Goal: Task Accomplishment & Management: Complete application form

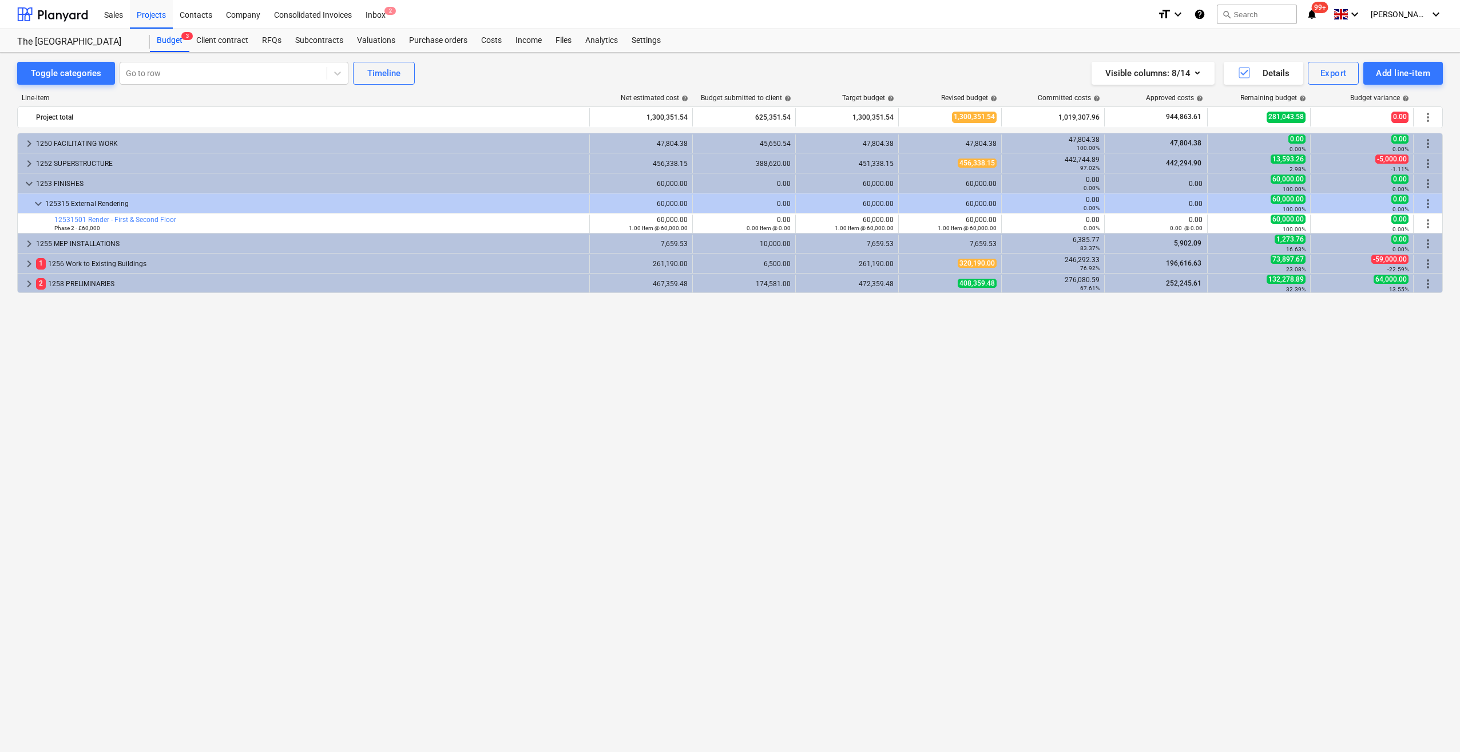
drag, startPoint x: 1153, startPoint y: 0, endPoint x: 882, endPoint y: 475, distance: 546.7
click at [882, 475] on div "keyboard_arrow_right 1250 FACILITATING WORK 47,804.38 45,650.54 47,804.38 47,80…" at bounding box center [729, 419] width 1425 height 572
click at [378, 43] on div "Valuations" at bounding box center [376, 40] width 52 height 23
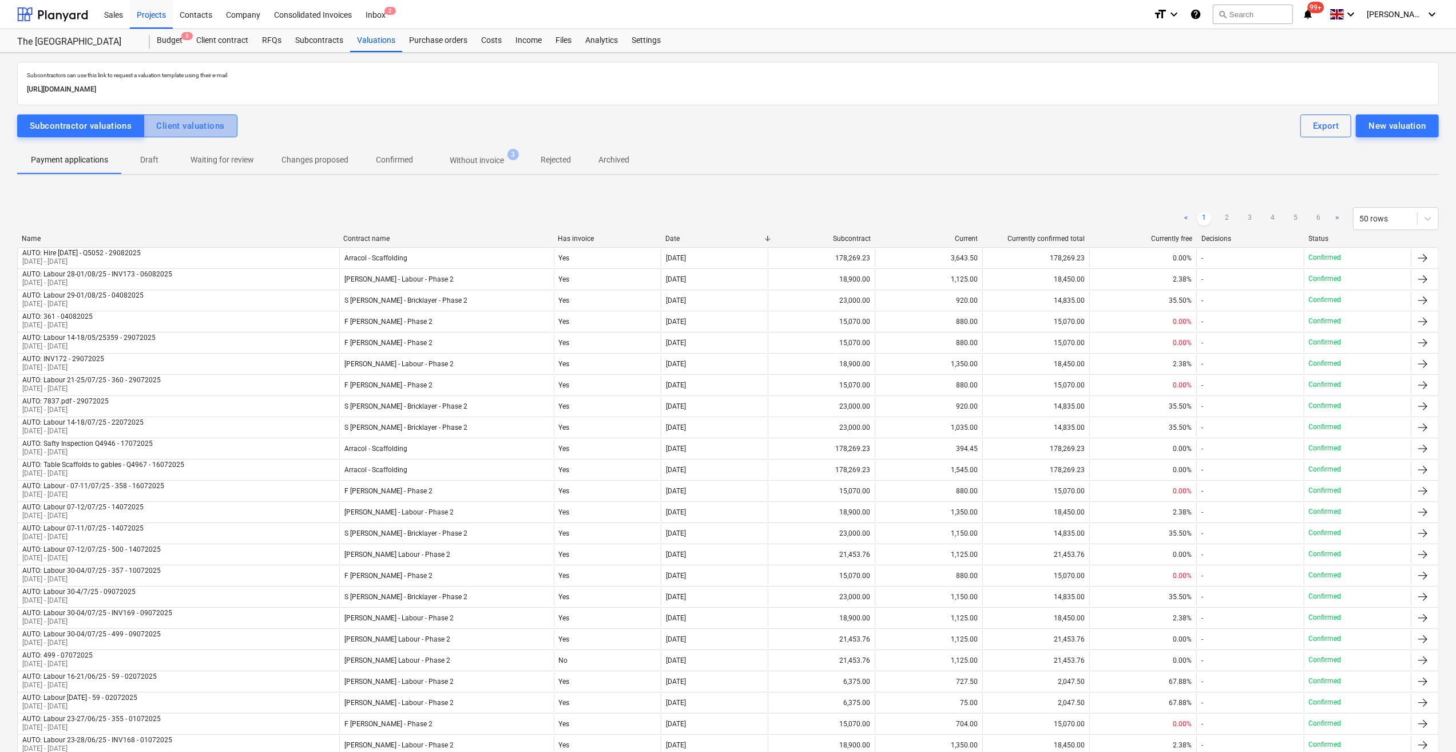
click at [181, 120] on div "Client valuations" at bounding box center [190, 125] width 68 height 15
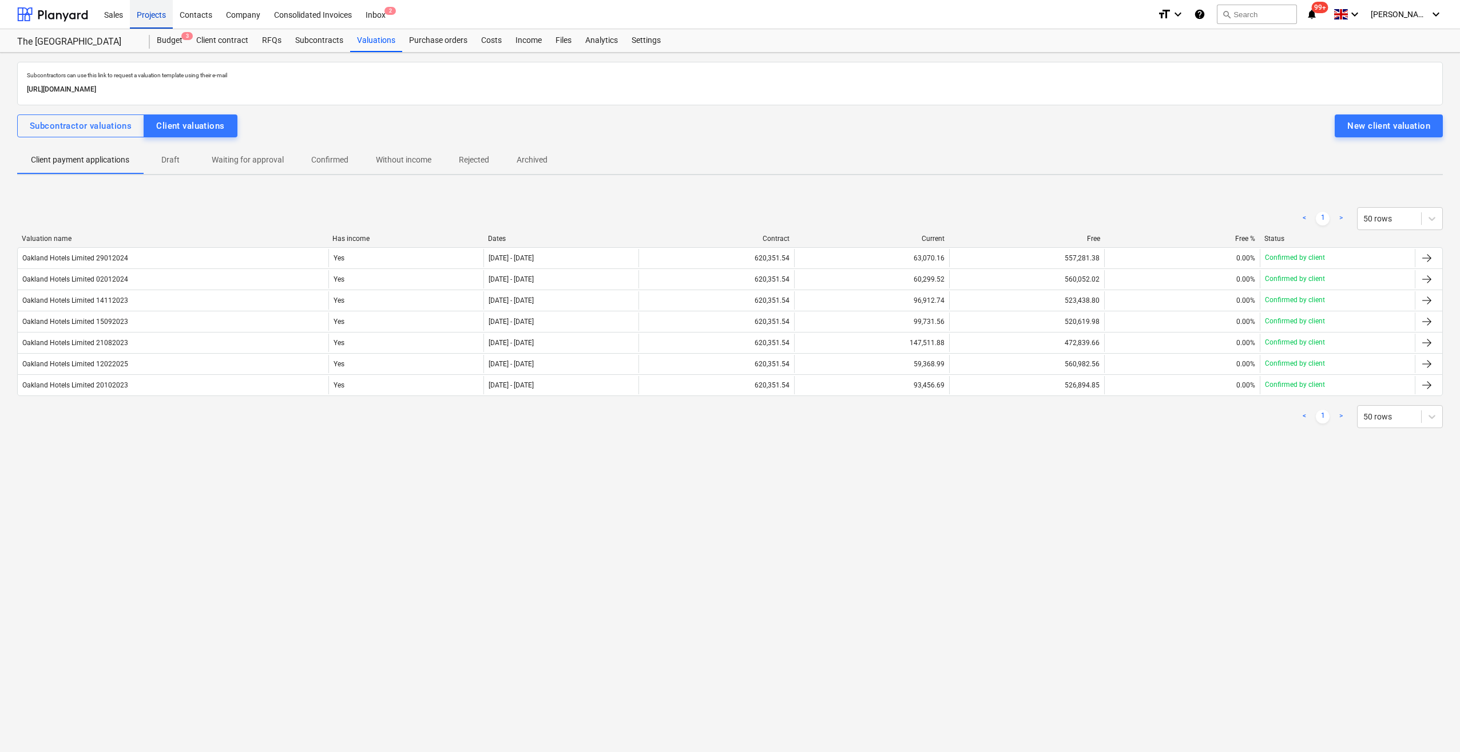
click at [150, 22] on div "Projects" at bounding box center [151, 13] width 43 height 29
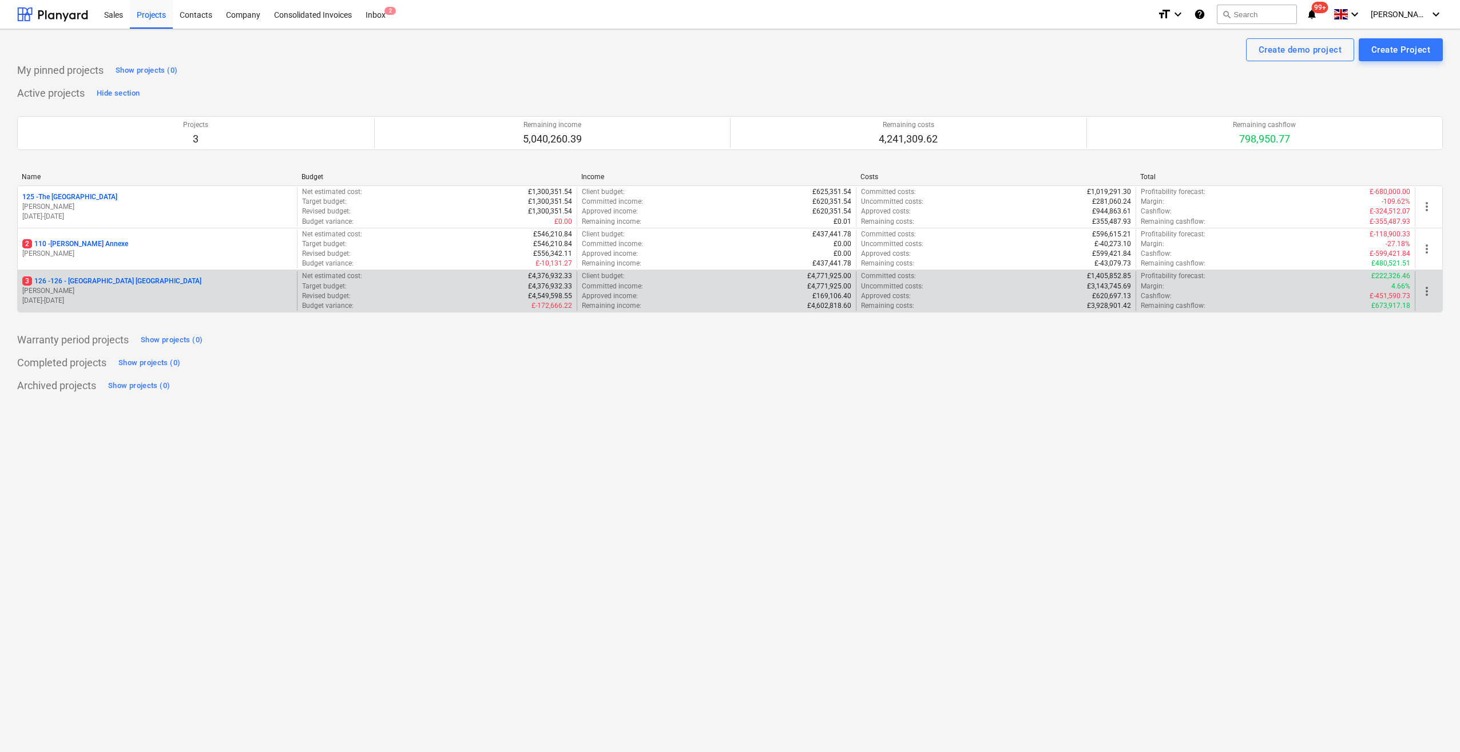
click at [81, 281] on p "3 126 - 126 - [GEOGRAPHIC_DATA] [GEOGRAPHIC_DATA]" at bounding box center [111, 281] width 179 height 10
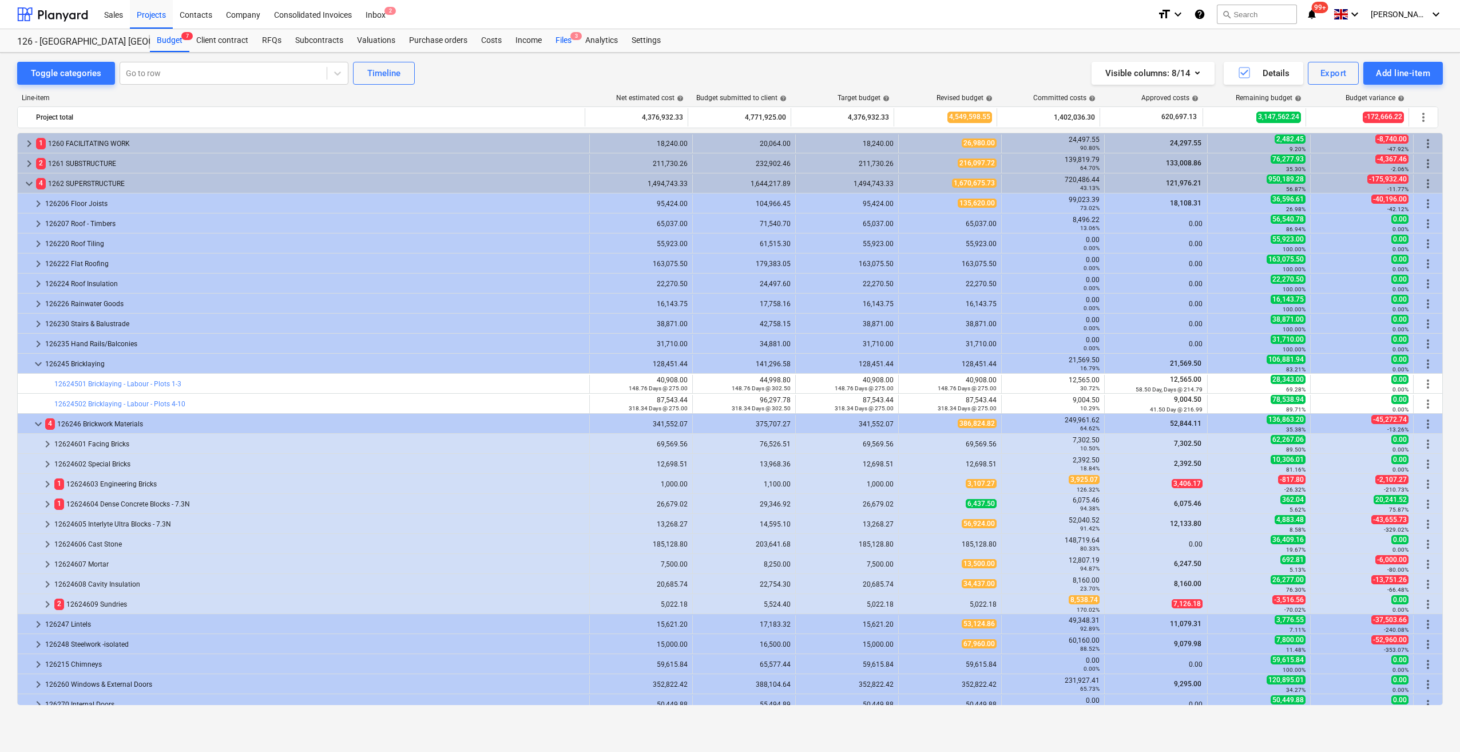
click at [565, 41] on div "Files 3" at bounding box center [564, 40] width 30 height 23
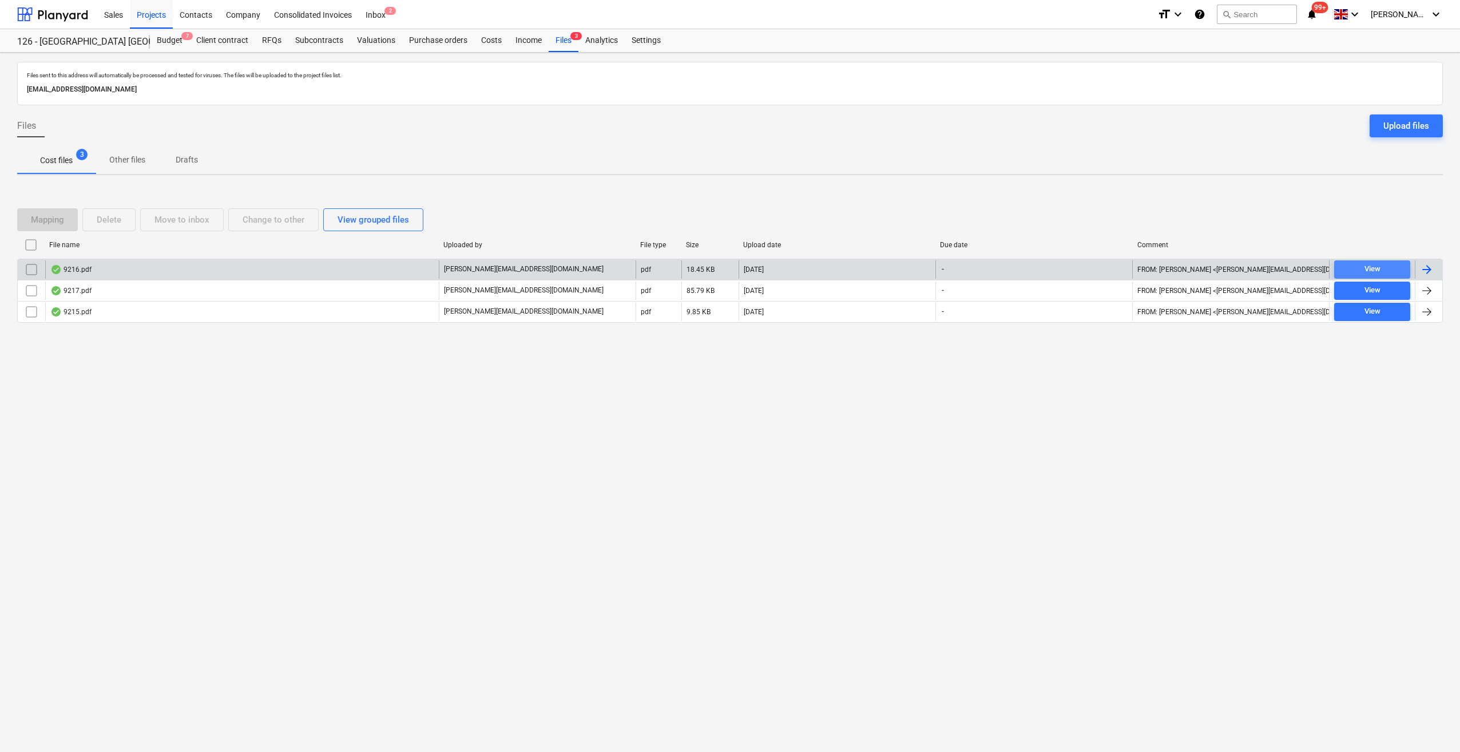
click at [1163, 264] on div "View" at bounding box center [1372, 269] width 16 height 13
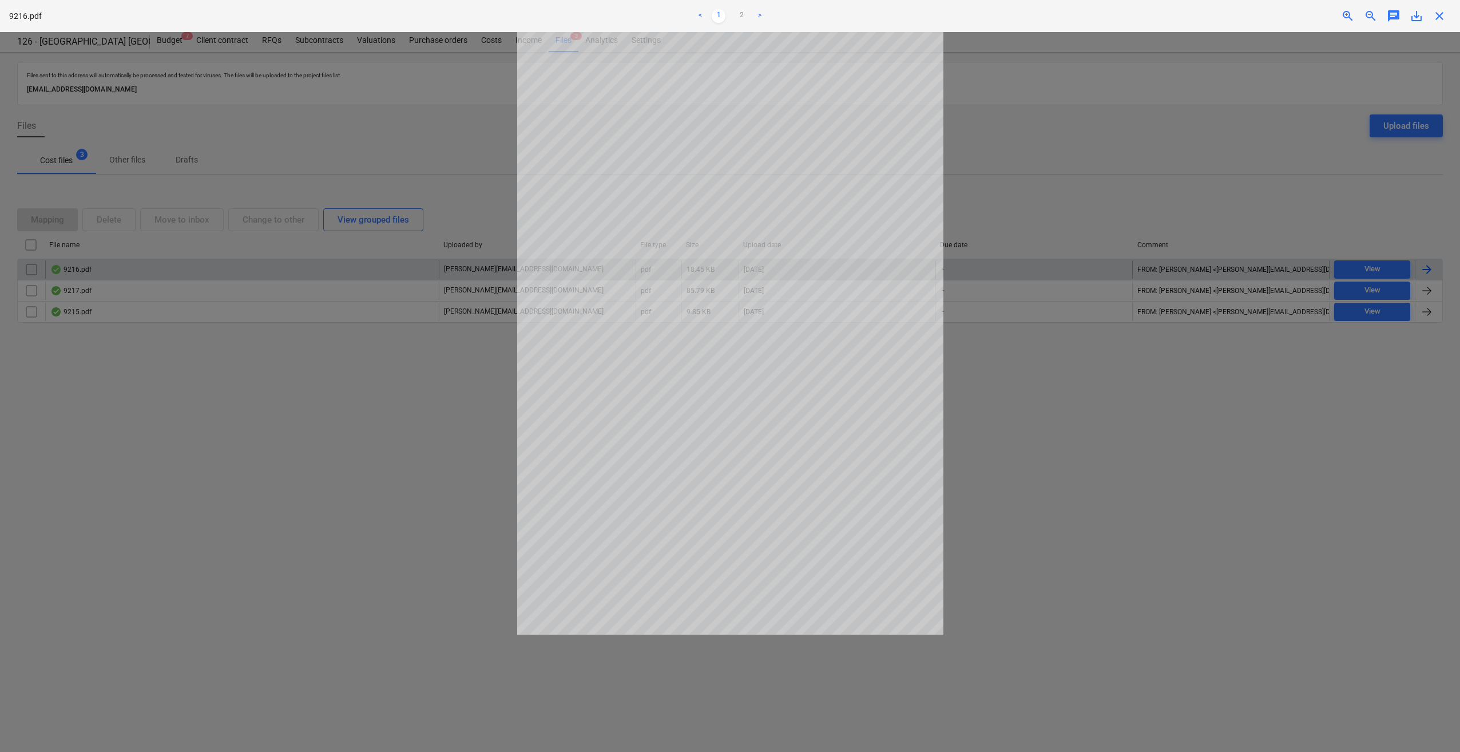
drag, startPoint x: 1439, startPoint y: 13, endPoint x: 1443, endPoint y: 26, distance: 13.2
click at [1163, 13] on span "close" at bounding box center [1439, 16] width 14 height 14
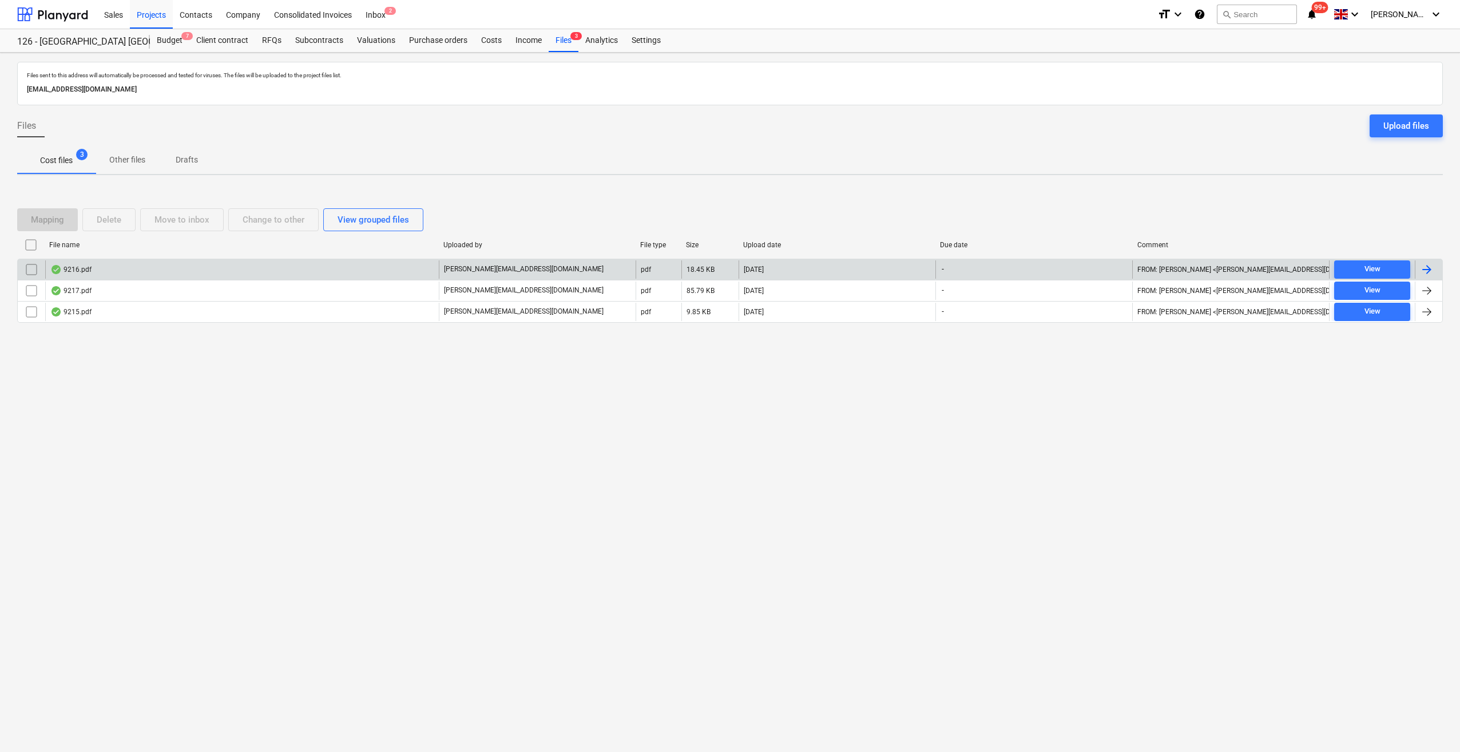
click at [1163, 271] on div at bounding box center [1427, 270] width 14 height 14
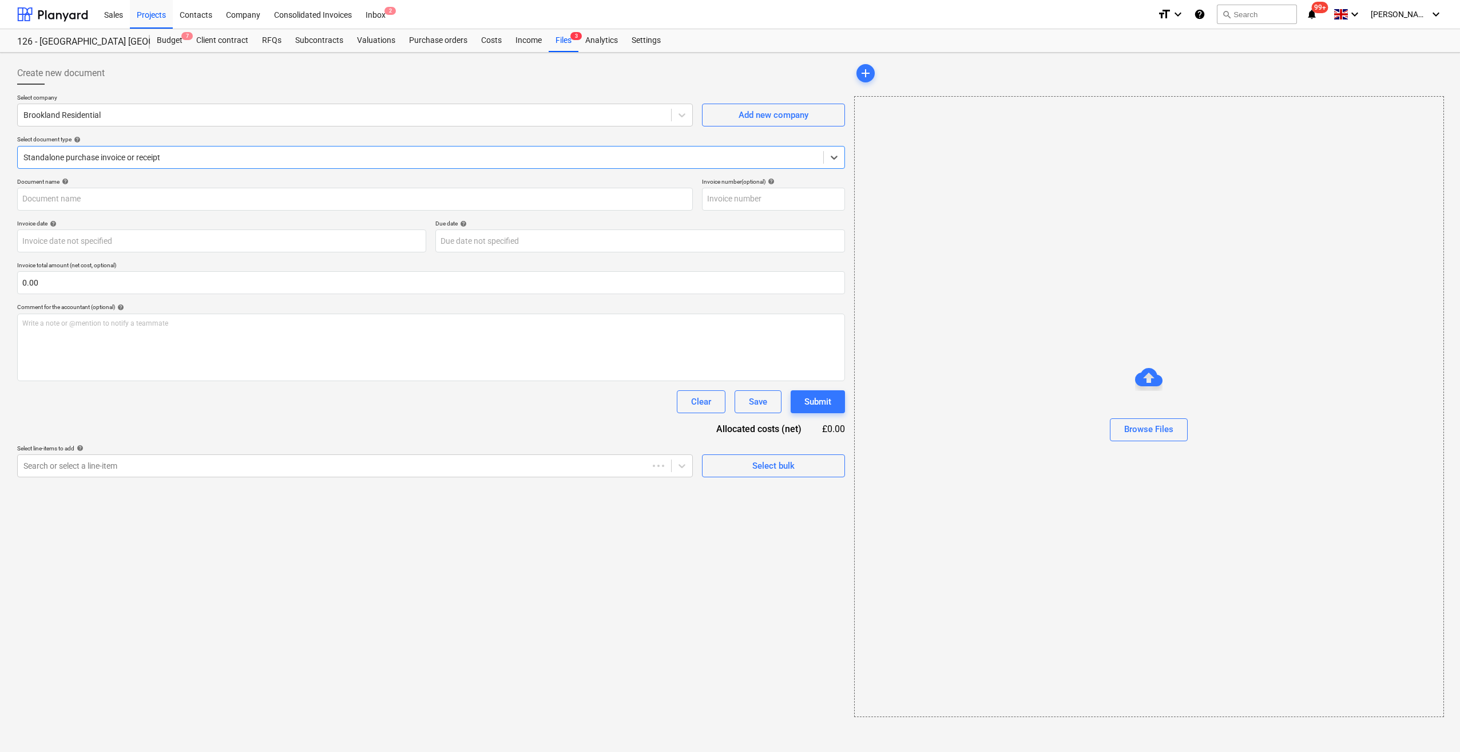
type input "9216.pdf"
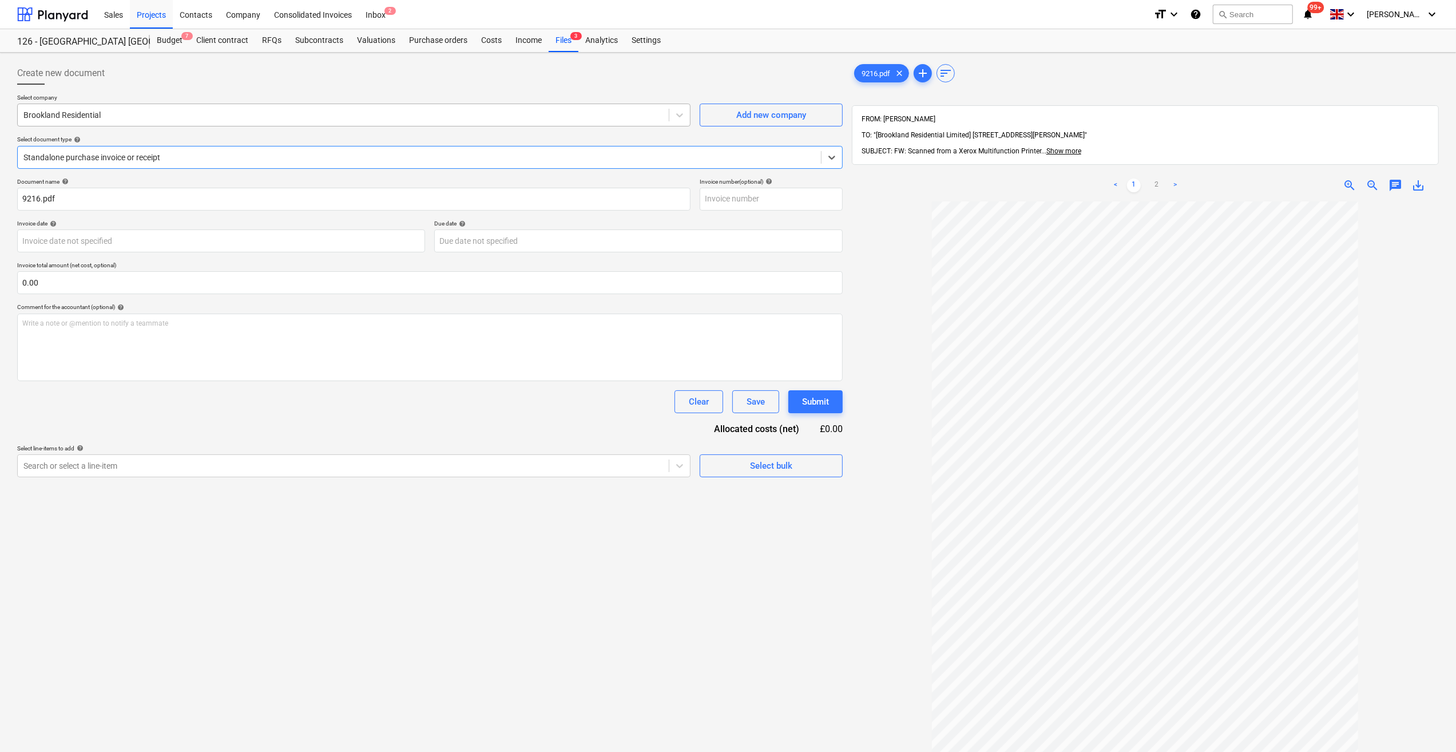
drag, startPoint x: 61, startPoint y: 112, endPoint x: 50, endPoint y: 113, distance: 10.9
click at [61, 112] on div at bounding box center [342, 114] width 639 height 11
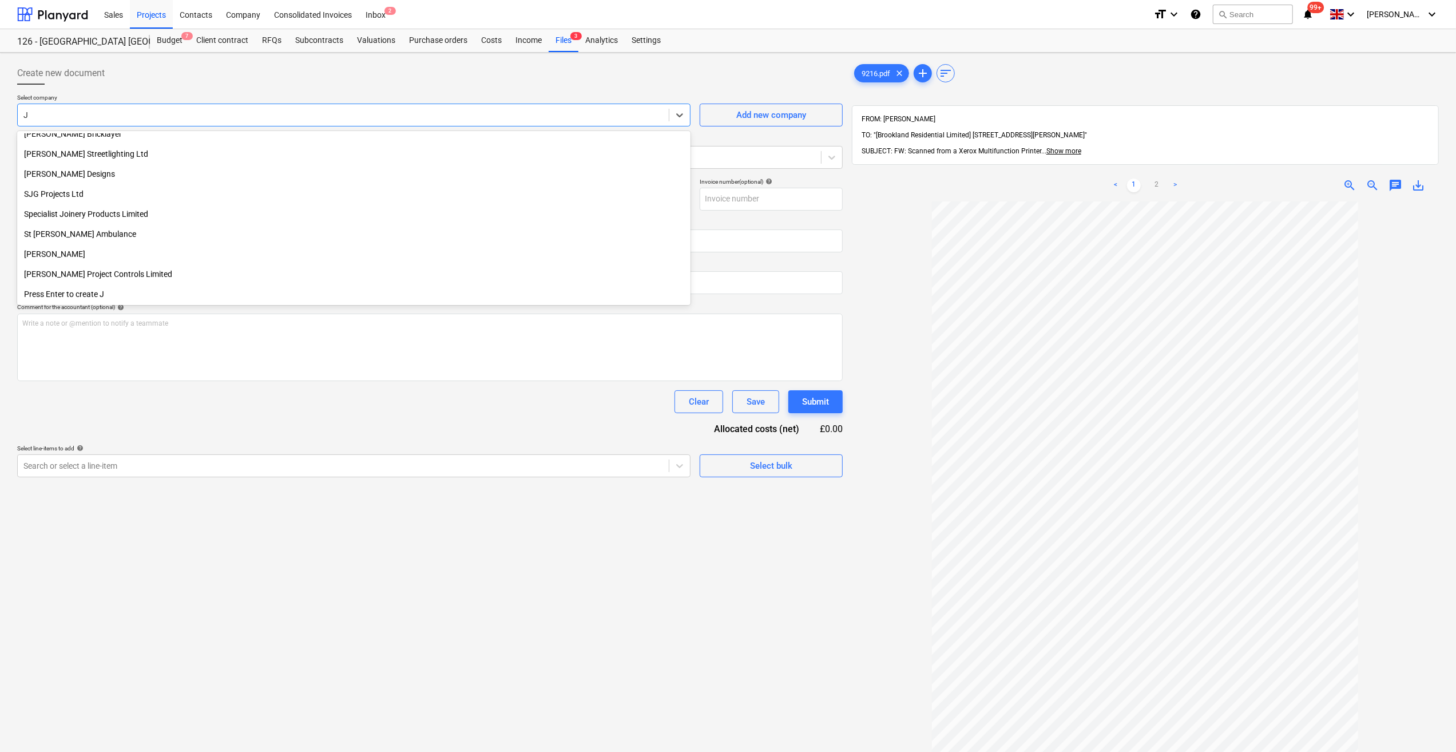
scroll to position [649, 0]
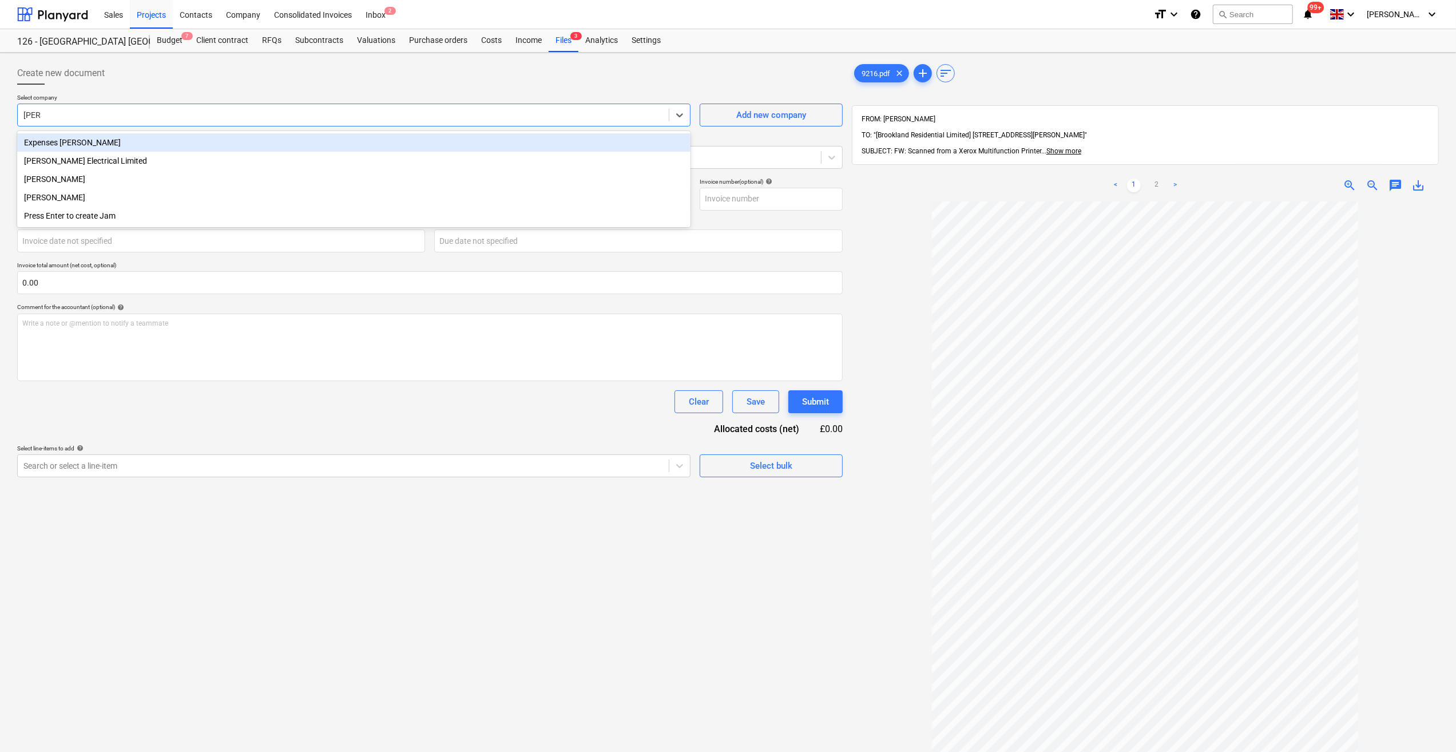
type input "[PERSON_NAME]"
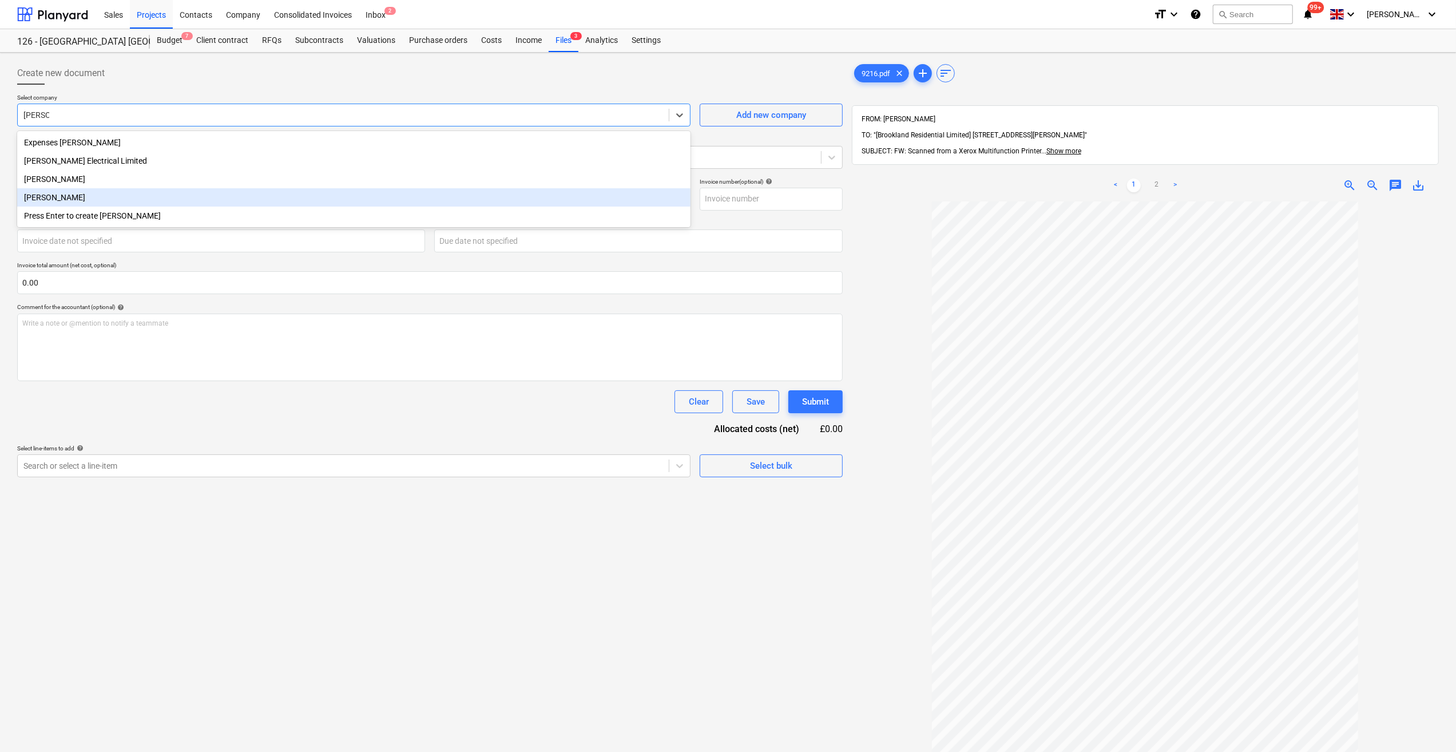
click at [80, 205] on div "[PERSON_NAME]" at bounding box center [353, 197] width 673 height 18
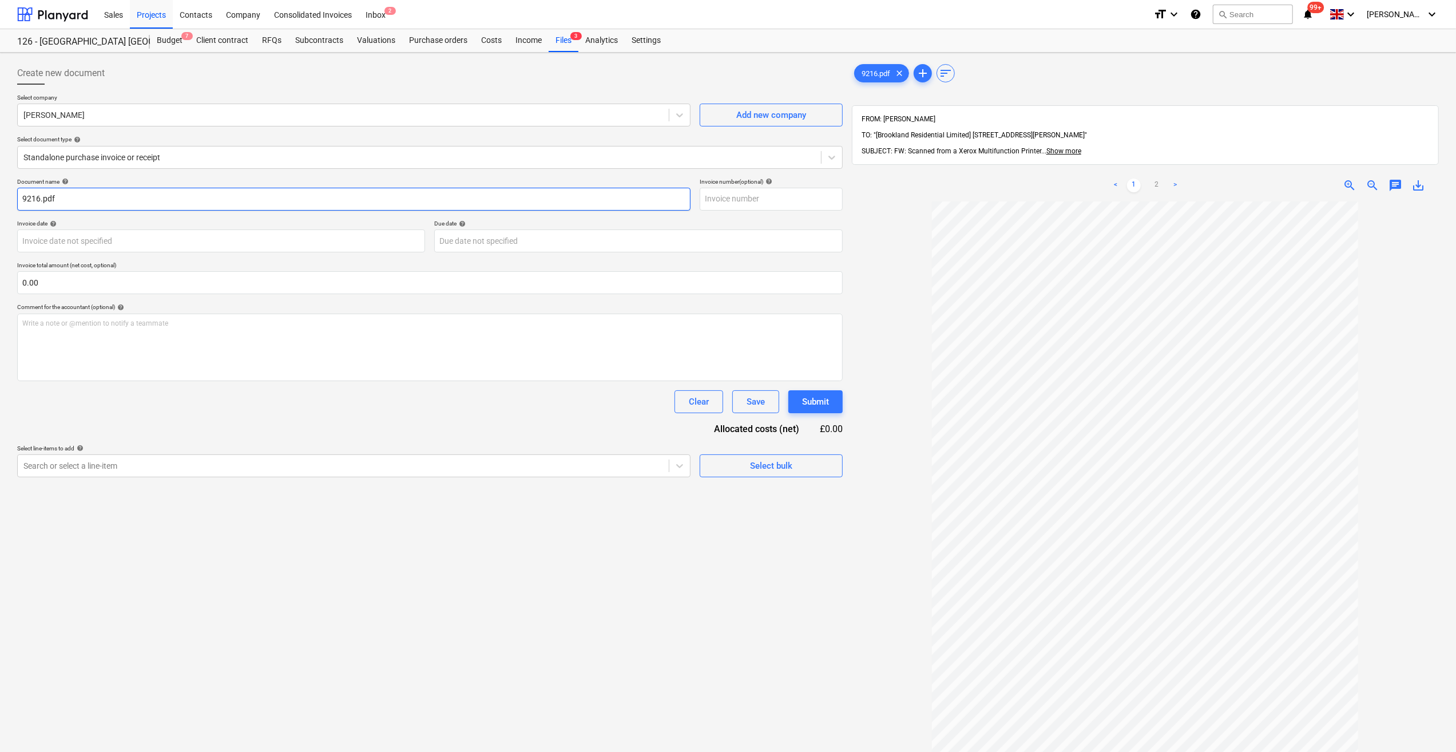
click at [22, 200] on input "9216.pdf" at bounding box center [353, 199] width 673 height 23
type input "Labour 01-05/09/25 -12"
click at [733, 200] on input "text" at bounding box center [771, 199] width 143 height 23
type input "12"
click at [63, 243] on body "Sales Projects Contacts Company Consolidated Invoices Inbox 2 format_size keybo…" at bounding box center [728, 376] width 1456 height 752
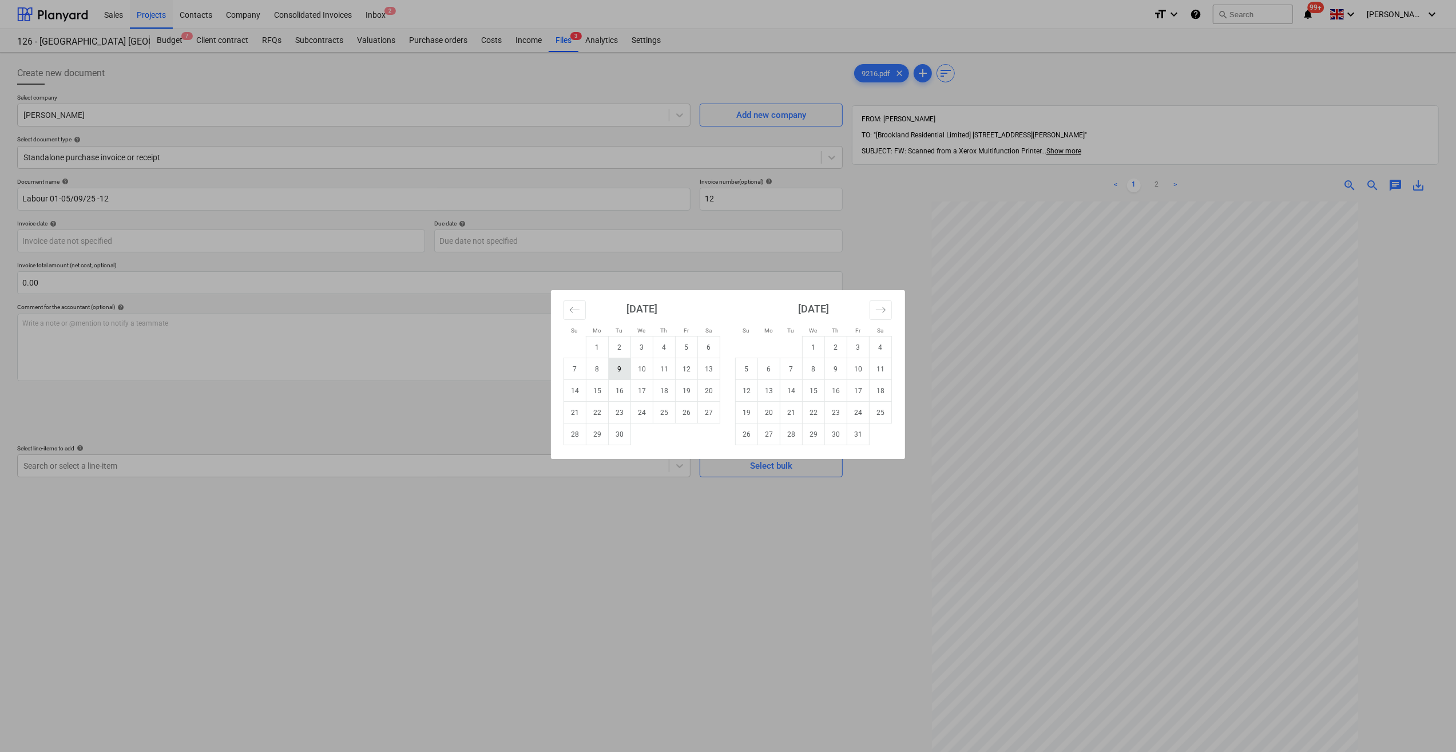
click at [625, 373] on td "9" at bounding box center [620, 369] width 22 height 22
type input "[DATE]"
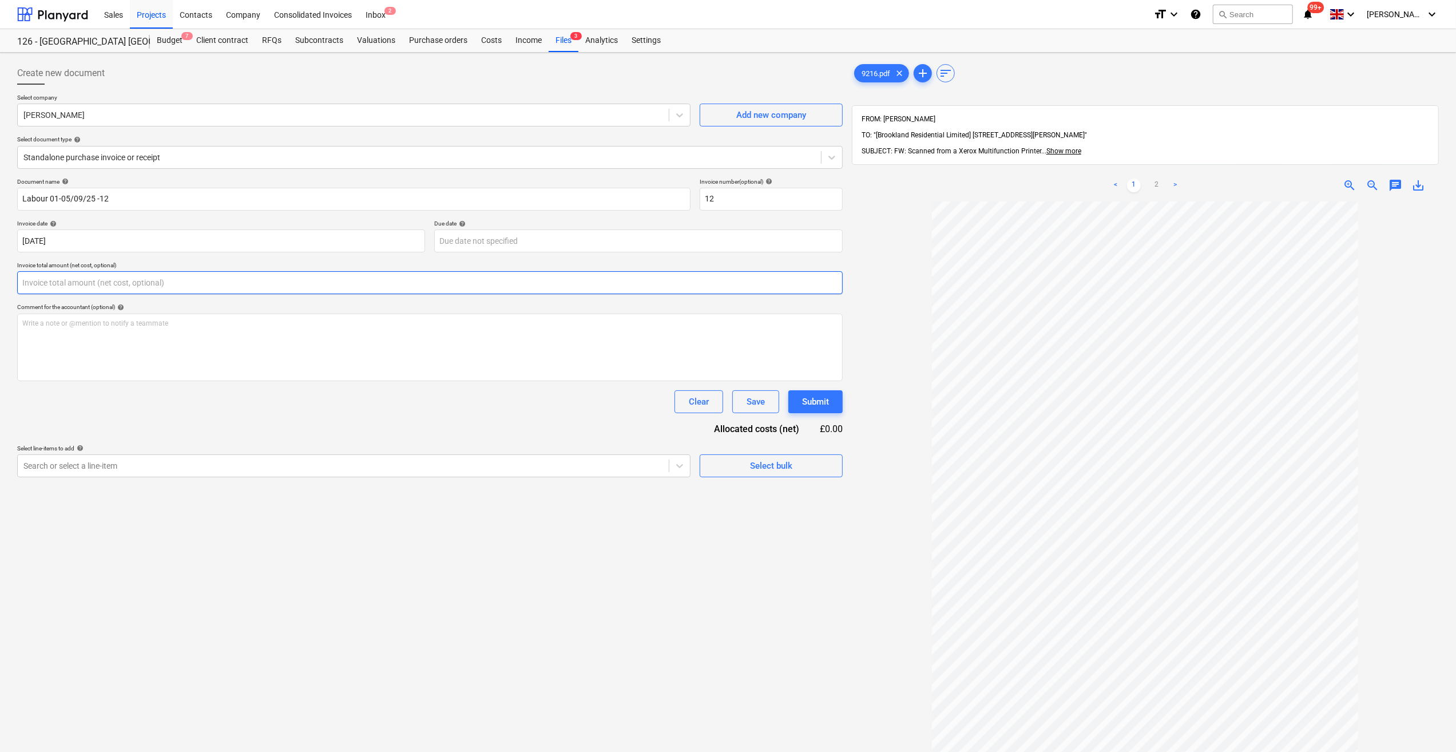
click at [105, 279] on input "text" at bounding box center [429, 282] width 825 height 23
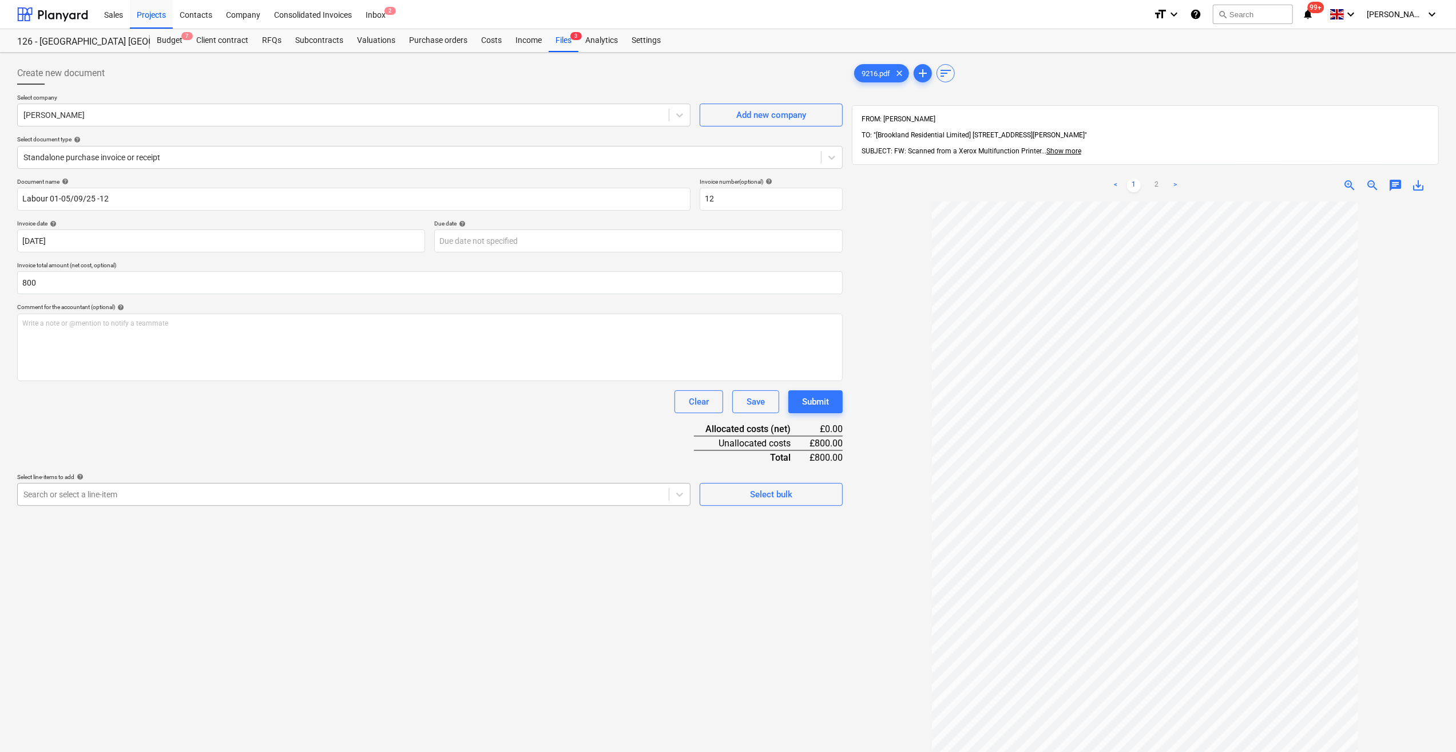
type input "800.00"
click at [81, 494] on div at bounding box center [342, 493] width 639 height 11
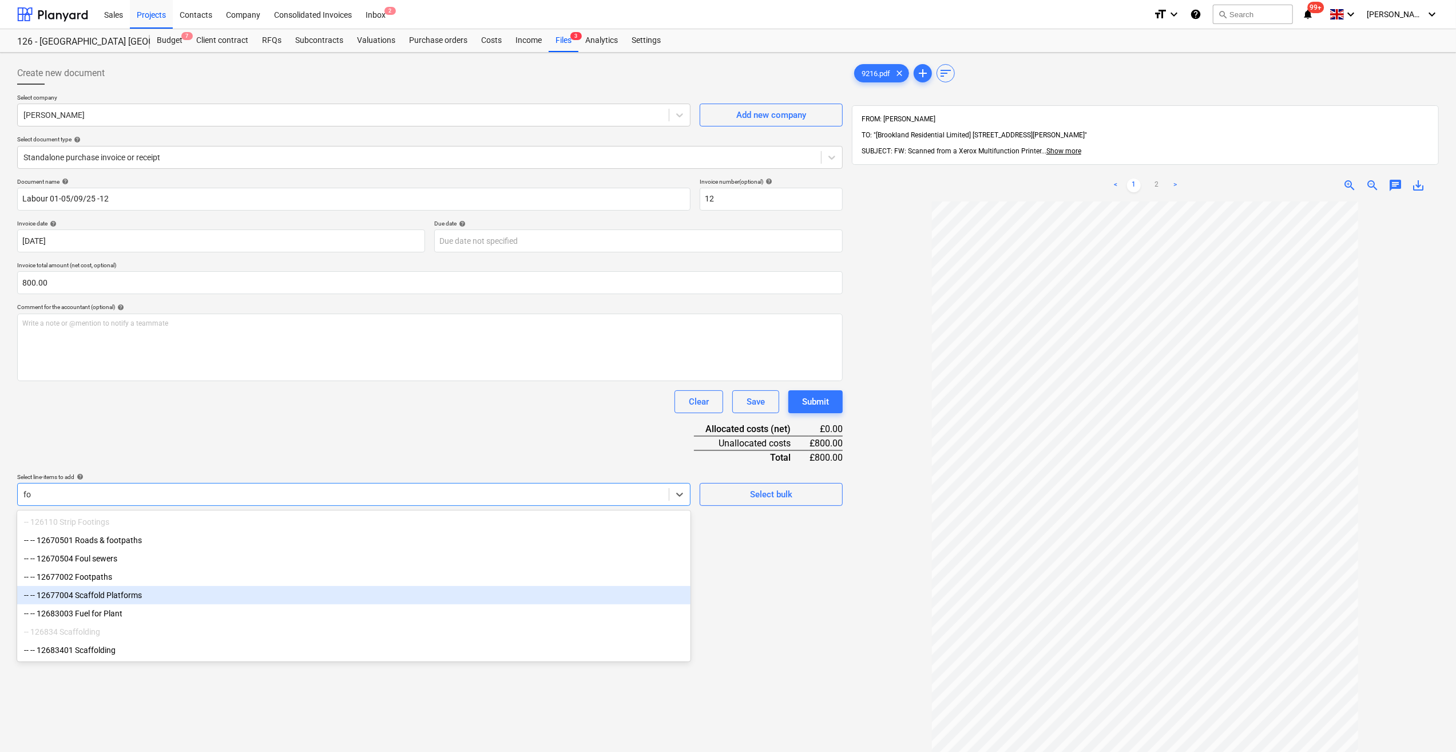
type input "f"
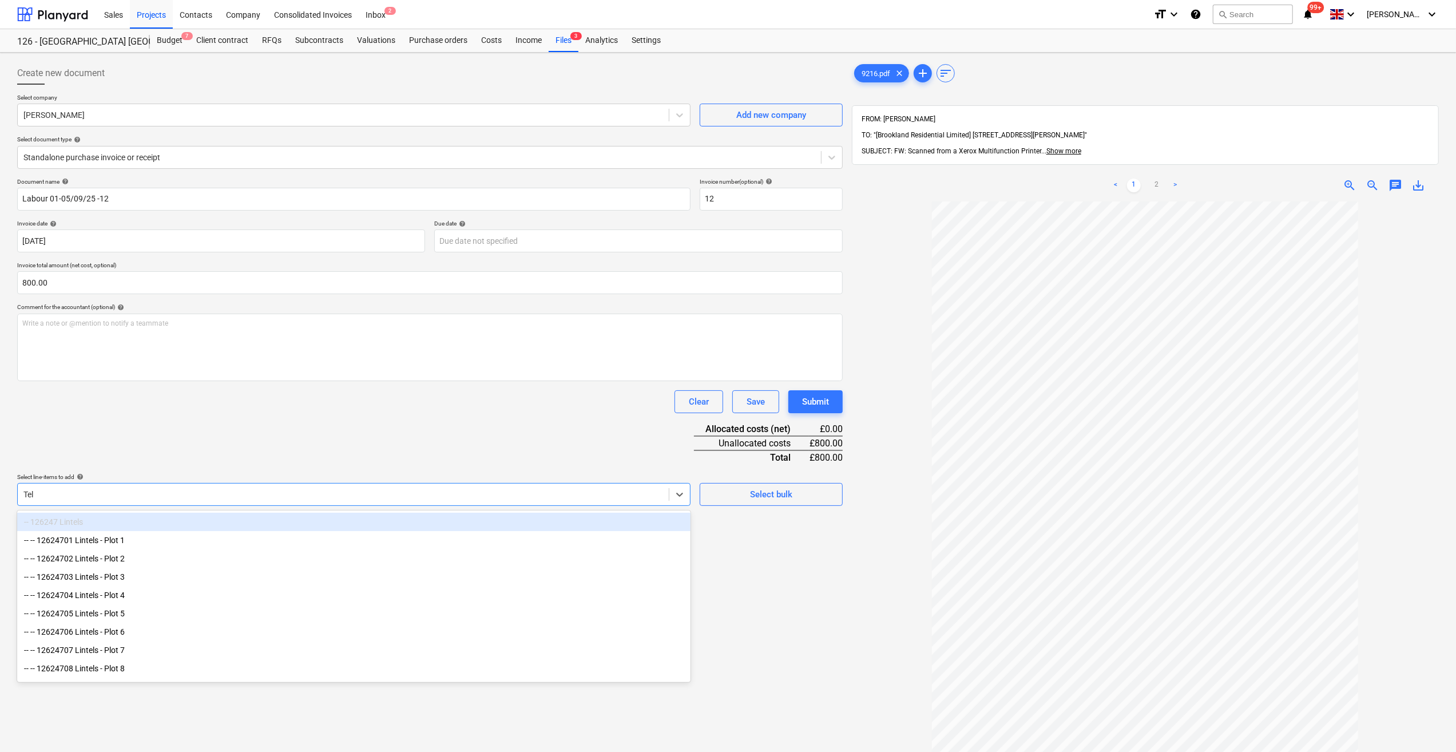
type input "Tele"
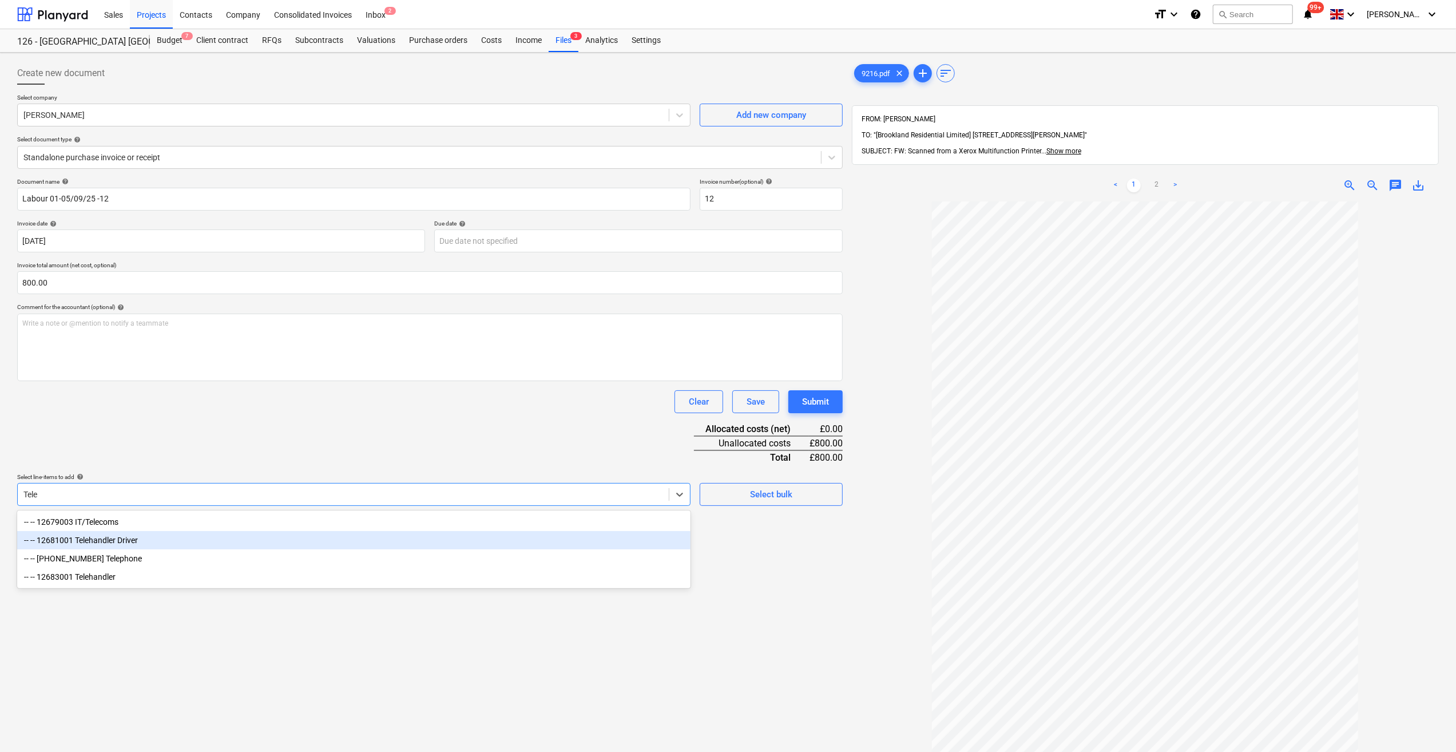
click at [93, 543] on div "-- -- 12681001 Telehandler Driver" at bounding box center [353, 540] width 673 height 18
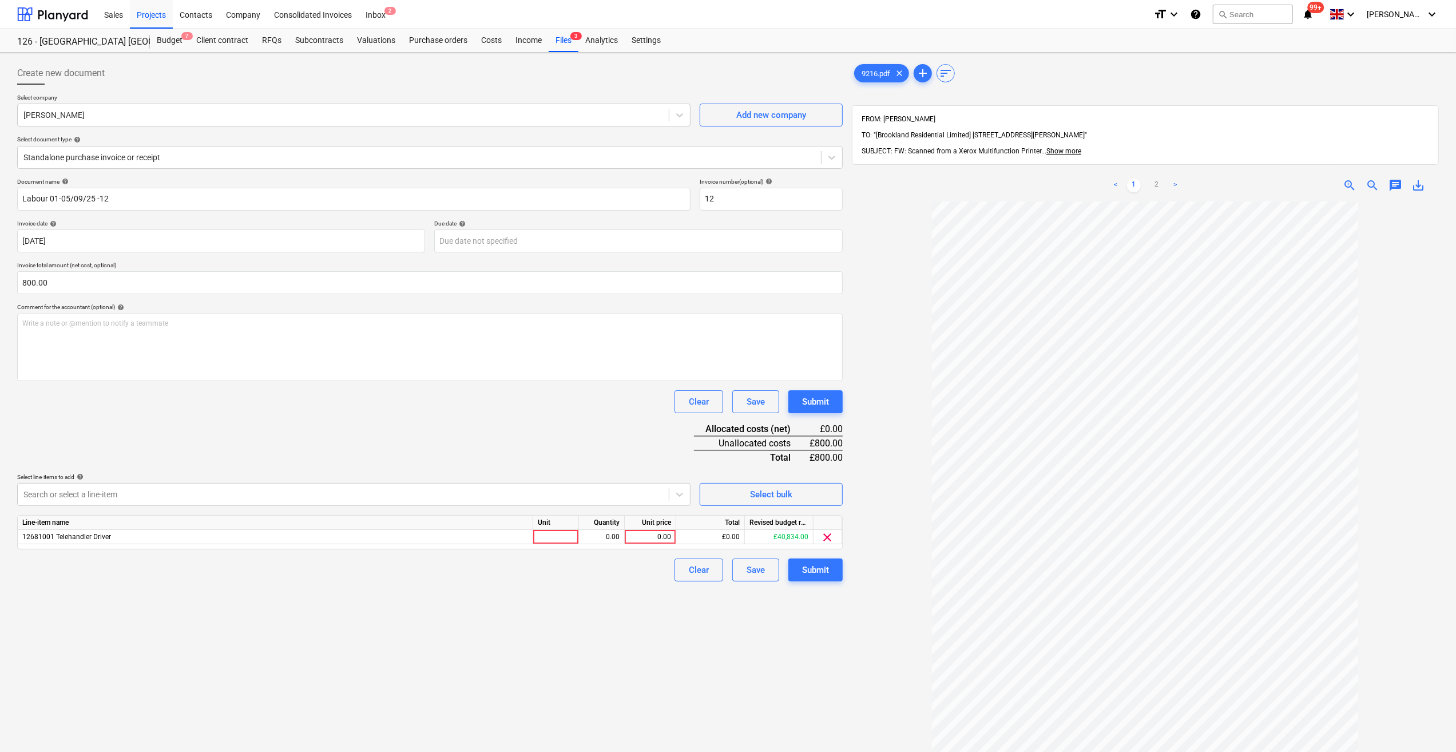
click at [817, 601] on div "Create new document Select company [PERSON_NAME] Add new company Select documen…" at bounding box center [430, 491] width 835 height 868
click at [541, 533] on div at bounding box center [556, 537] width 46 height 14
type input "Day"
click at [615, 537] on div "0.00" at bounding box center [601, 537] width 36 height 14
type input "5"
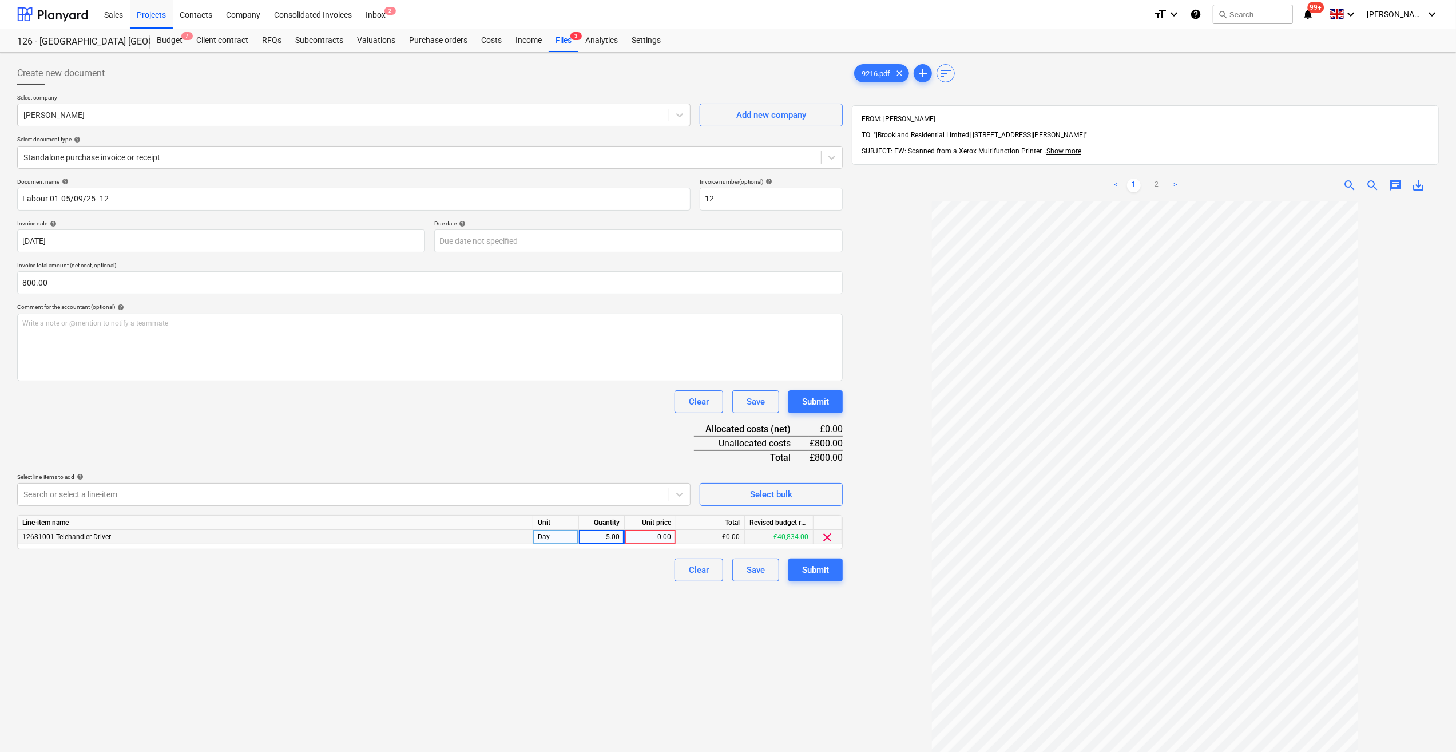
click at [651, 541] on div "0.00" at bounding box center [650, 537] width 42 height 14
type input "160"
click at [611, 581] on div "Create new document Select company [PERSON_NAME] Add new company Select documen…" at bounding box center [430, 491] width 835 height 868
click at [812, 570] on div "Submit" at bounding box center [815, 569] width 27 height 15
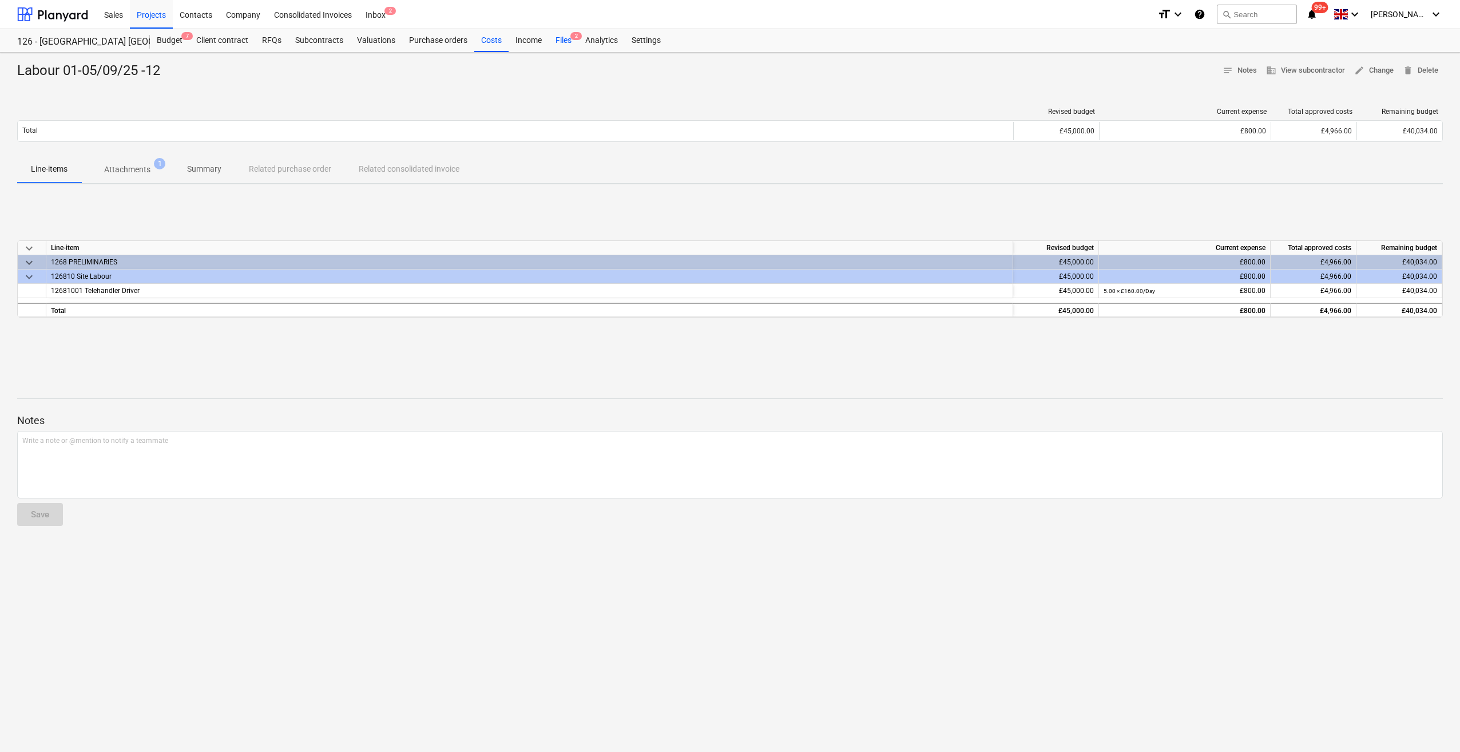
click at [563, 38] on div "Files 2" at bounding box center [564, 40] width 30 height 23
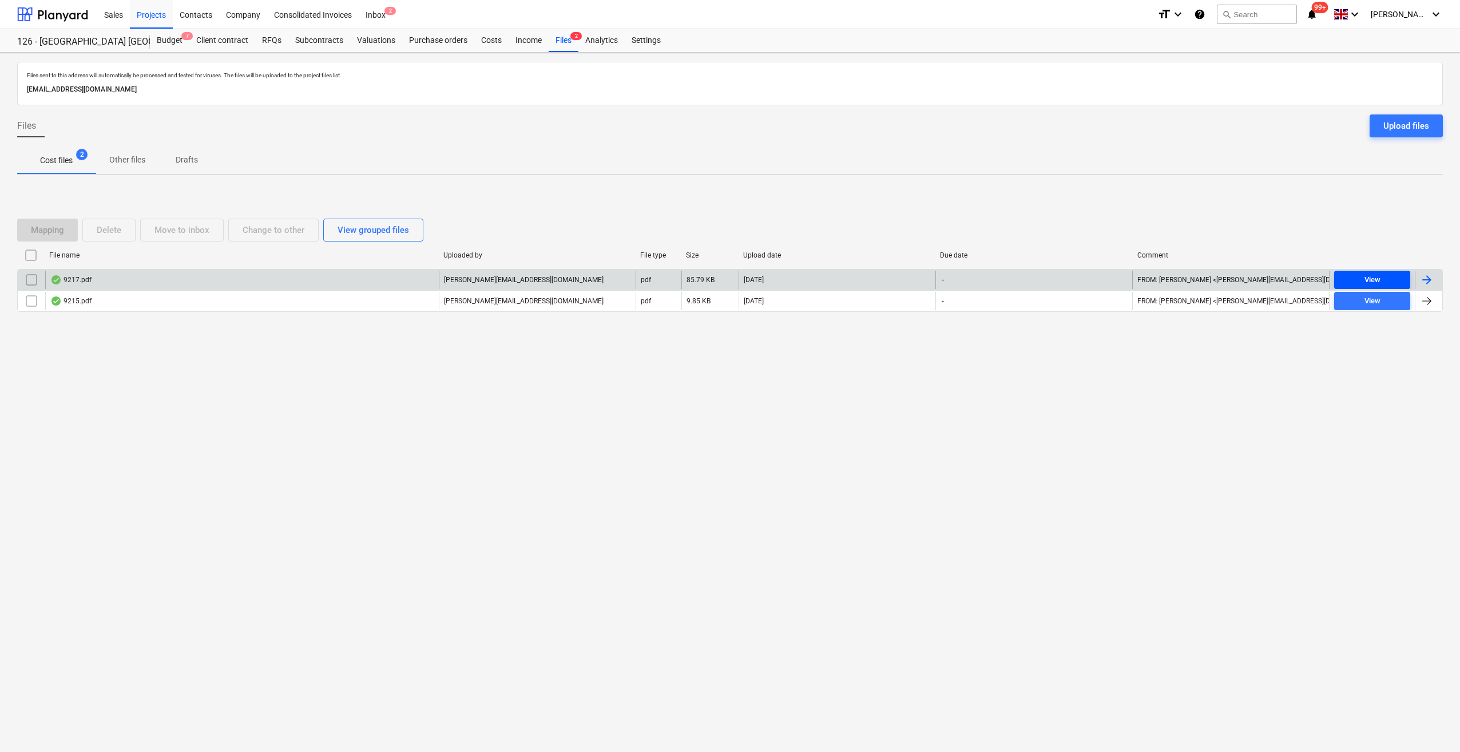
click at [1163, 282] on span "View" at bounding box center [1371, 279] width 67 height 13
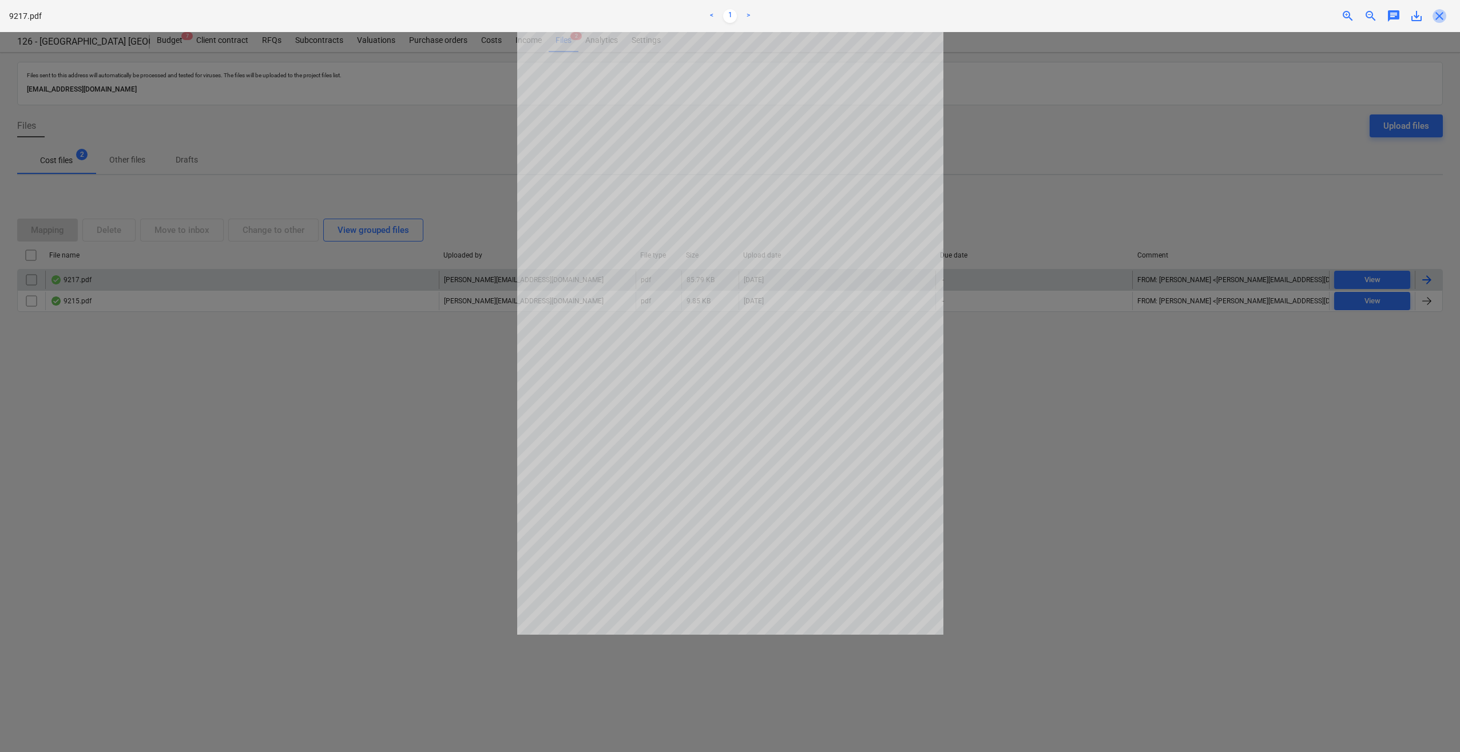
click at [1163, 11] on span "close" at bounding box center [1439, 16] width 14 height 14
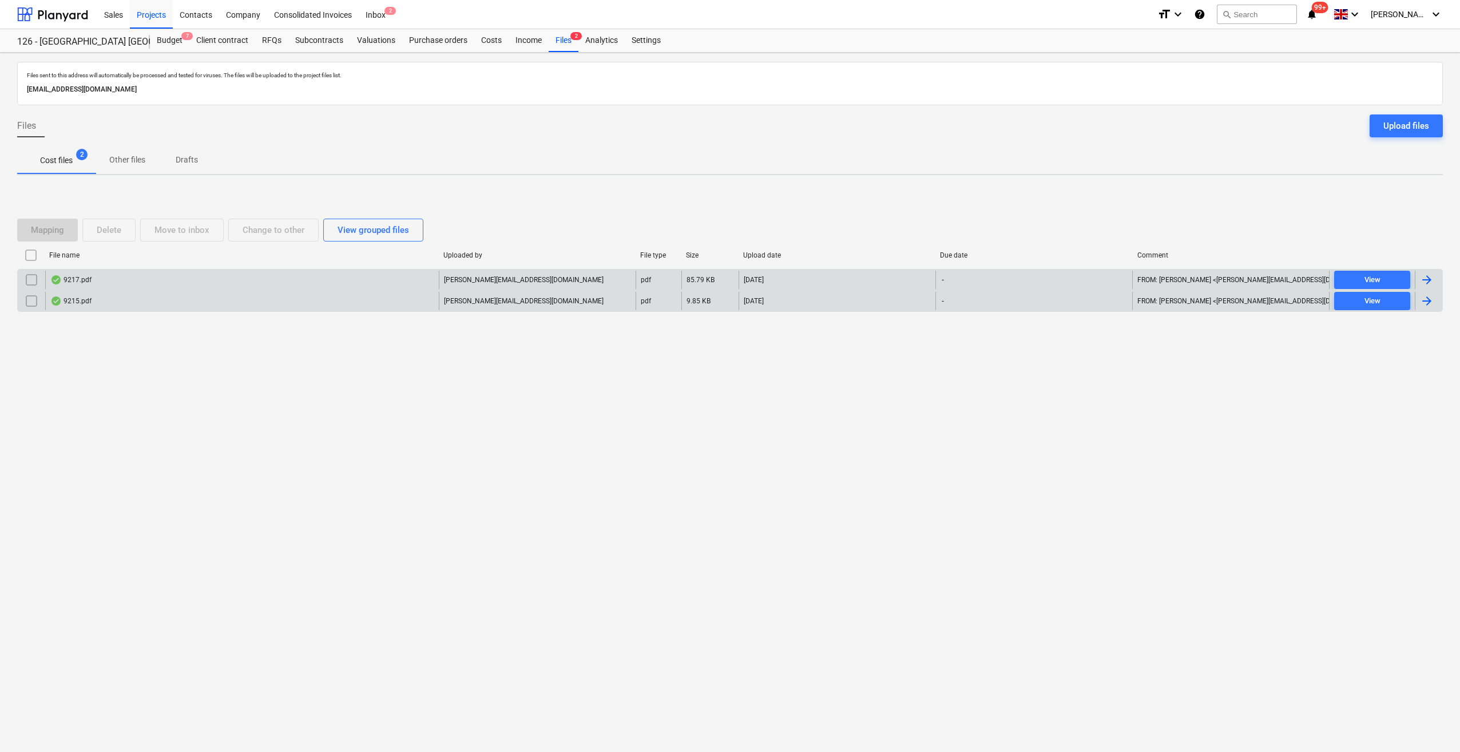
click at [1163, 300] on div at bounding box center [1427, 301] width 14 height 14
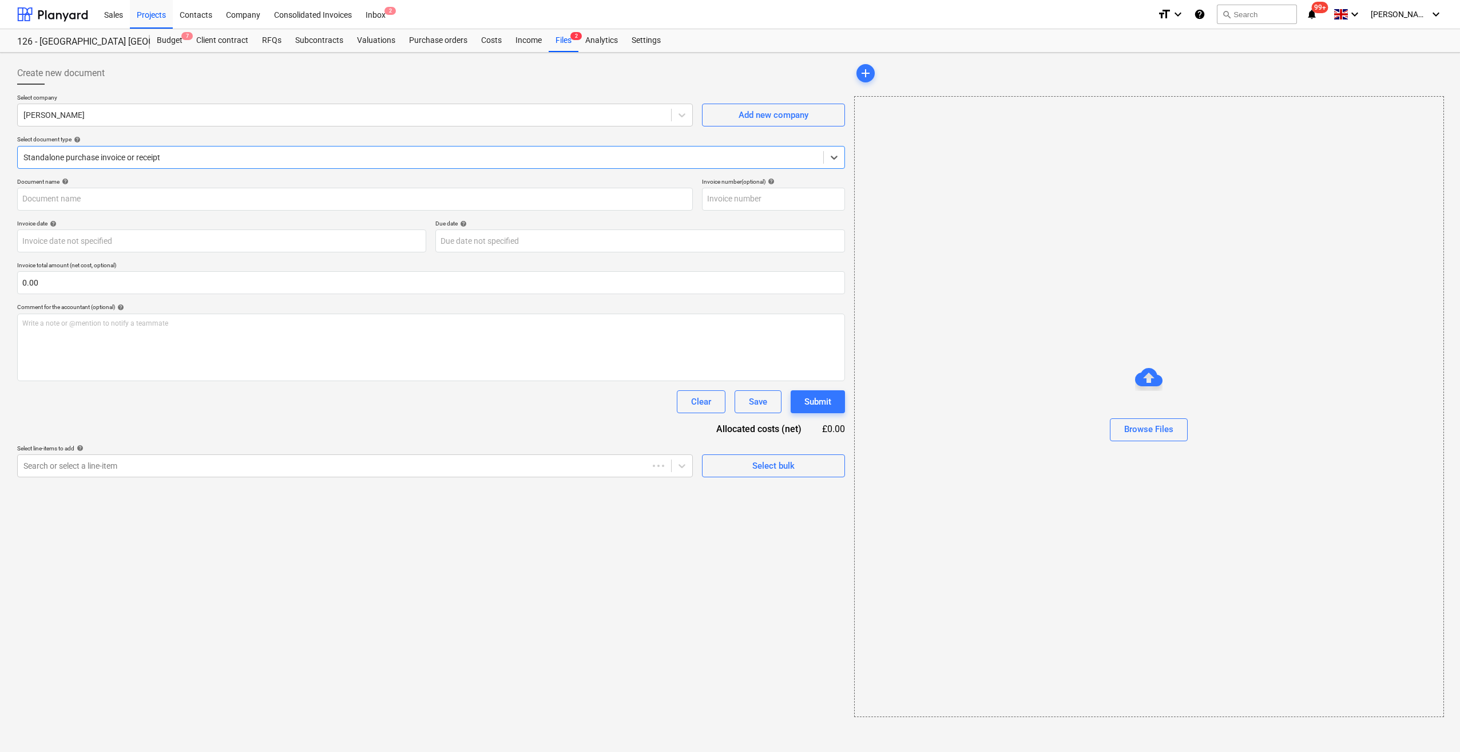
type input "45714168"
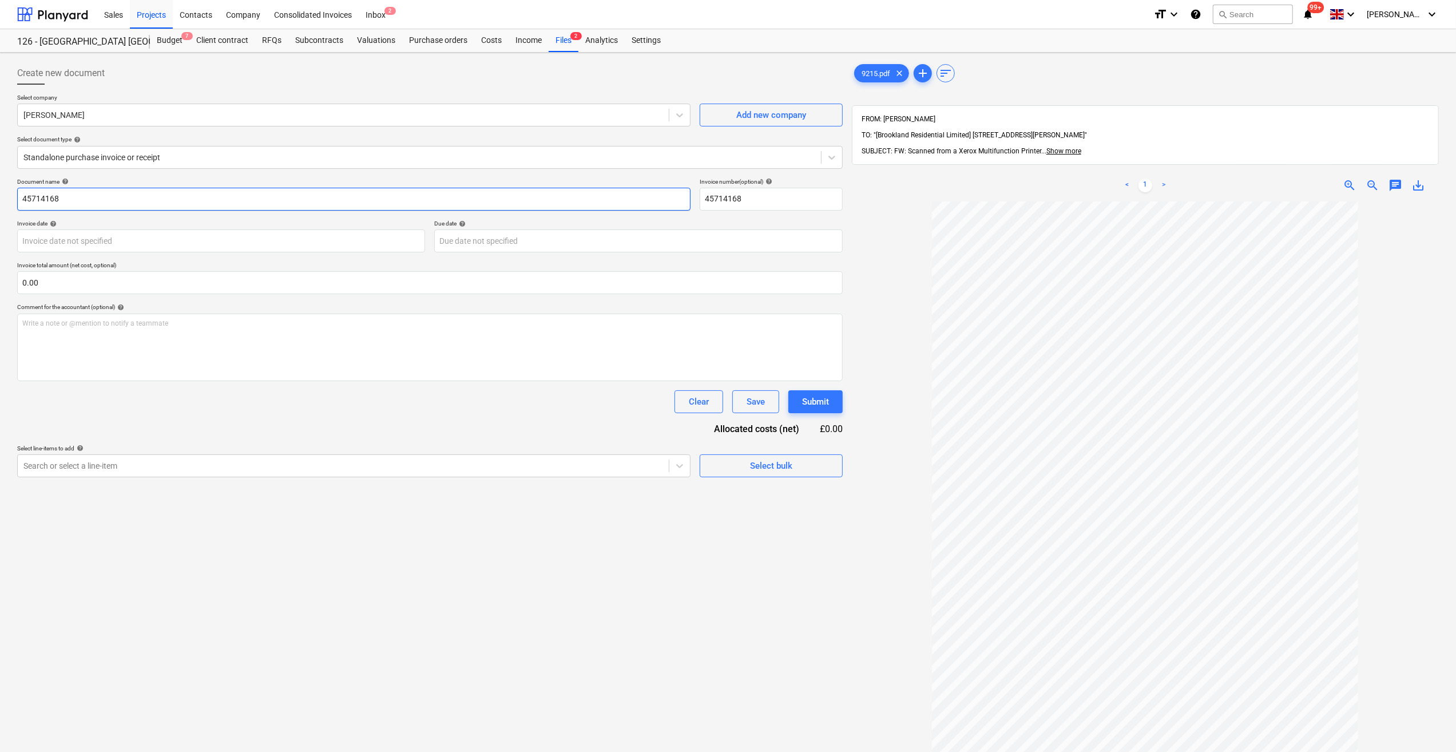
drag, startPoint x: 69, startPoint y: 202, endPoint x: 20, endPoint y: 198, distance: 48.8
click at [20, 198] on input "45714168" at bounding box center [353, 199] width 673 height 23
type input "Labour 01-05/09/25"
drag, startPoint x: 764, startPoint y: 198, endPoint x: 698, endPoint y: 204, distance: 66.0
click at [698, 204] on div "Document name help Labour 01-05/09/25 Invoice number (optional) help 45714168" at bounding box center [429, 194] width 825 height 33
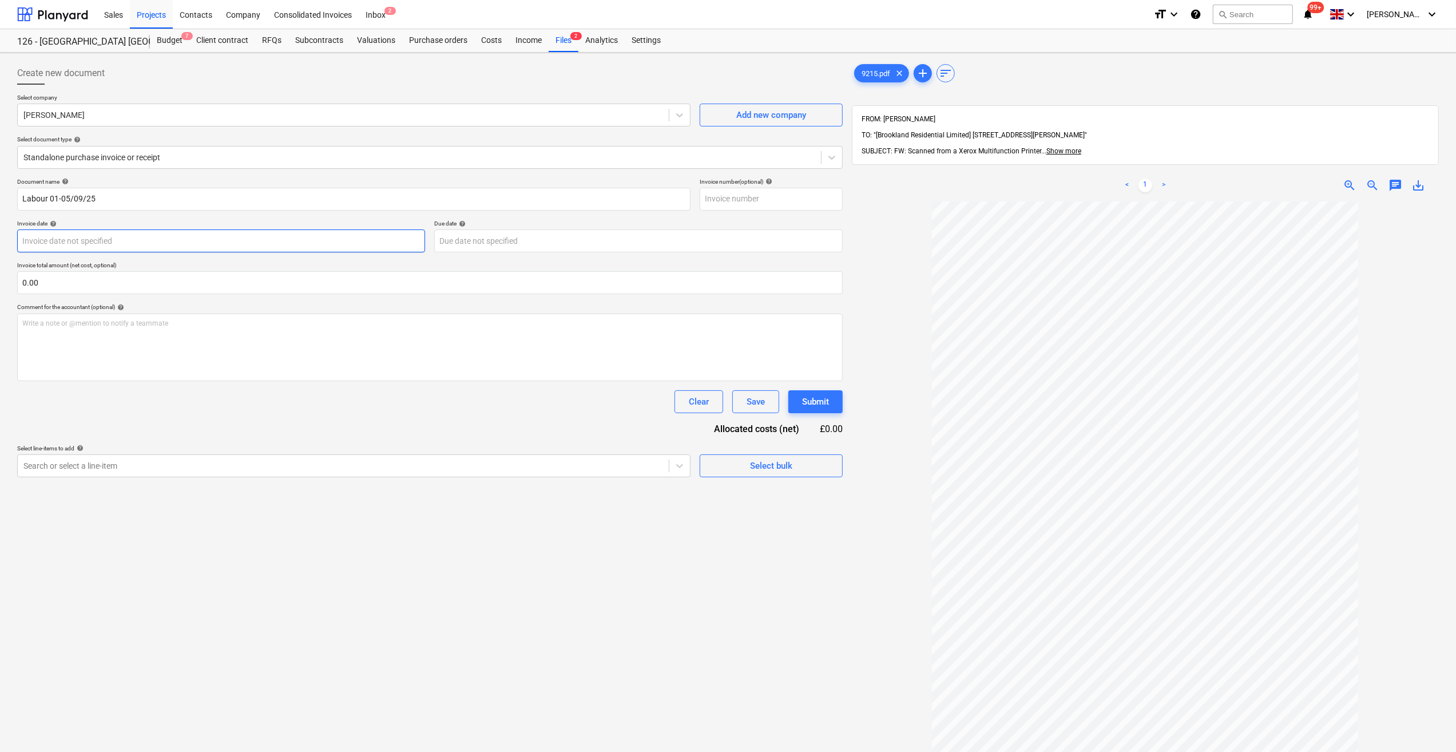
click at [58, 241] on body "Sales Projects Contacts Company Consolidated Invoices Inbox 2 format_size keybo…" at bounding box center [728, 376] width 1456 height 752
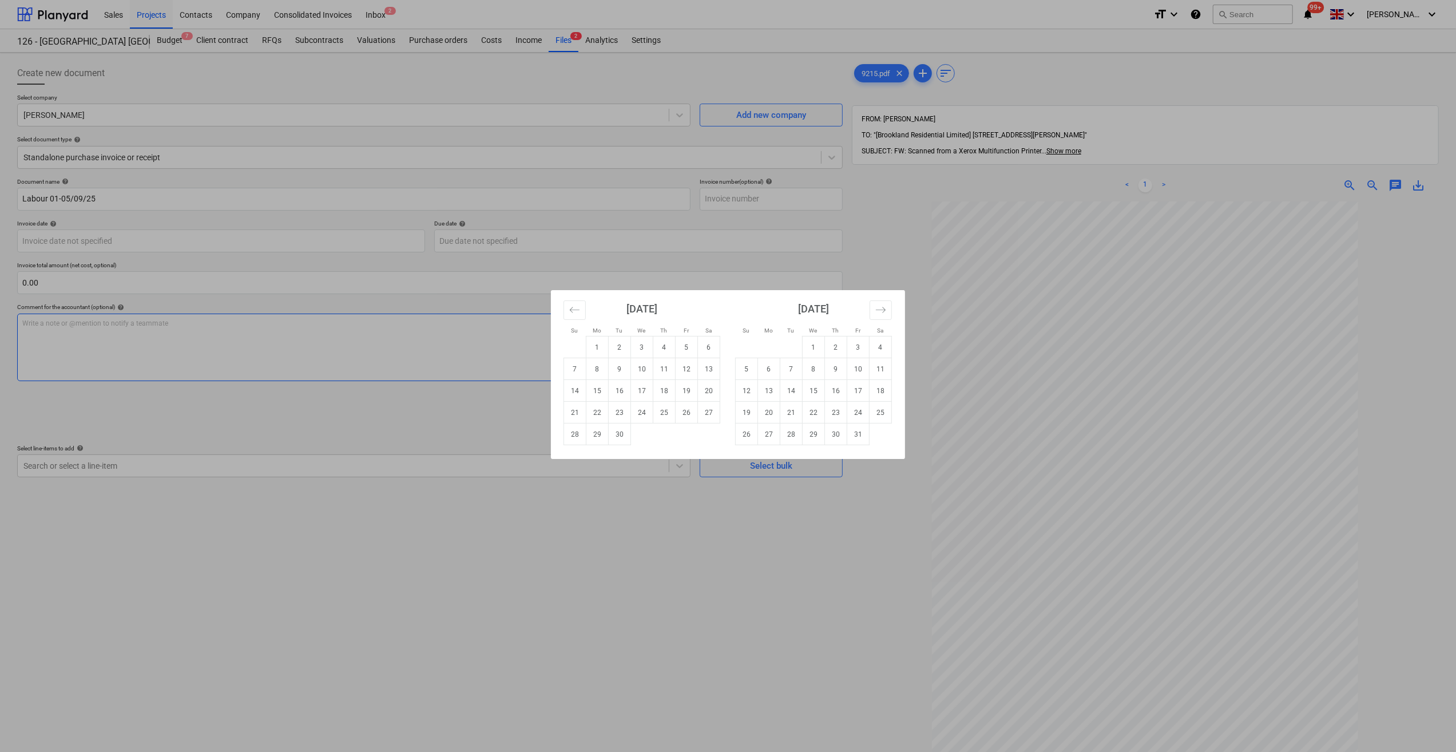
click at [611, 367] on td "9" at bounding box center [620, 369] width 22 height 22
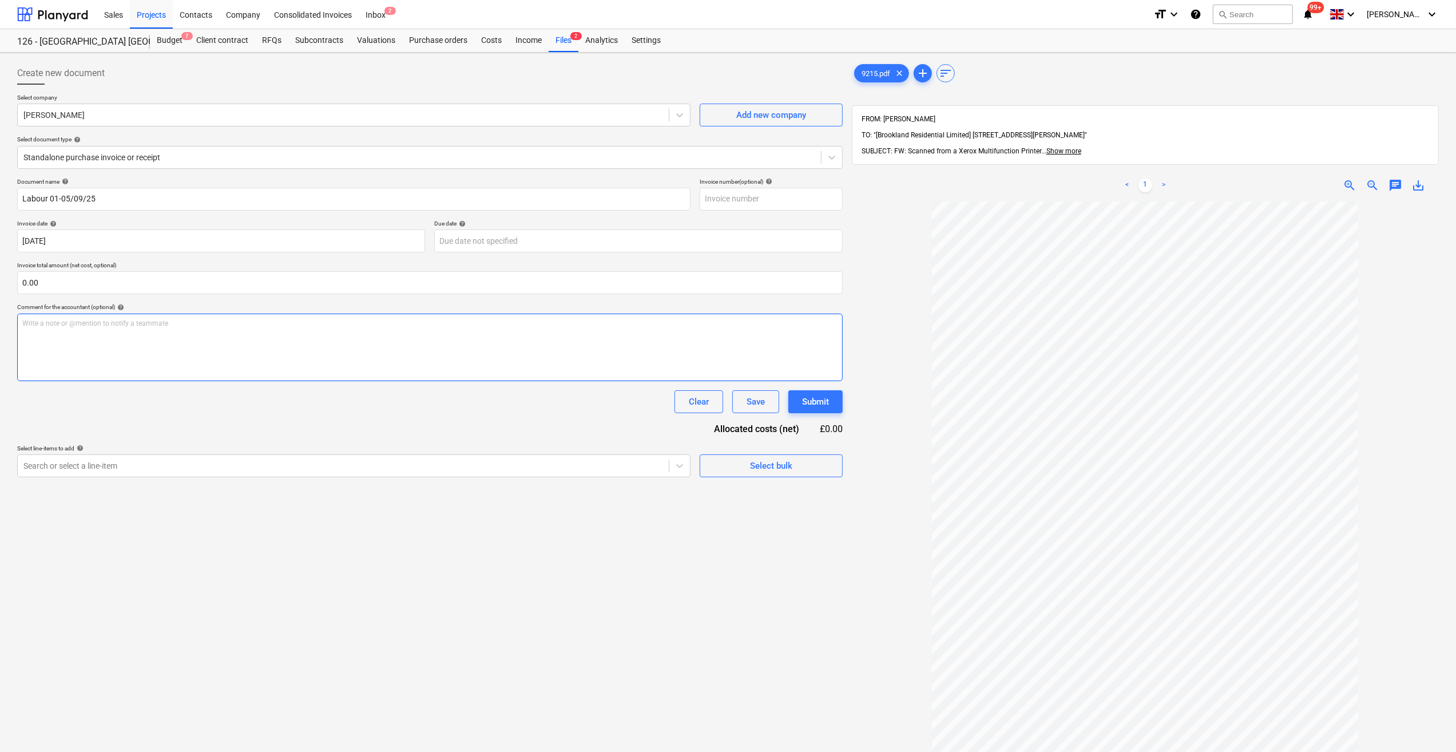
type input "[DATE]"
click at [82, 278] on input "text" at bounding box center [429, 282] width 825 height 23
type input "750.00"
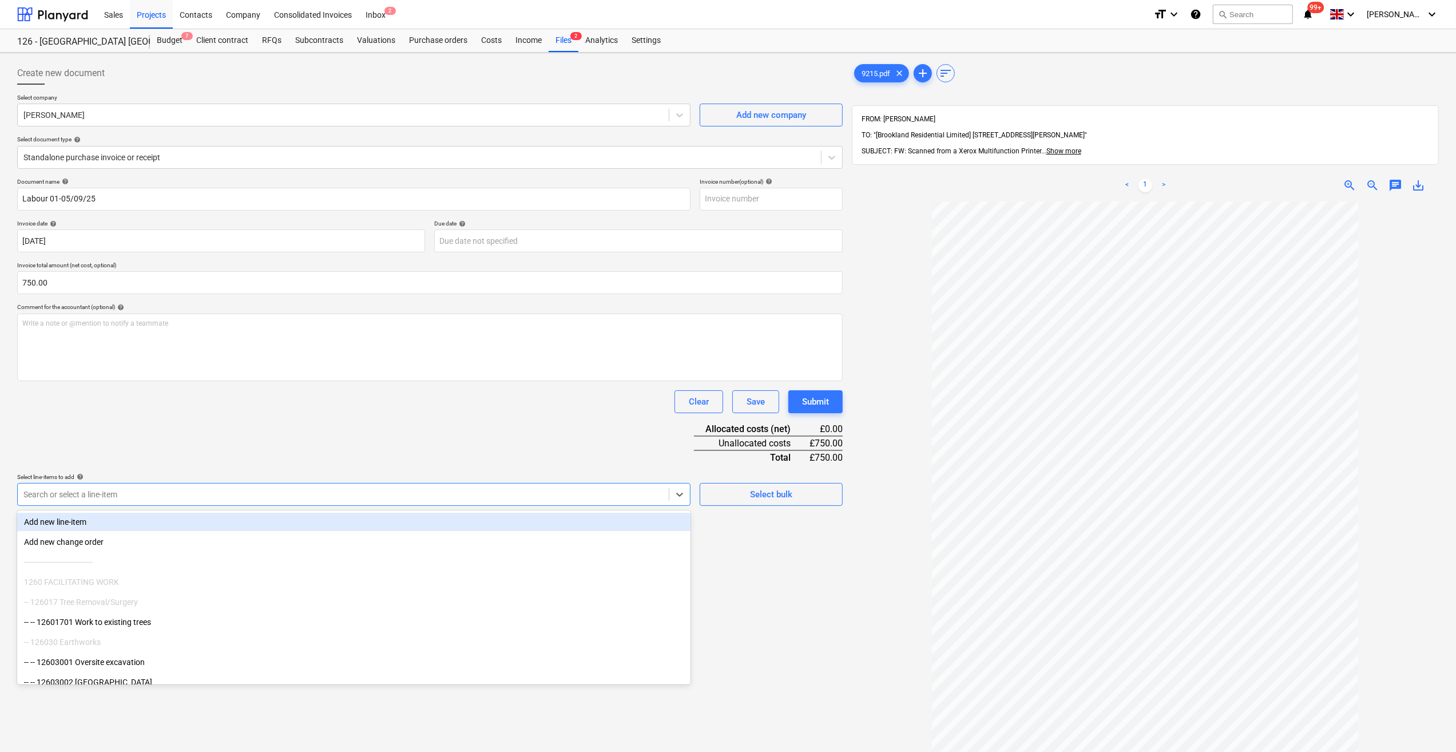
click at [120, 491] on div at bounding box center [342, 493] width 639 height 11
type input "Labour"
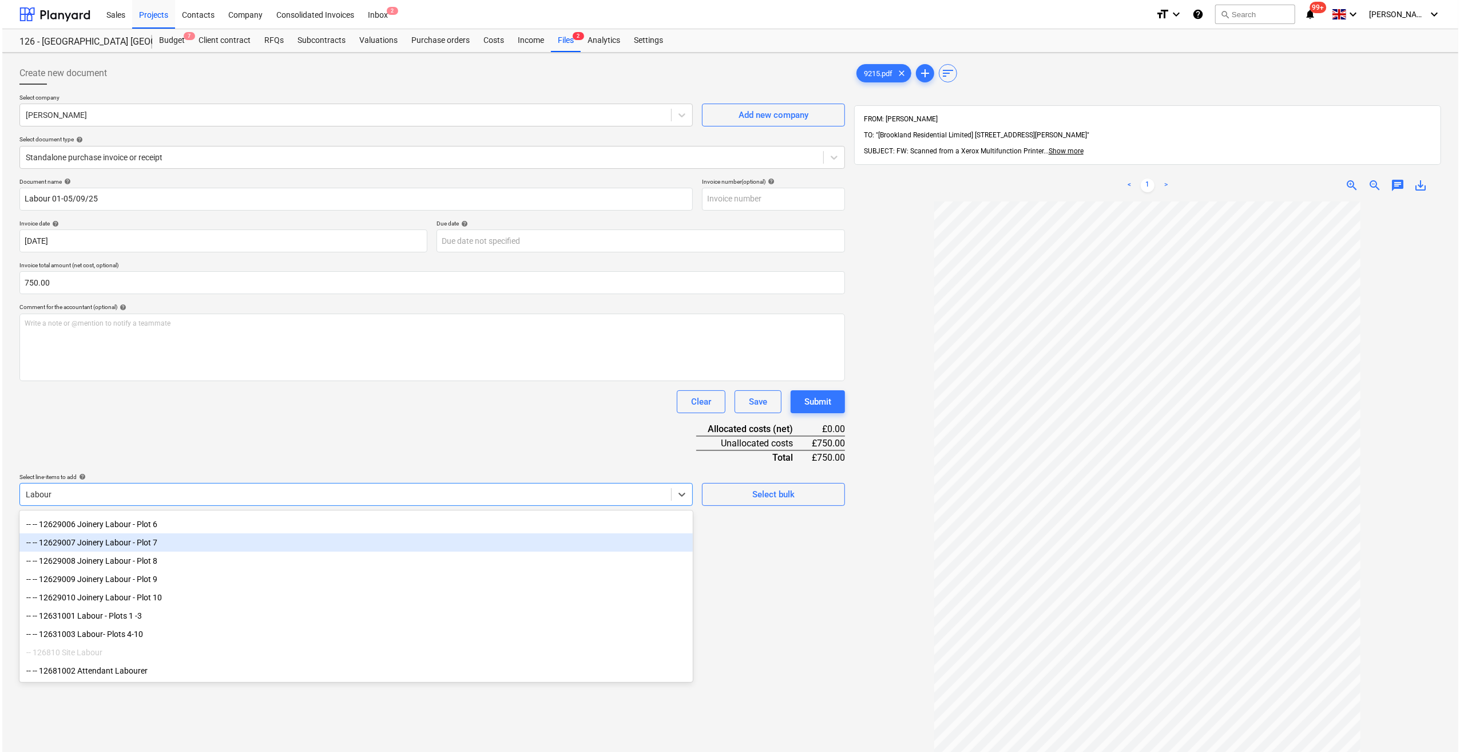
scroll to position [150, 0]
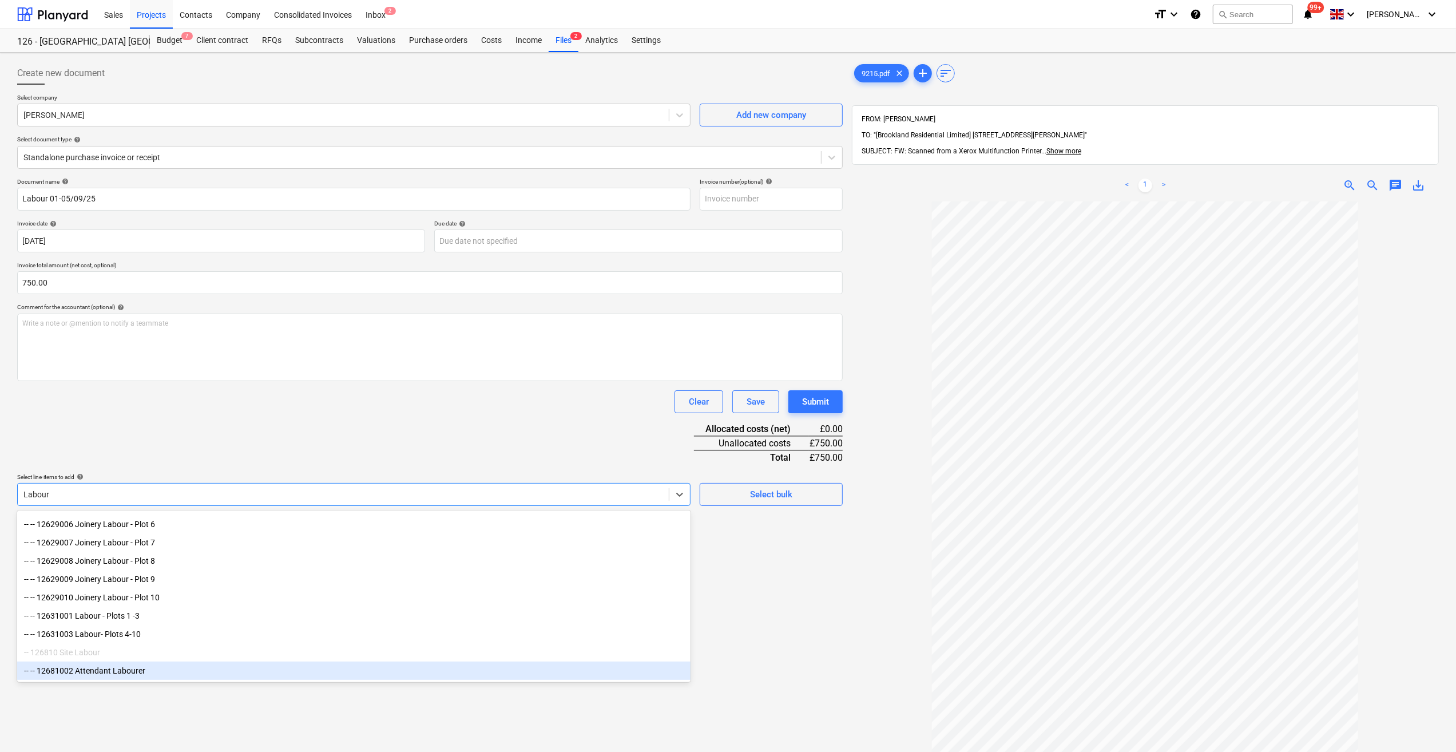
click at [101, 601] on div "-- -- 12681002 Attendant Labourer" at bounding box center [353, 670] width 673 height 18
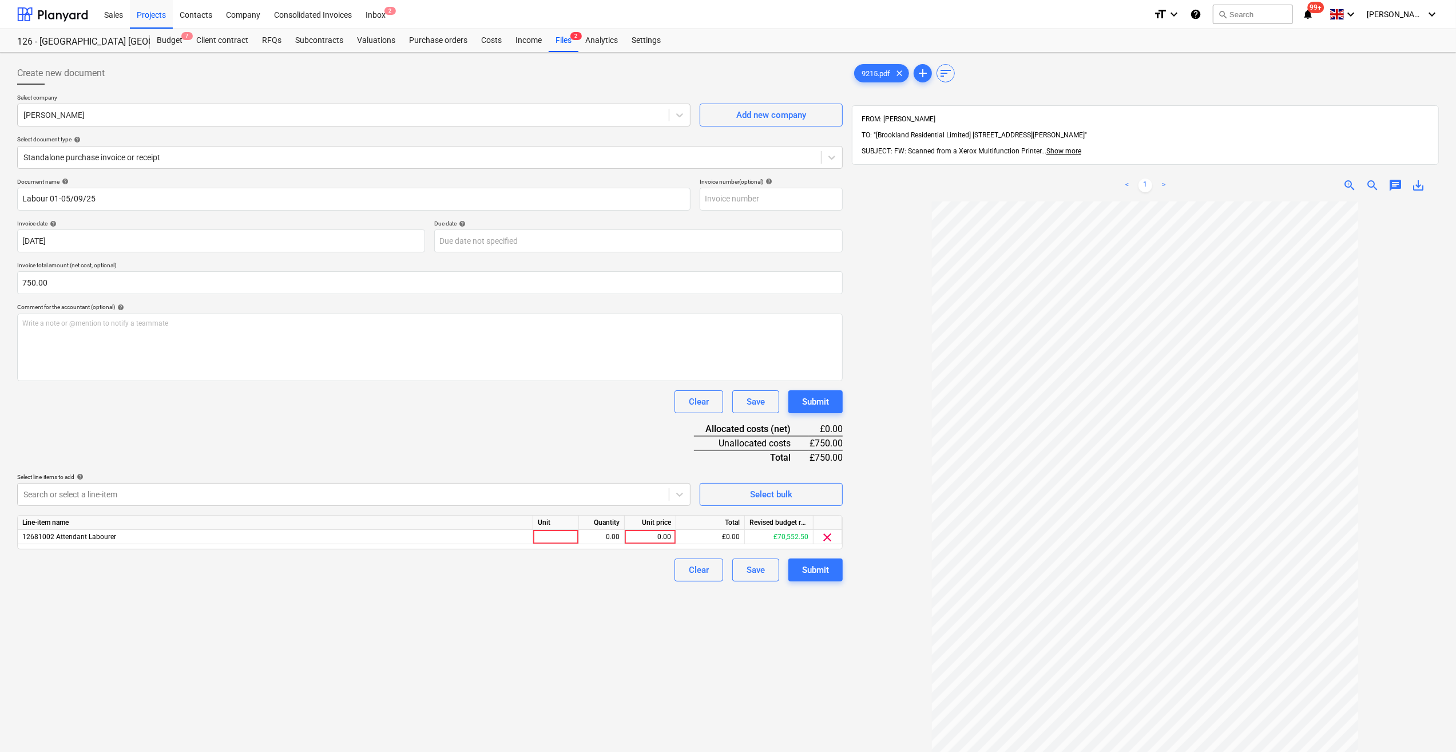
click at [749, 601] on div "Create new document Select company [PERSON_NAME] Add new company Select documen…" at bounding box center [430, 491] width 835 height 868
click at [542, 535] on div at bounding box center [556, 537] width 46 height 14
type input "Day"
click at [609, 534] on div "0.00" at bounding box center [601, 537] width 36 height 14
type input "5"
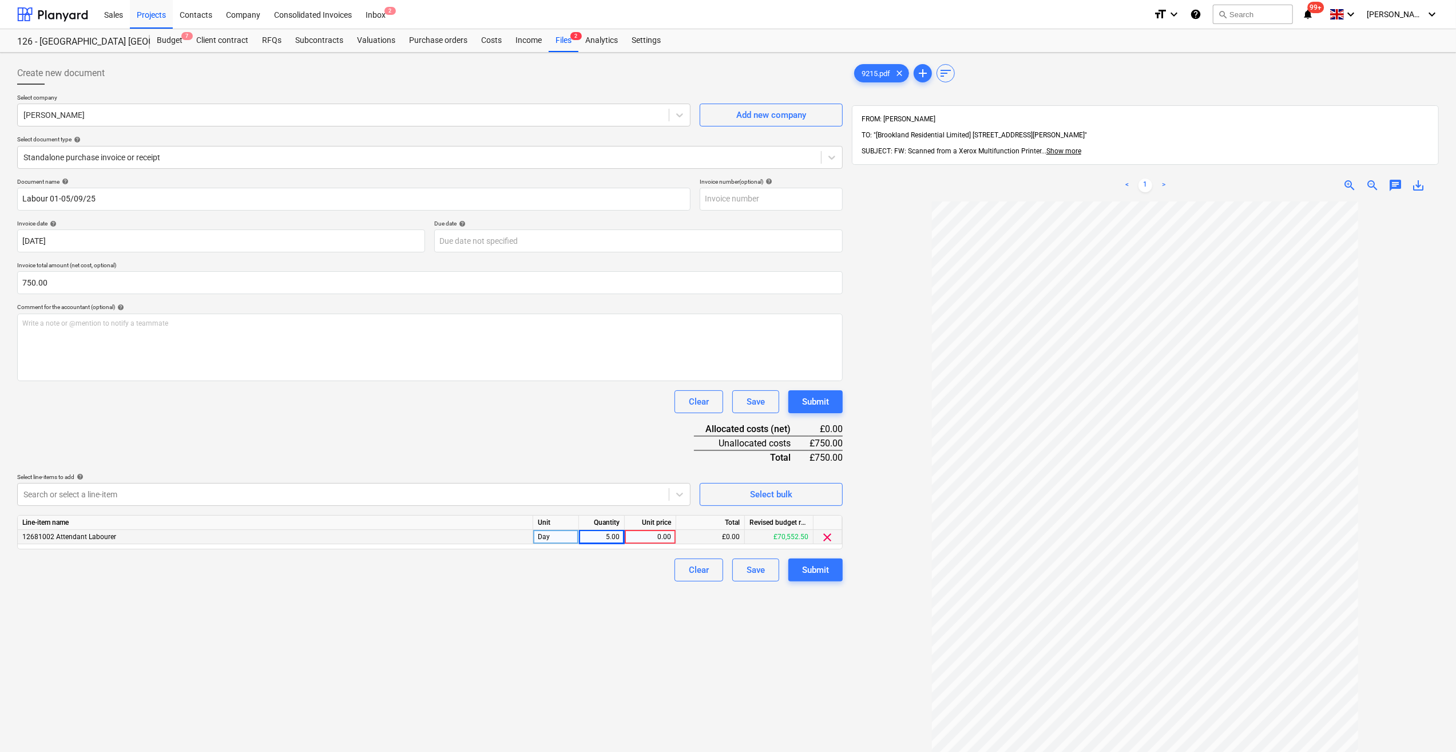
click at [638, 535] on div "0.00" at bounding box center [650, 537] width 42 height 14
type input "150"
click at [585, 575] on div "Clear Save Submit" at bounding box center [429, 569] width 825 height 23
click at [650, 601] on div "Create new document Select company [PERSON_NAME] Add new company Select documen…" at bounding box center [430, 491] width 835 height 868
click at [808, 570] on div "Submit" at bounding box center [815, 569] width 27 height 15
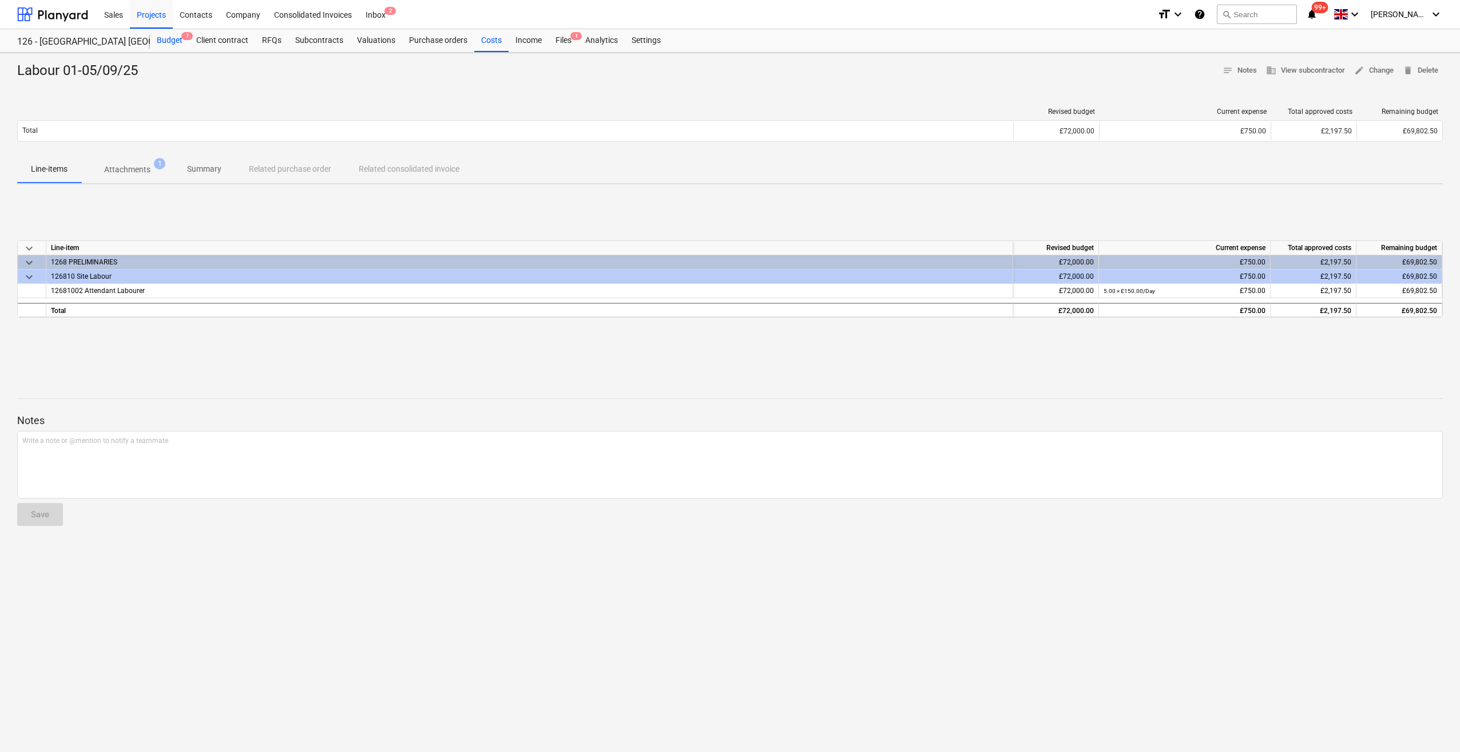
click at [170, 38] on div "Budget 7" at bounding box center [169, 40] width 39 height 23
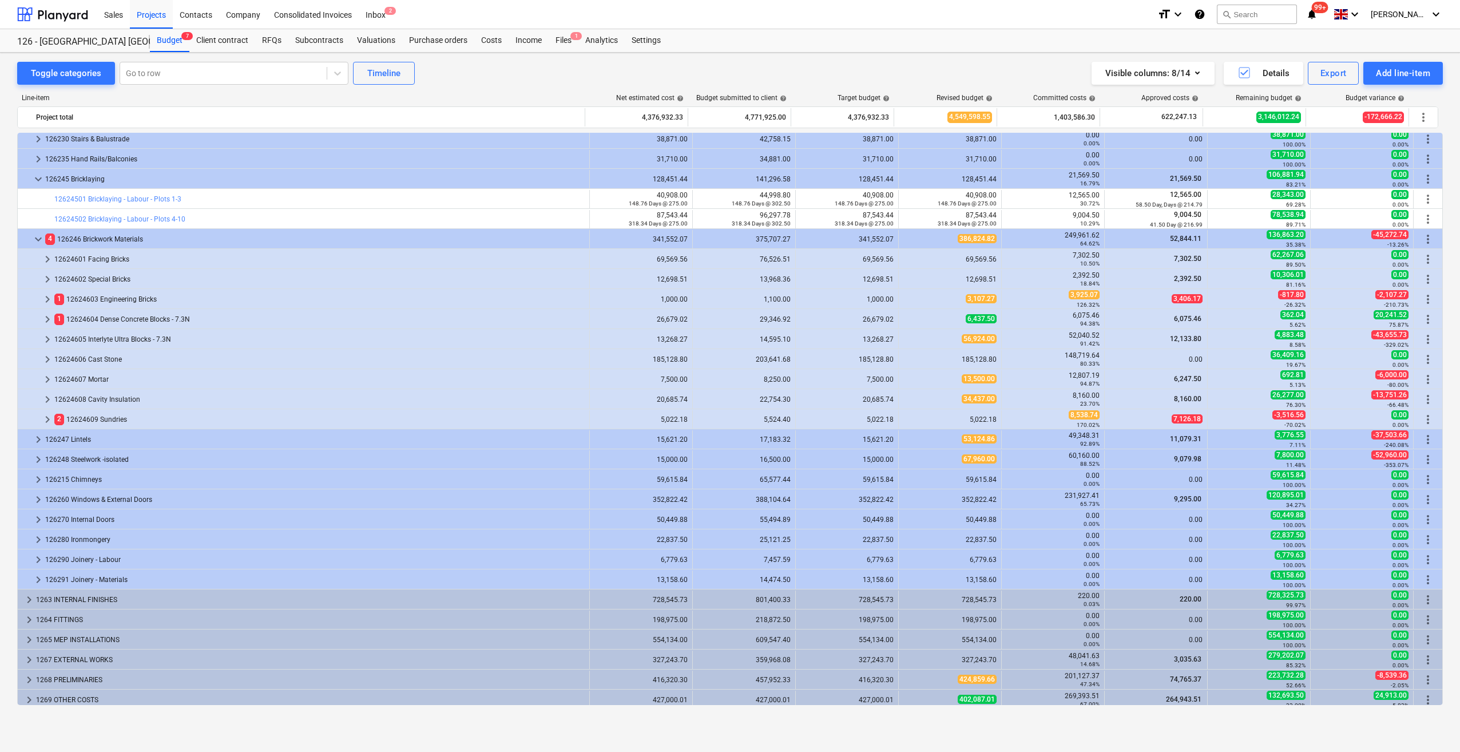
scroll to position [189, 0]
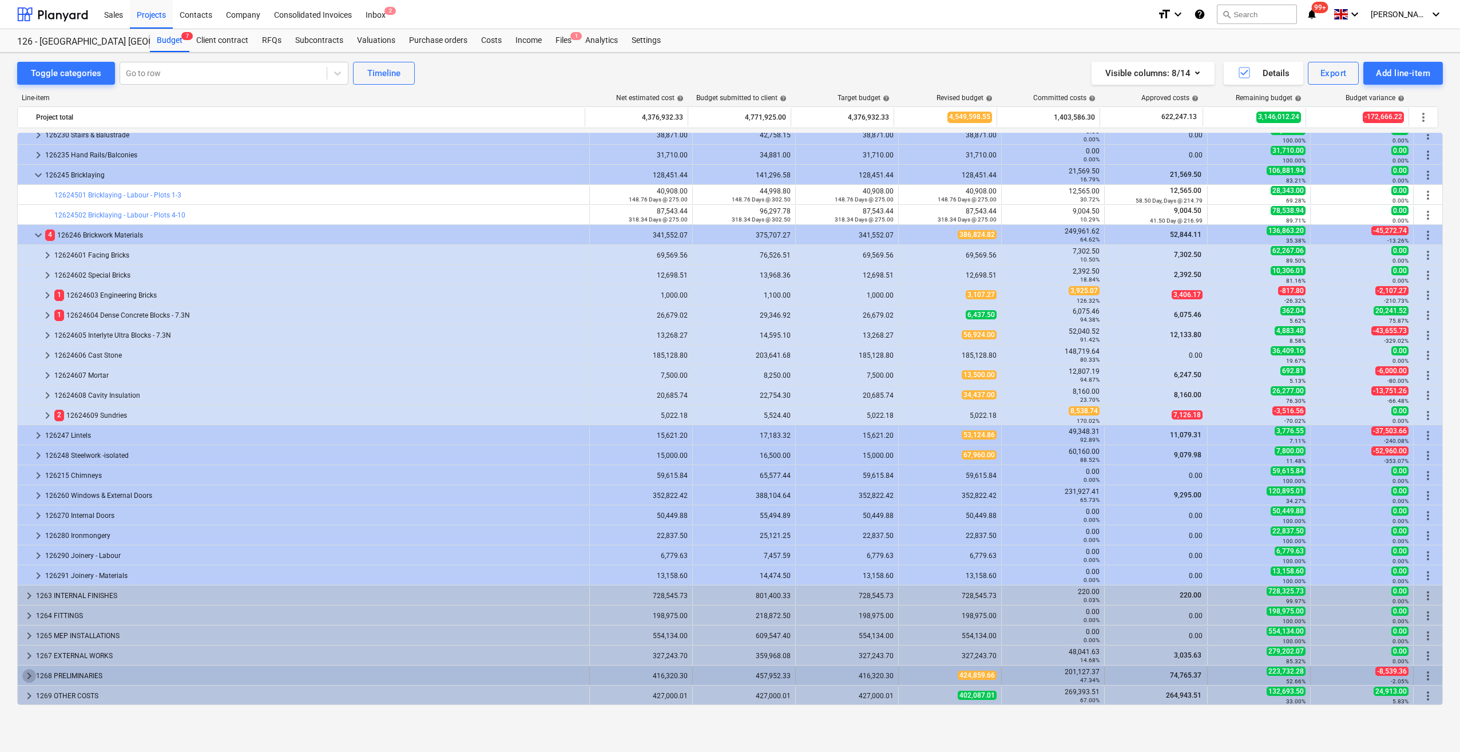
click at [29, 601] on span "keyboard_arrow_right" at bounding box center [29, 676] width 14 height 14
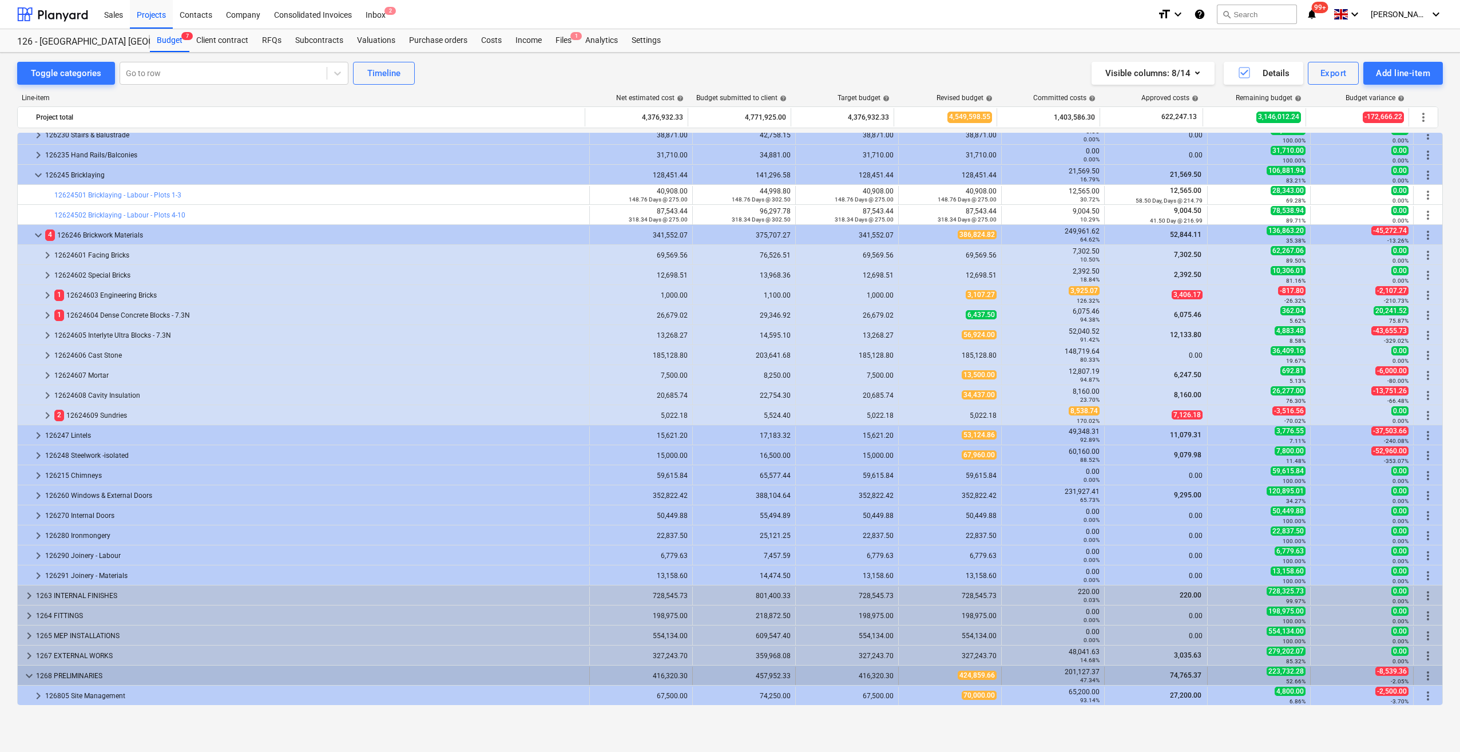
click at [28, 601] on span "keyboard_arrow_down" at bounding box center [29, 676] width 14 height 14
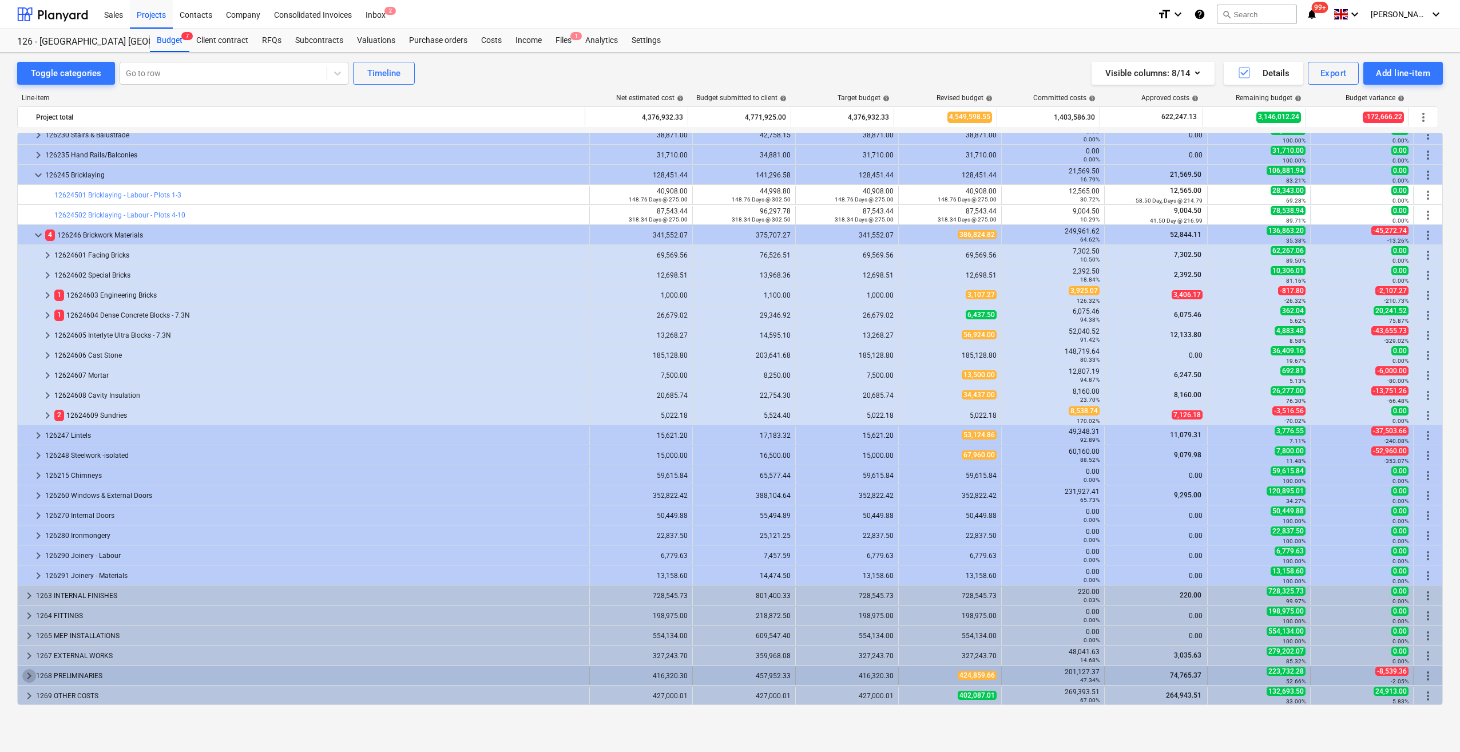
click at [26, 601] on span "keyboard_arrow_right" at bounding box center [29, 676] width 14 height 14
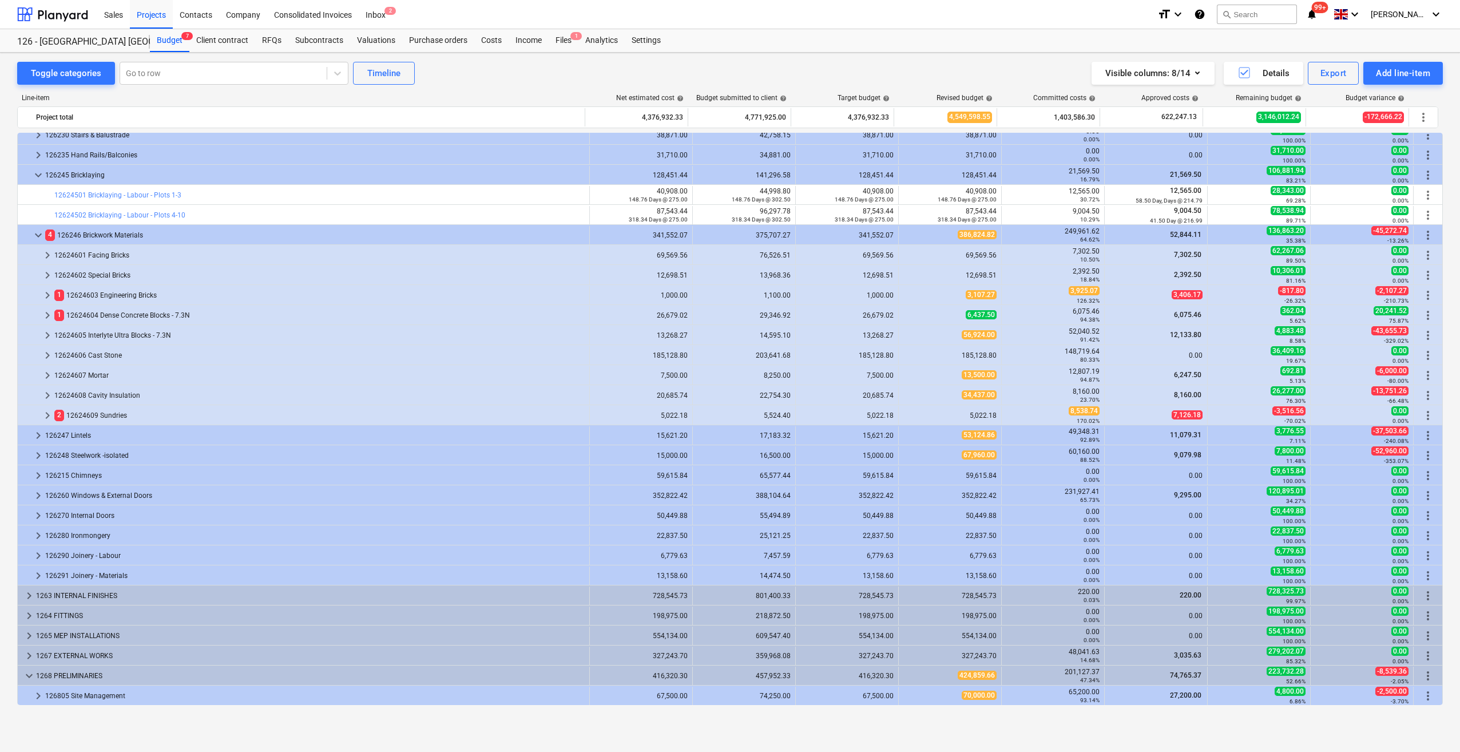
scroll to position [369, 0]
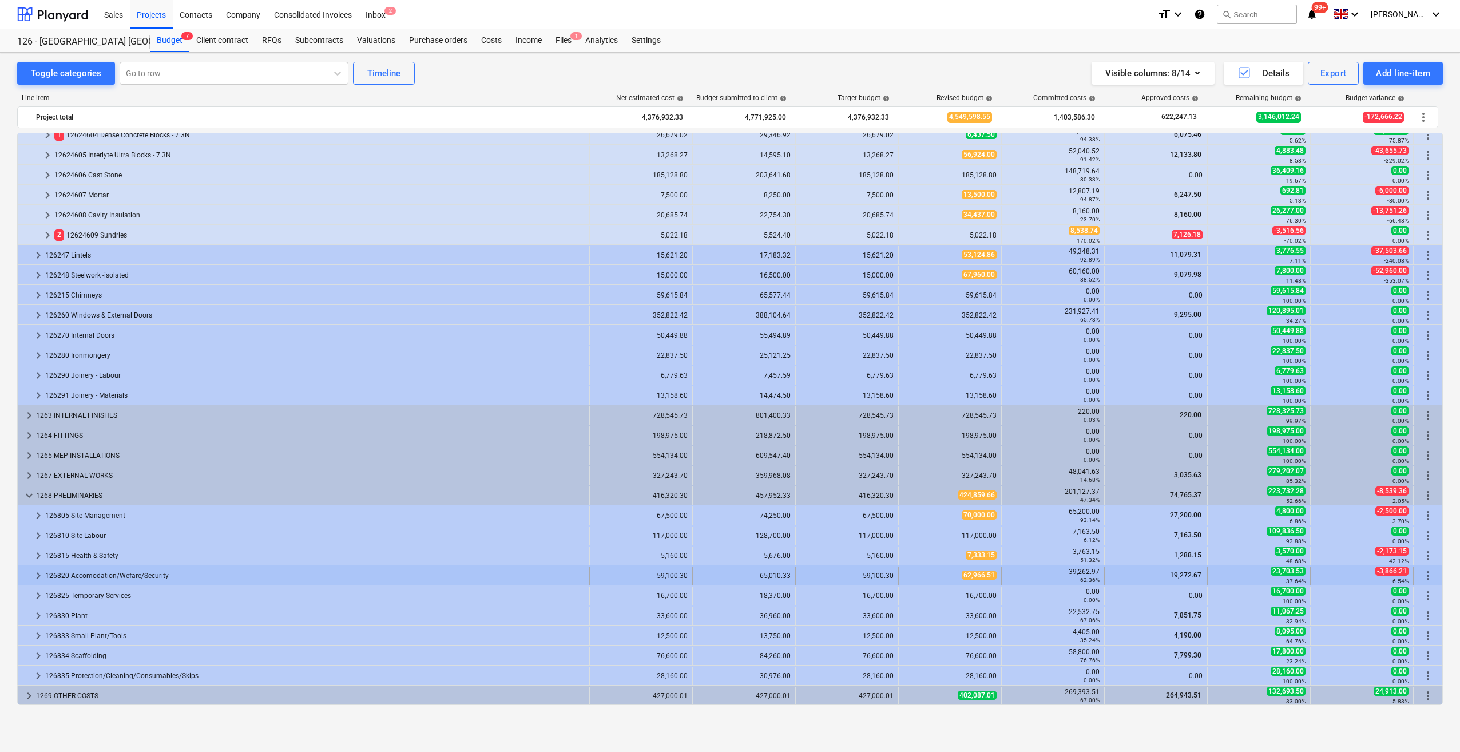
click at [38, 570] on span "keyboard_arrow_right" at bounding box center [38, 576] width 14 height 14
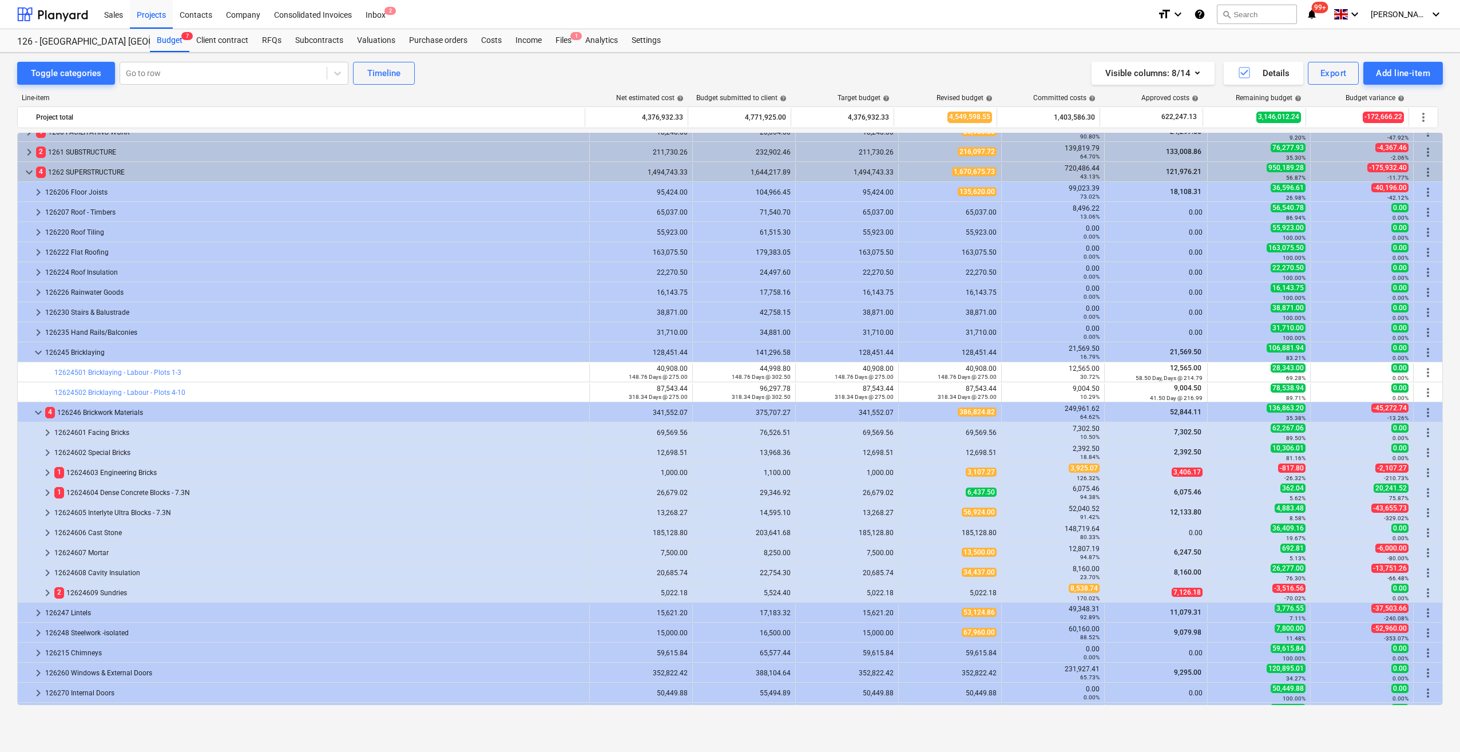
scroll to position [0, 0]
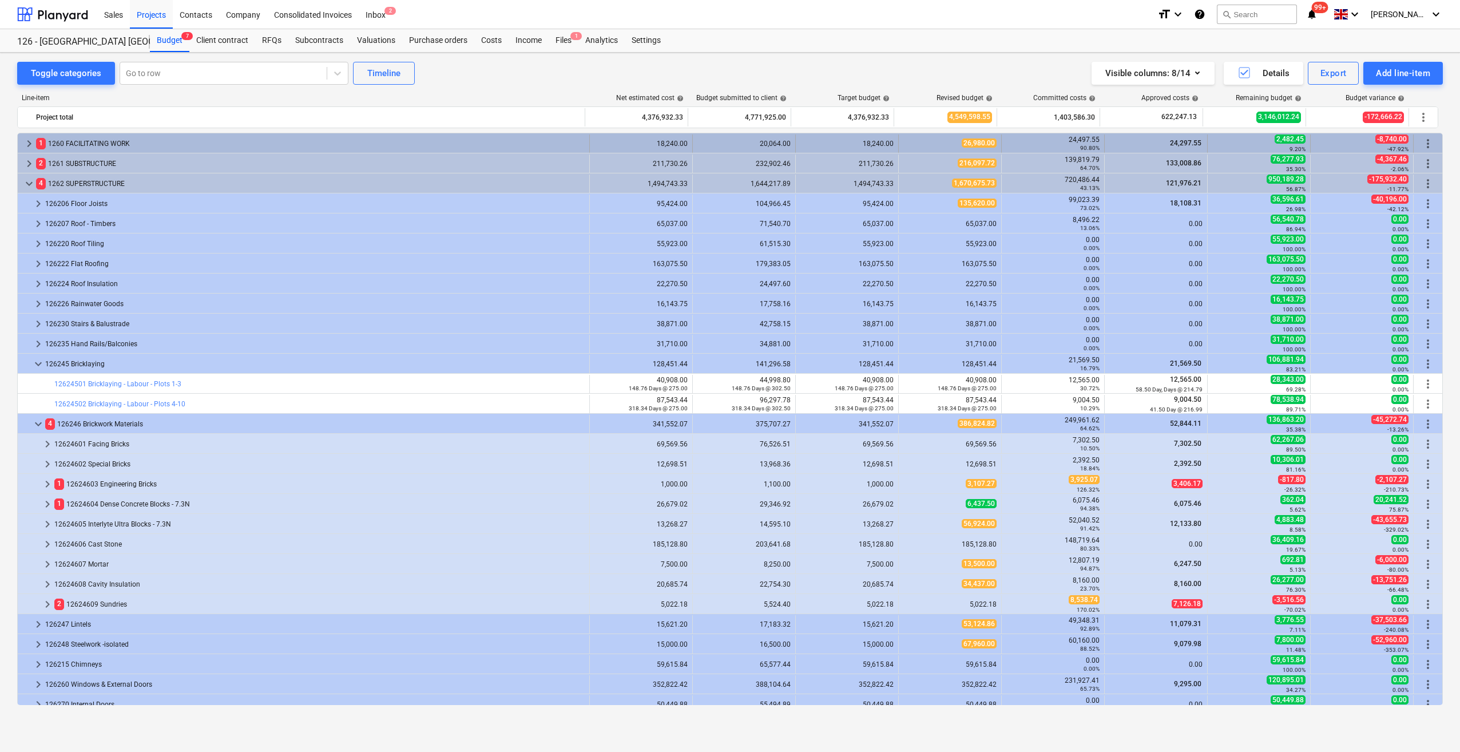
click at [30, 142] on span "keyboard_arrow_right" at bounding box center [29, 144] width 14 height 14
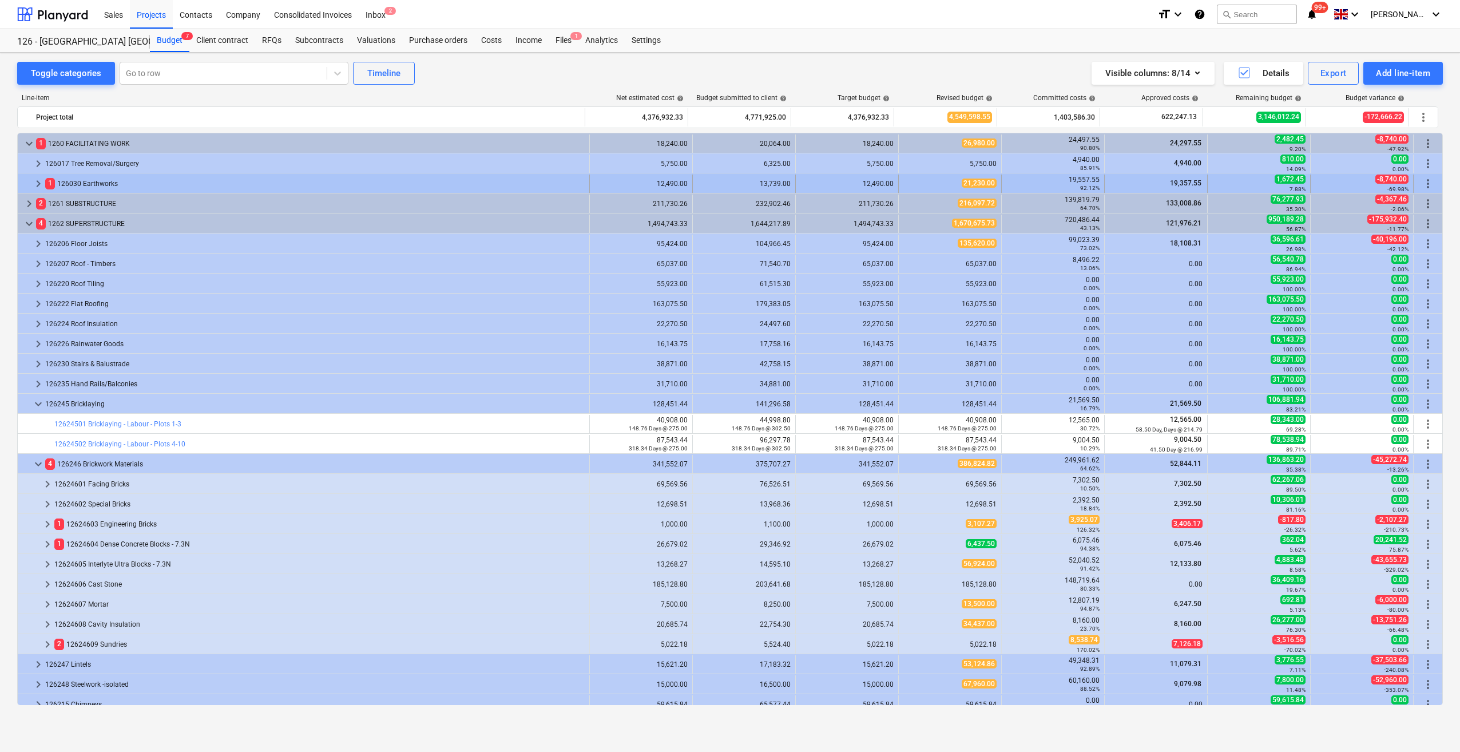
click at [35, 182] on span "keyboard_arrow_right" at bounding box center [38, 184] width 14 height 14
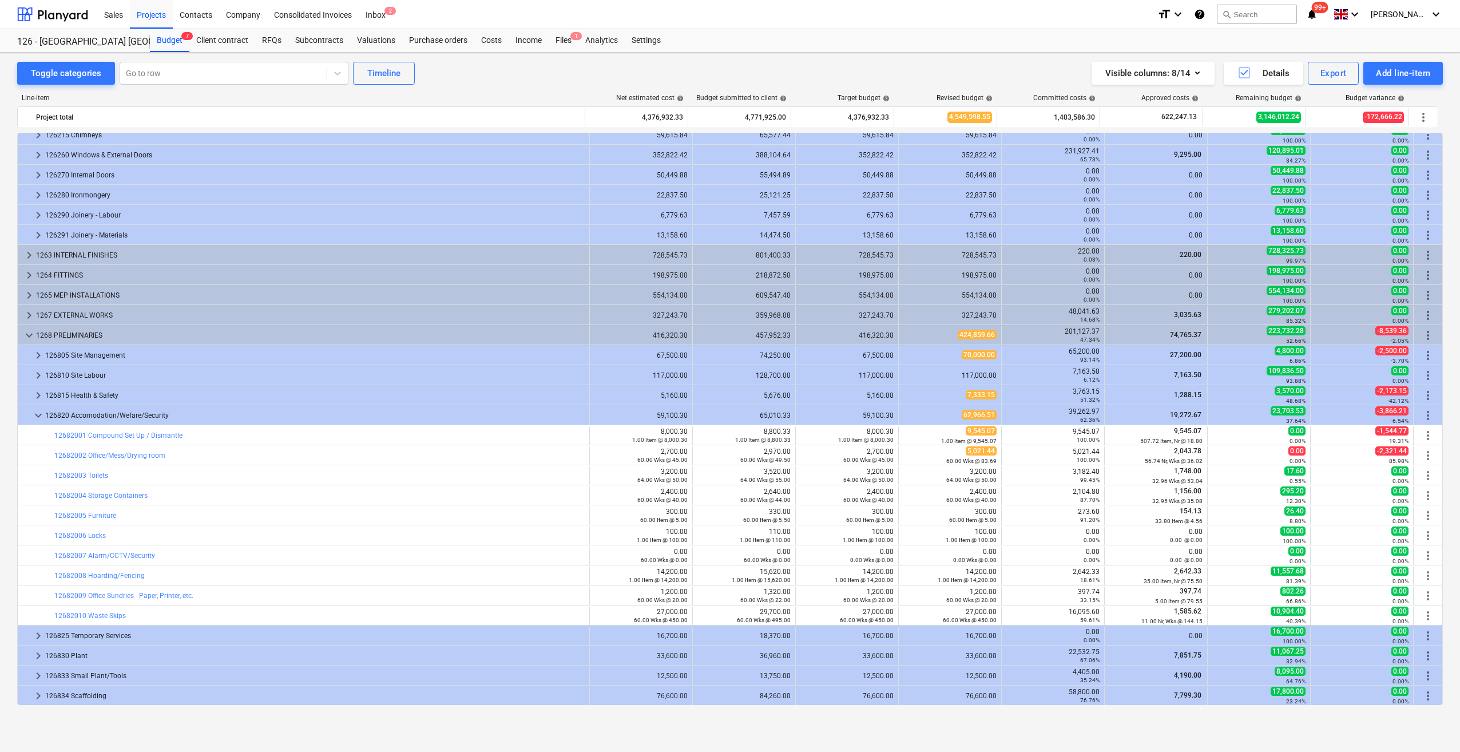
scroll to position [669, 0]
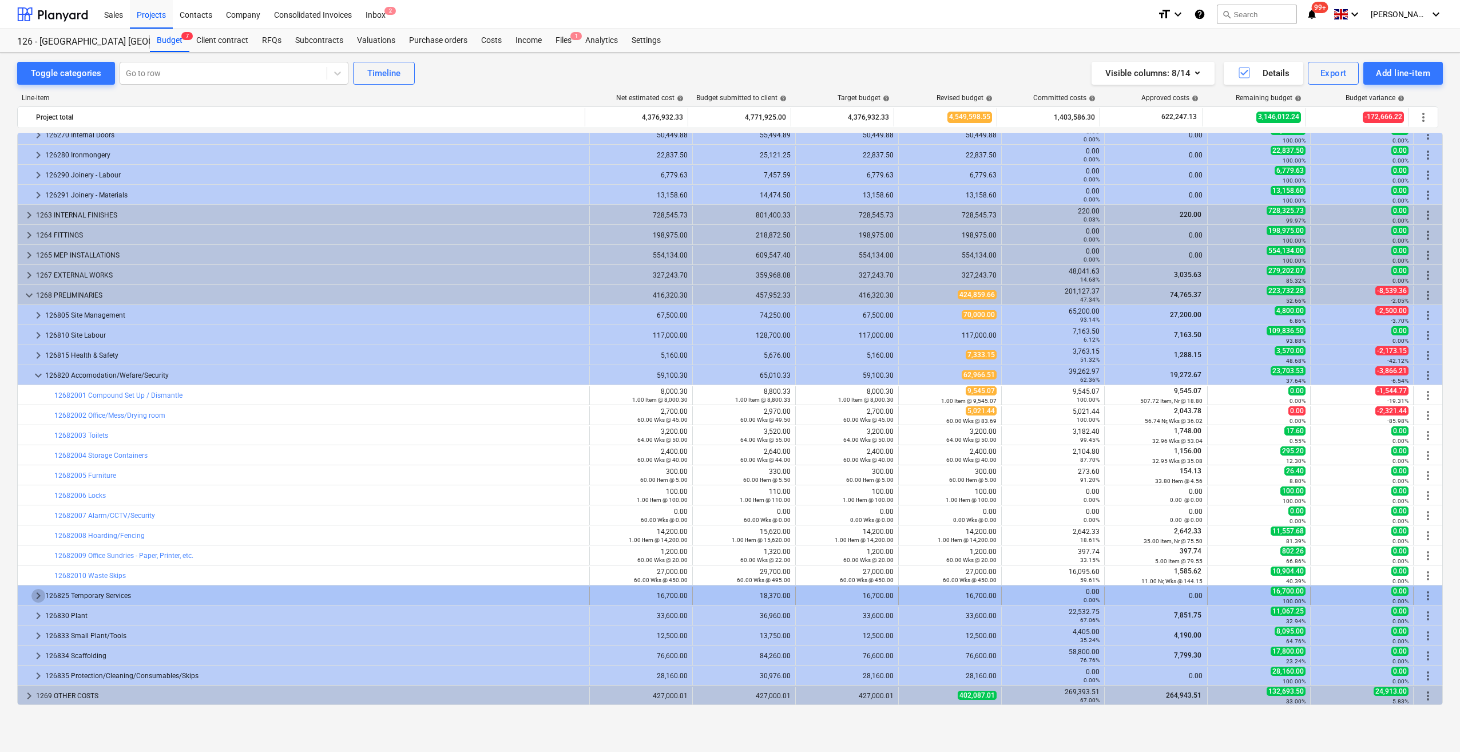
click at [35, 598] on span "keyboard_arrow_right" at bounding box center [38, 596] width 14 height 14
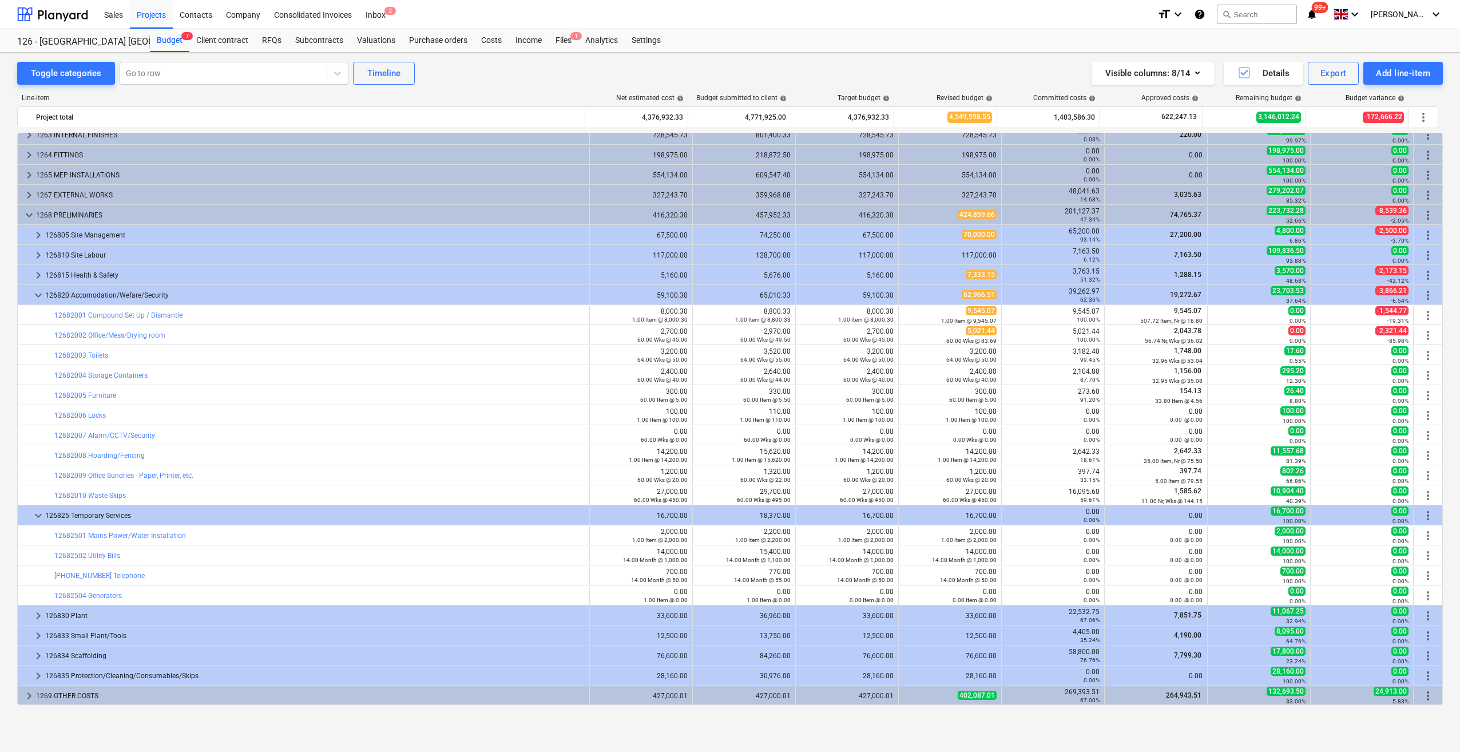
scroll to position [406, 0]
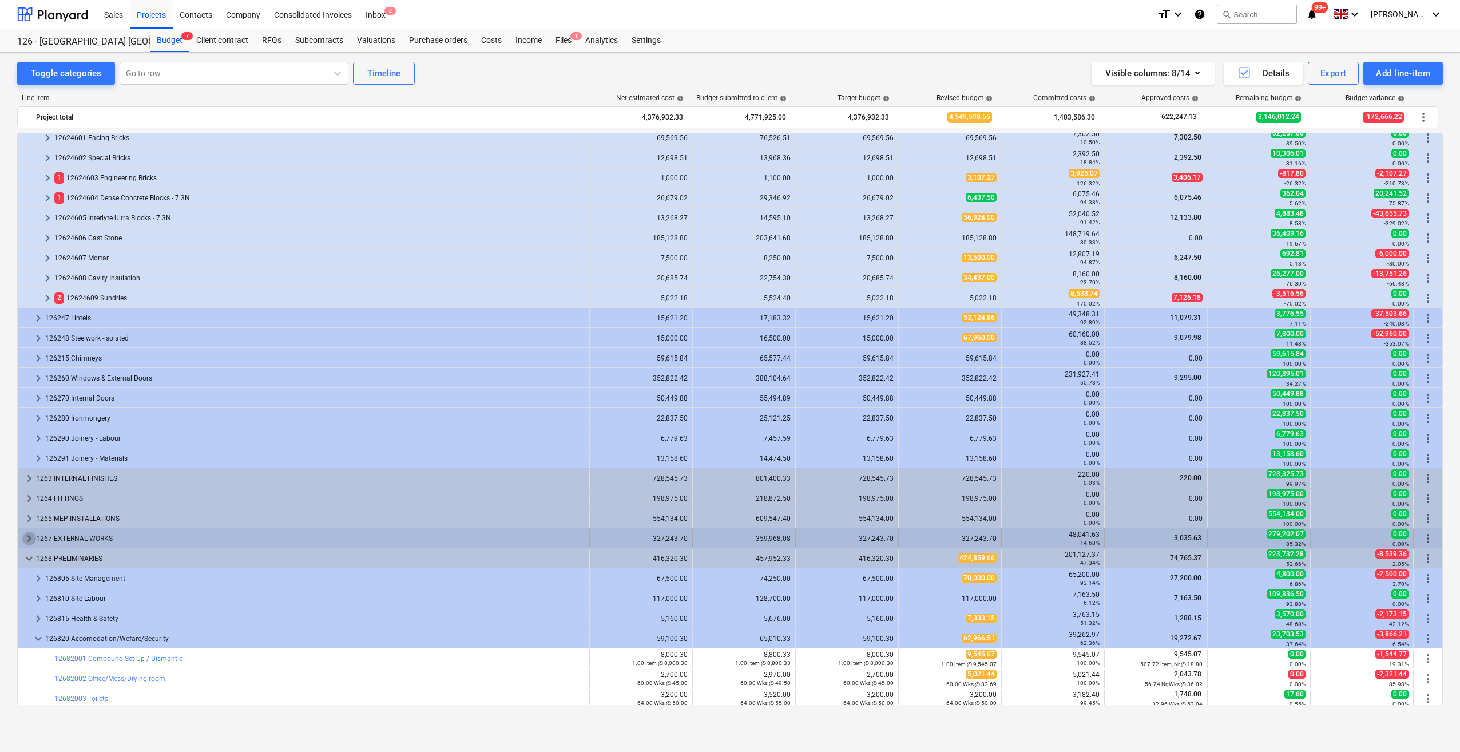
click at [28, 535] on span "keyboard_arrow_right" at bounding box center [29, 538] width 14 height 14
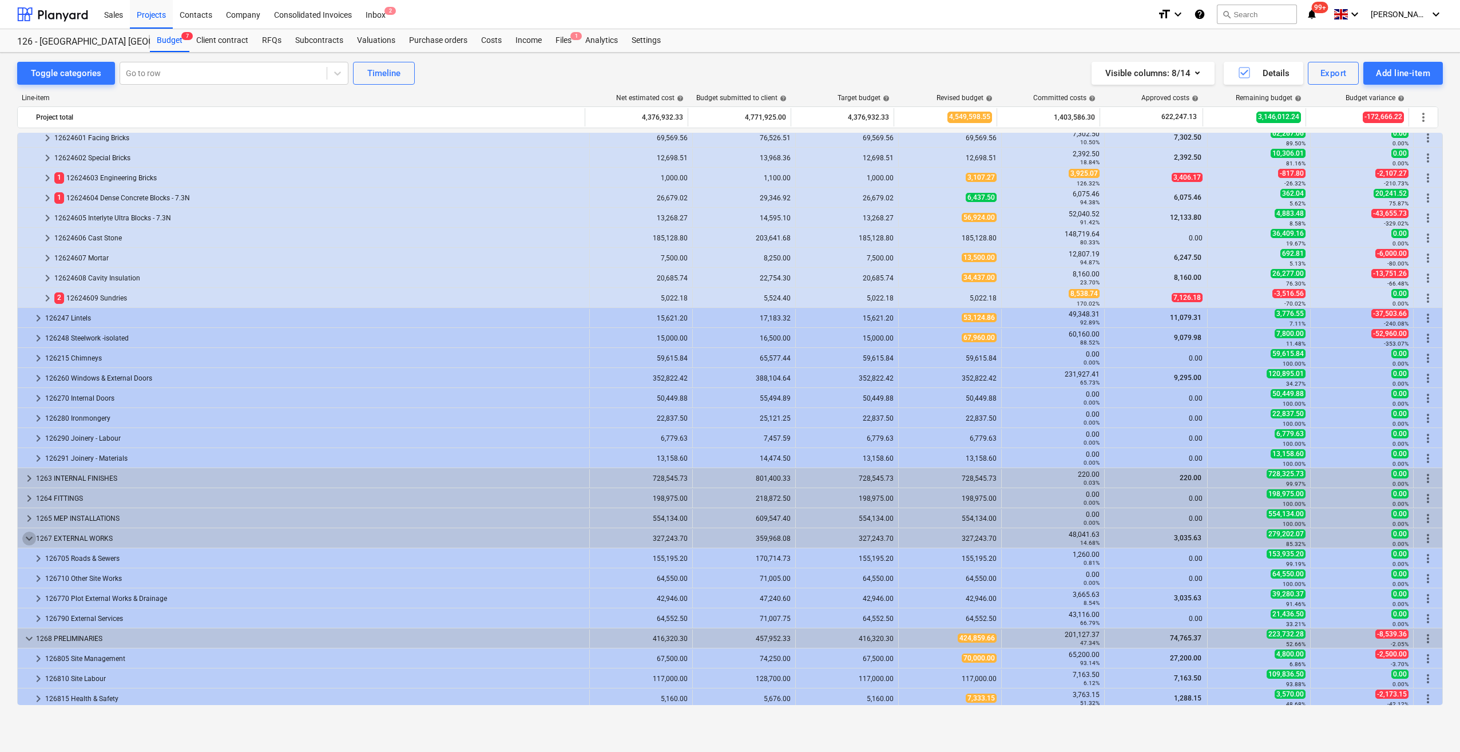
click at [29, 535] on span "keyboard_arrow_down" at bounding box center [29, 538] width 14 height 14
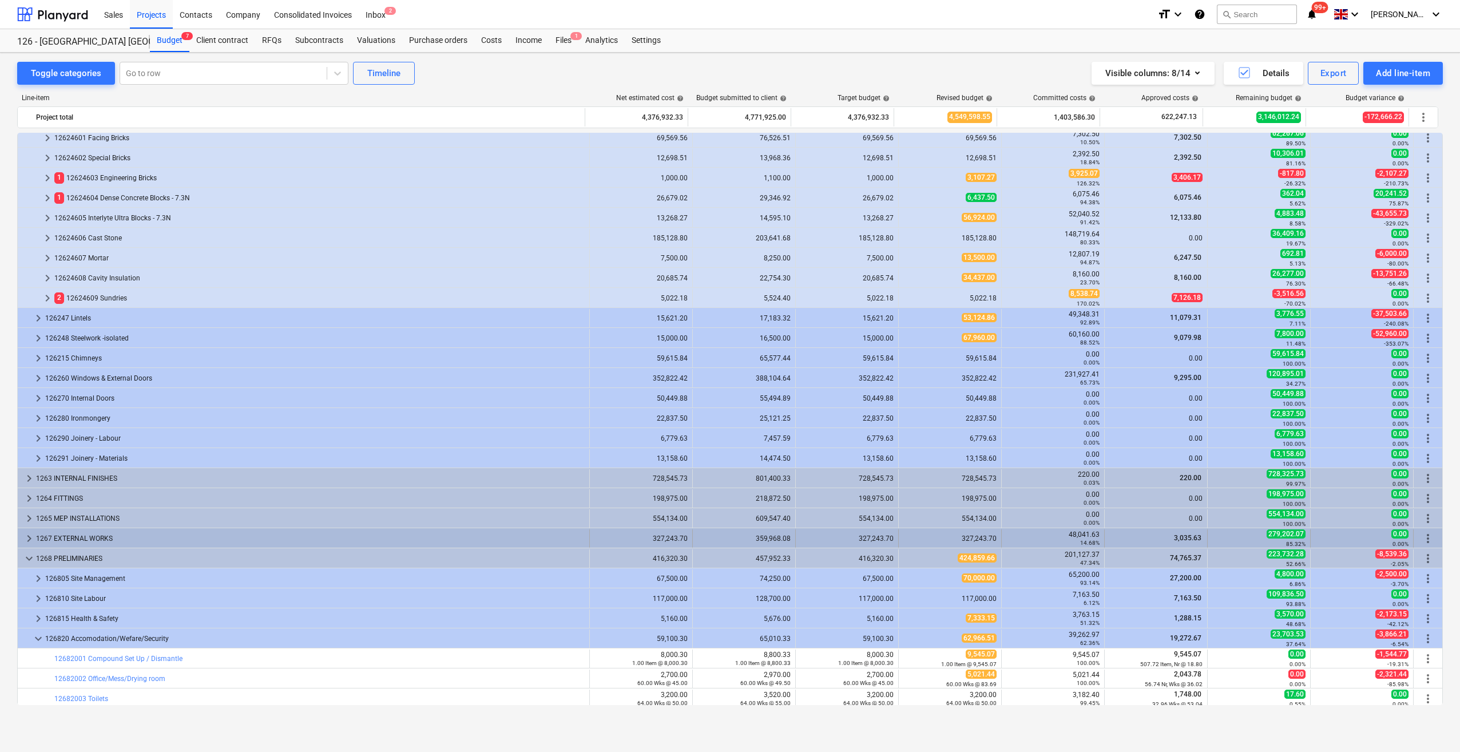
click at [26, 537] on span "keyboard_arrow_right" at bounding box center [29, 538] width 14 height 14
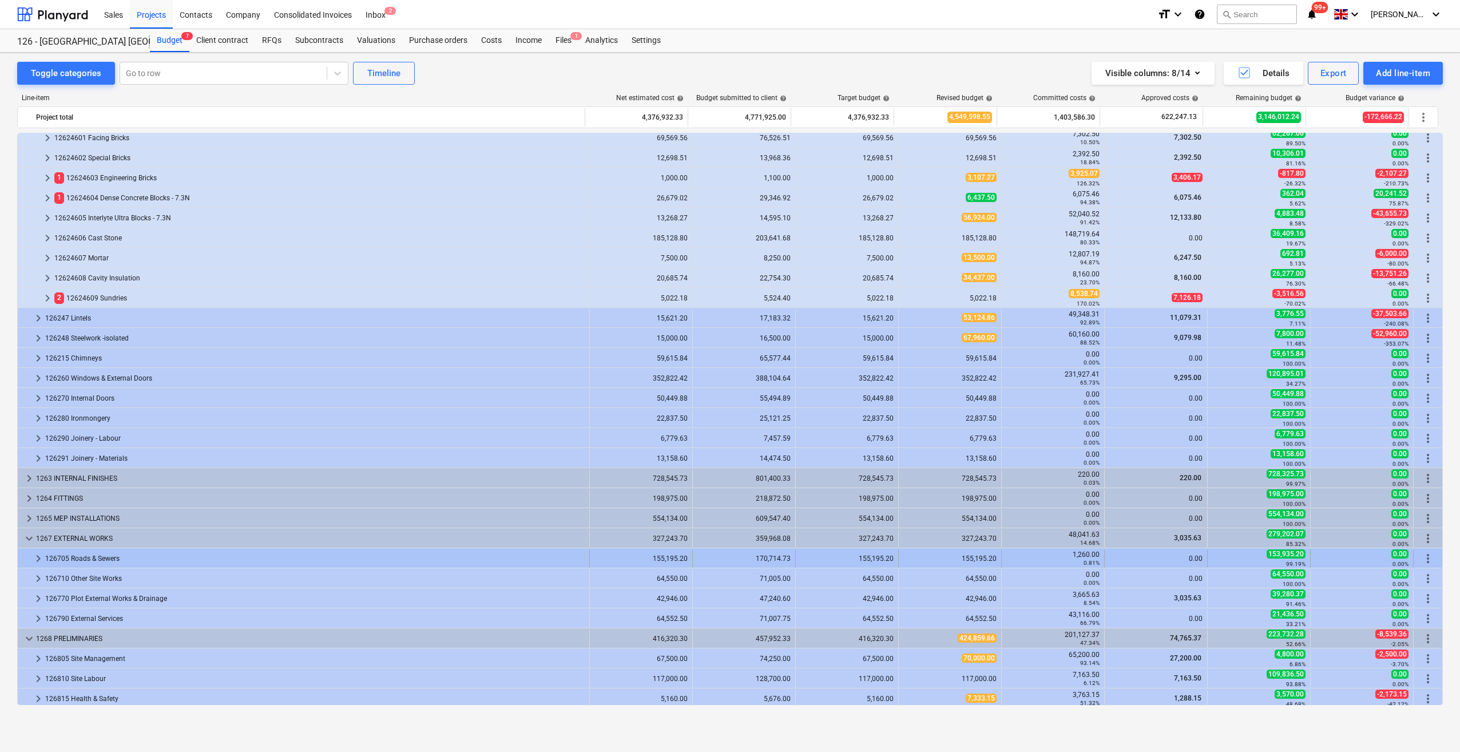
click at [38, 559] on span "keyboard_arrow_right" at bounding box center [38, 558] width 14 height 14
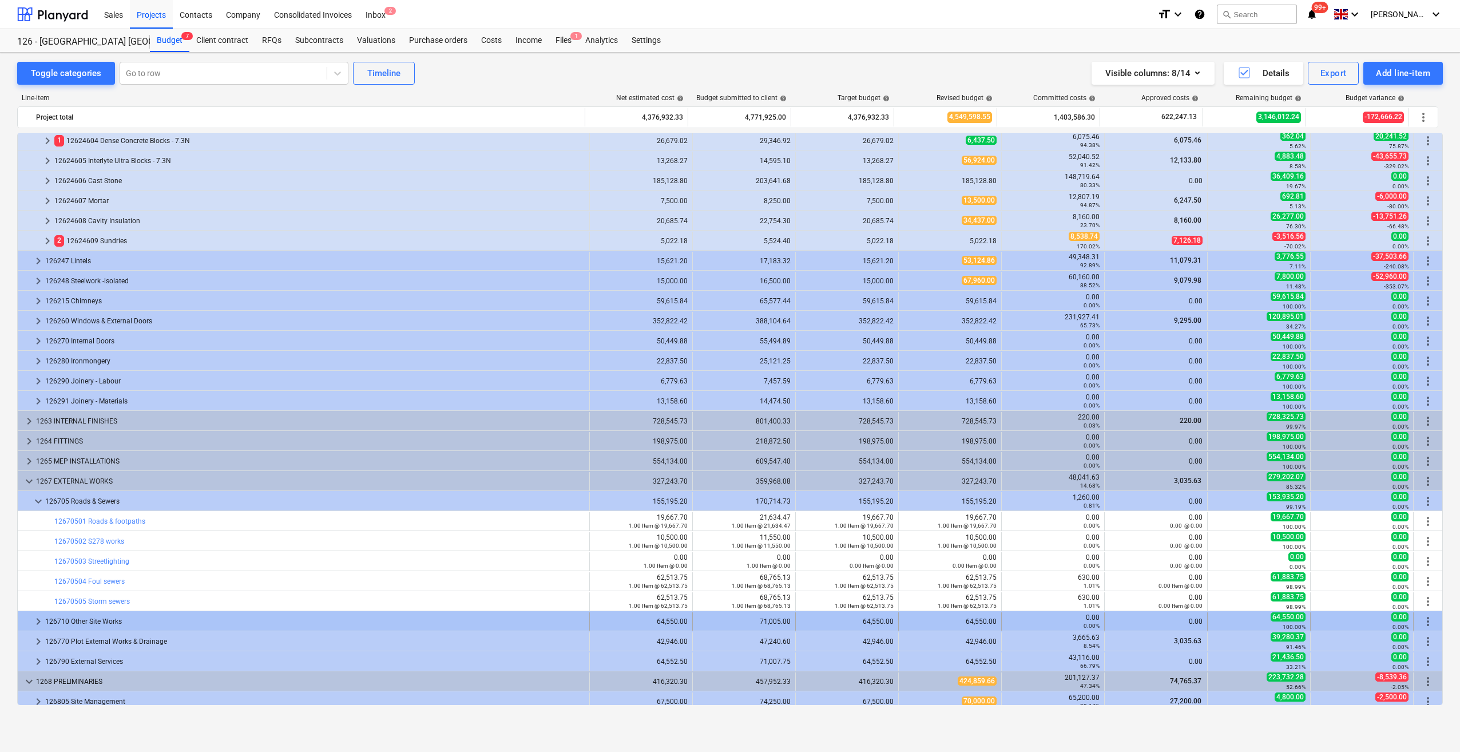
scroll to position [521, 0]
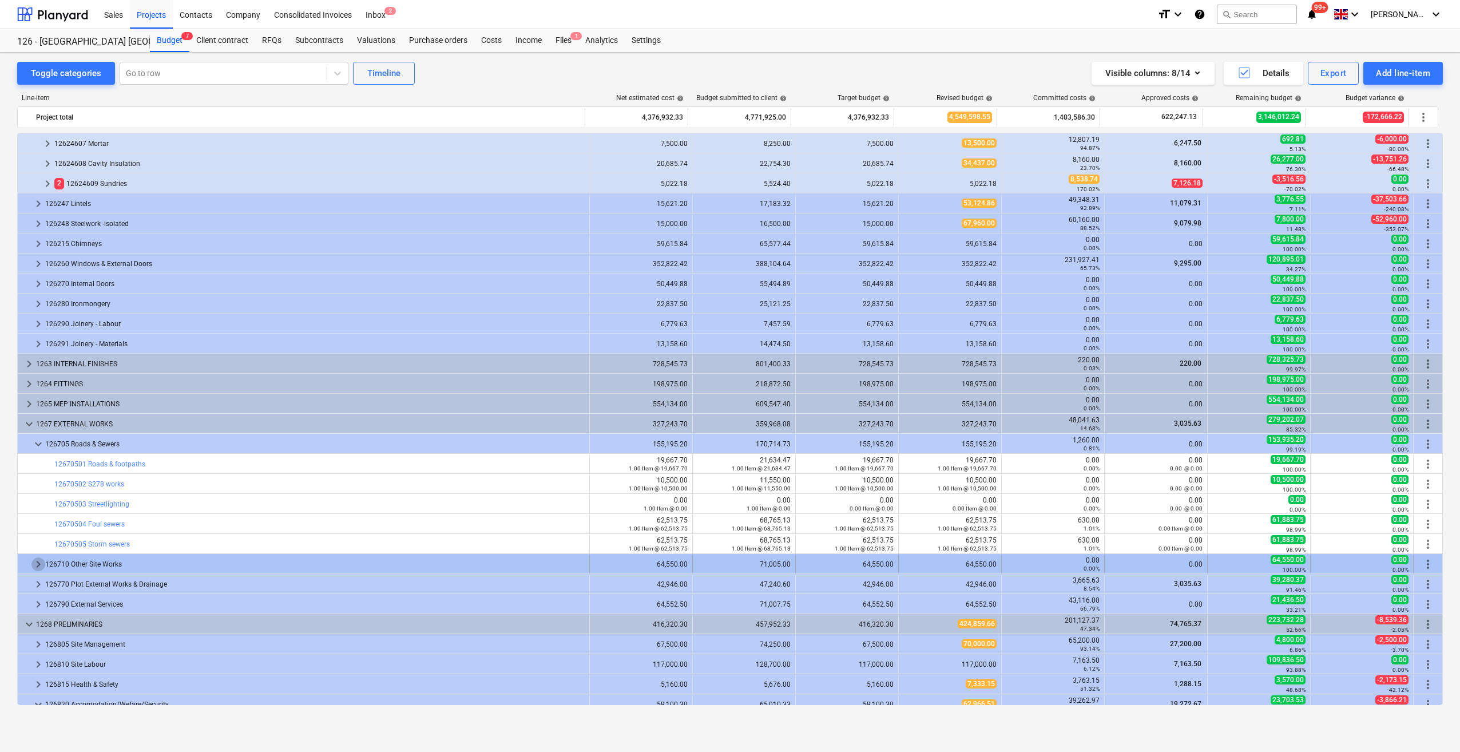
click at [34, 562] on span "keyboard_arrow_right" at bounding box center [38, 564] width 14 height 14
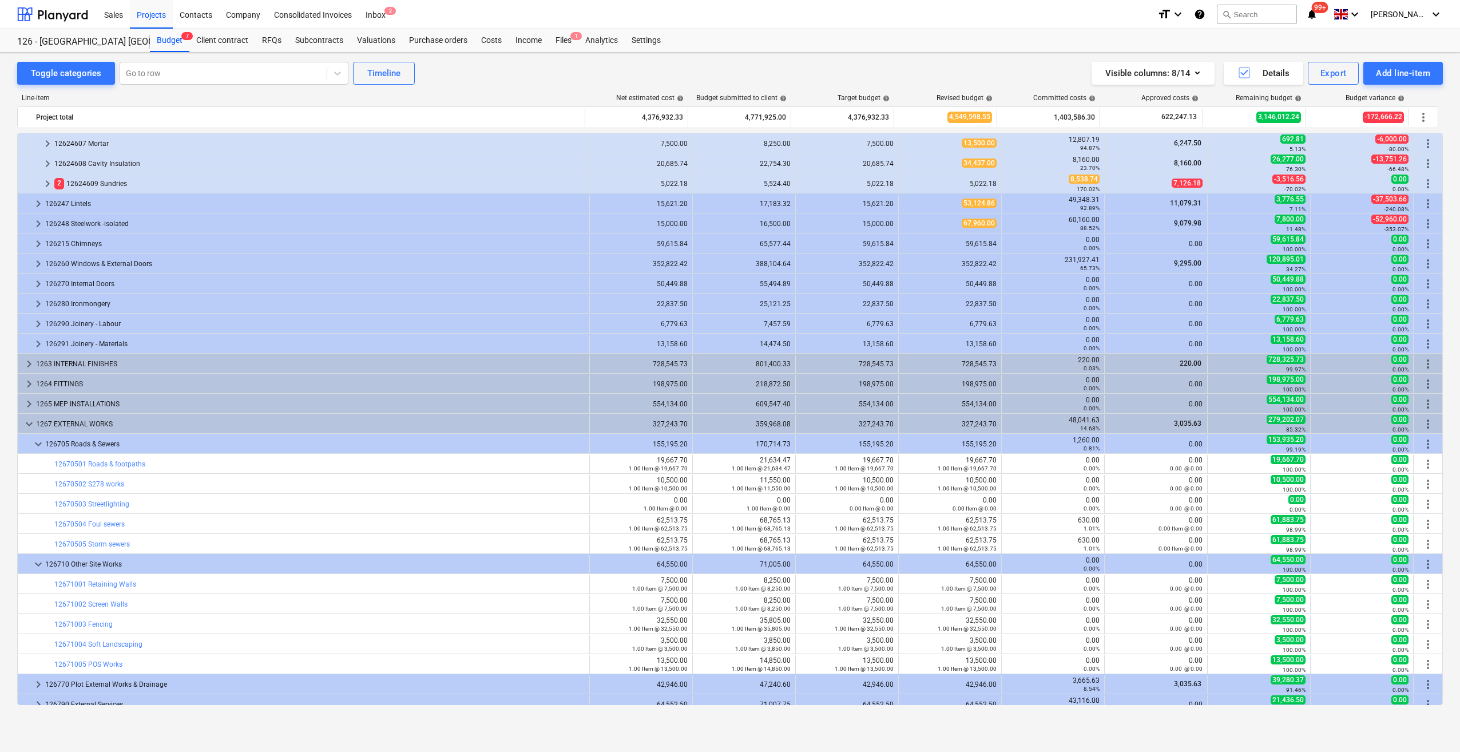
scroll to position [635, 0]
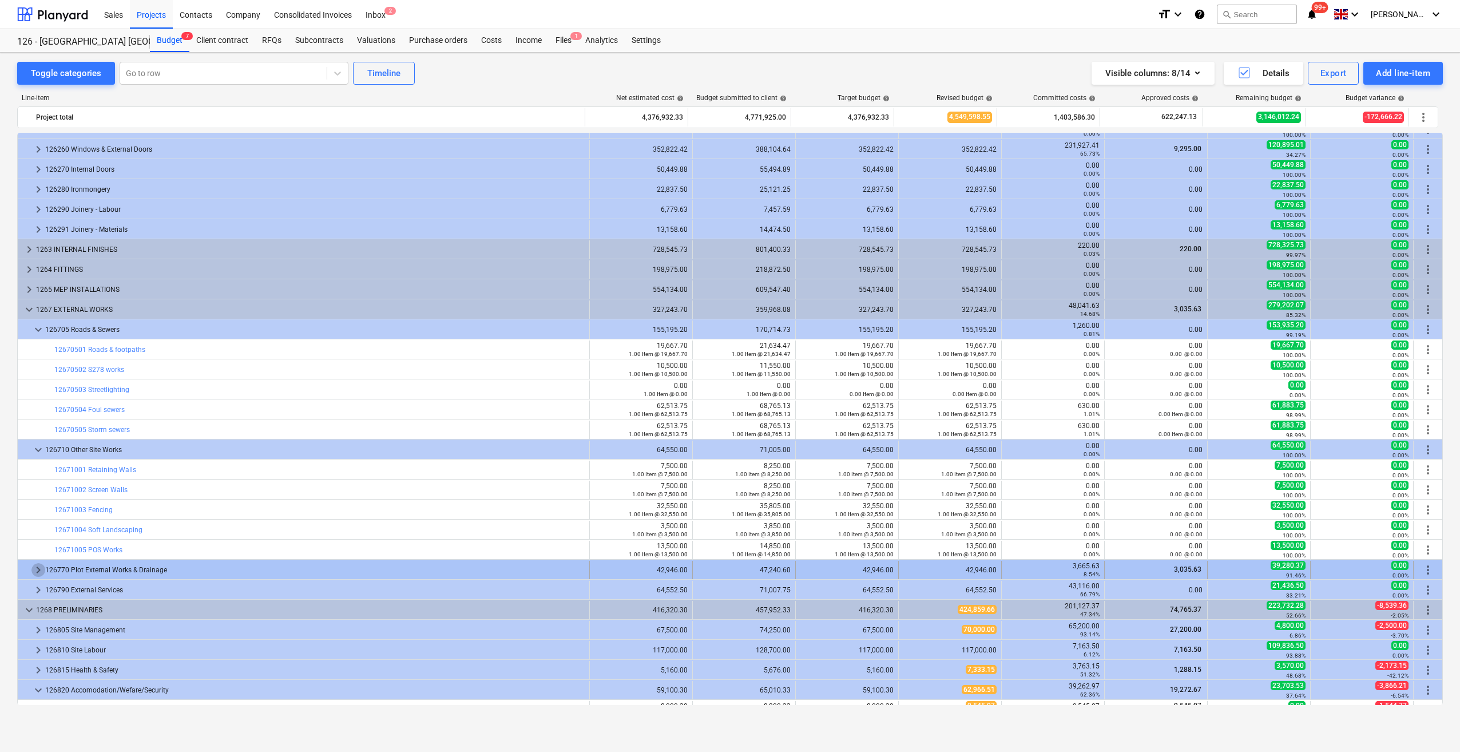
click at [39, 568] on span "keyboard_arrow_right" at bounding box center [38, 570] width 14 height 14
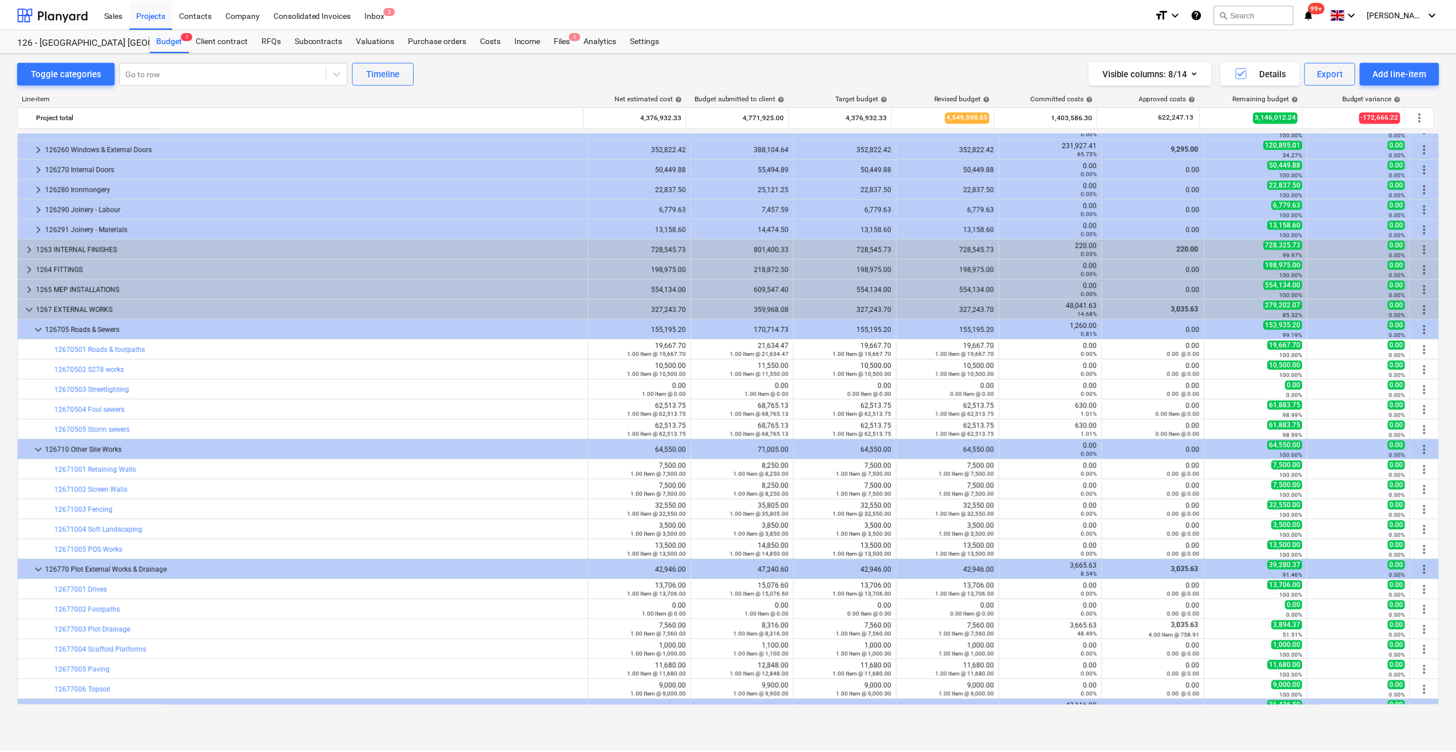
scroll to position [749, 0]
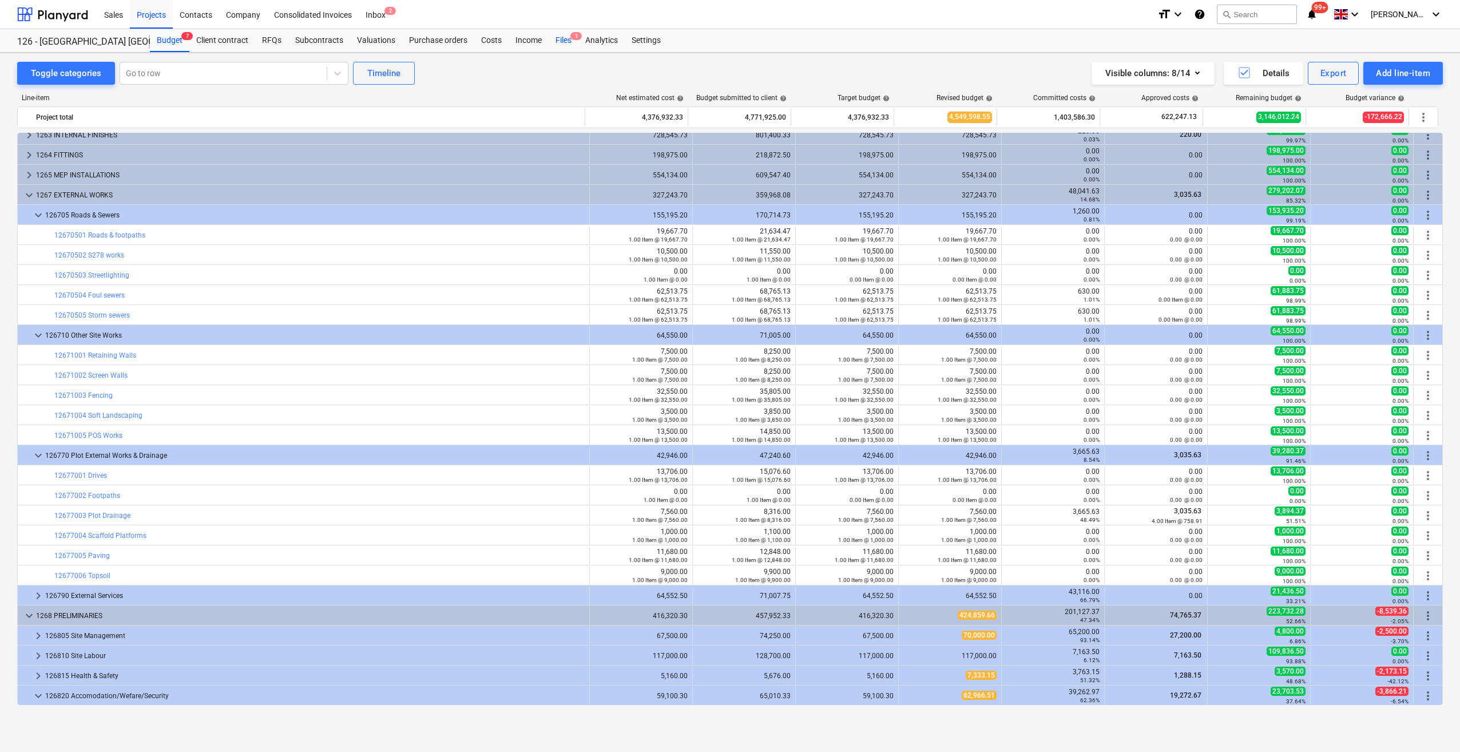
click at [555, 39] on div "Files 1" at bounding box center [564, 40] width 30 height 23
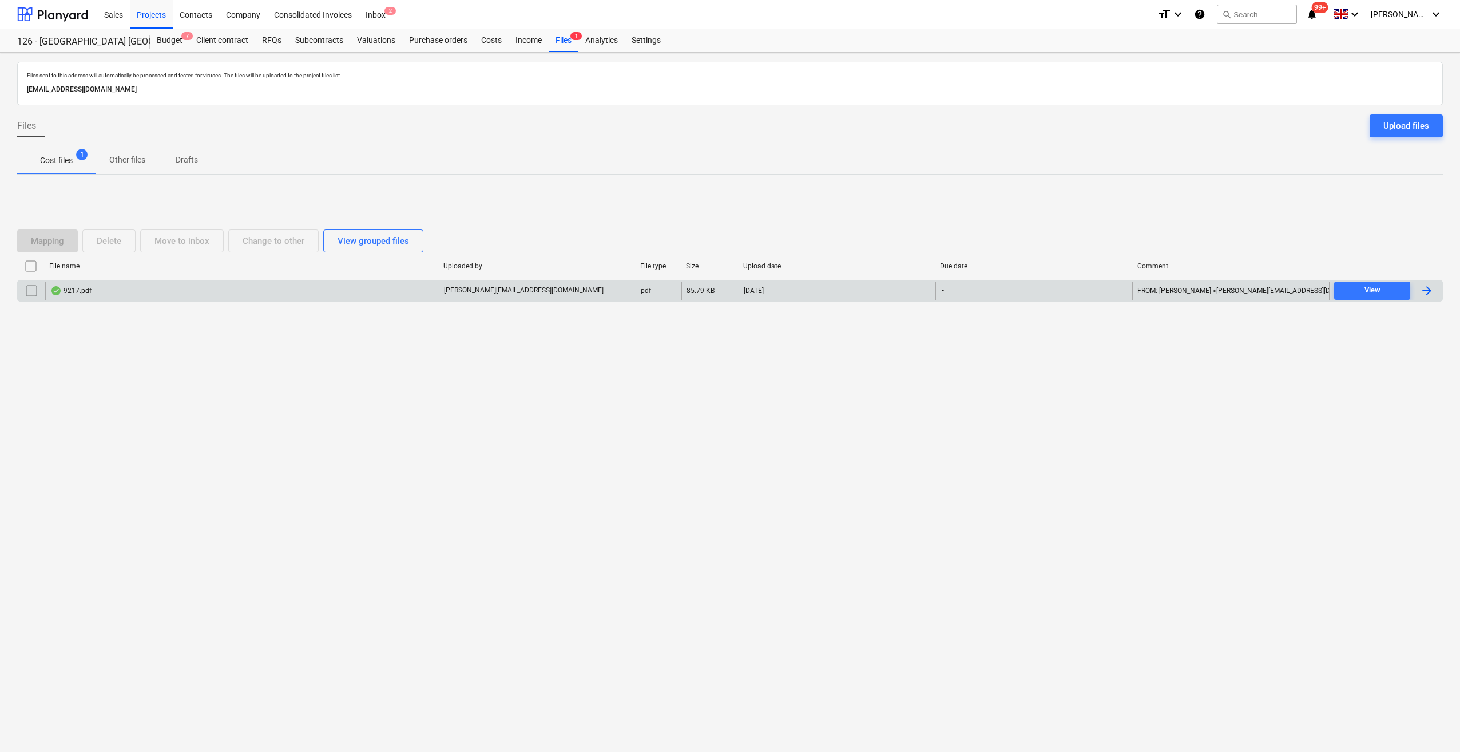
click at [1163, 292] on div at bounding box center [1427, 291] width 14 height 14
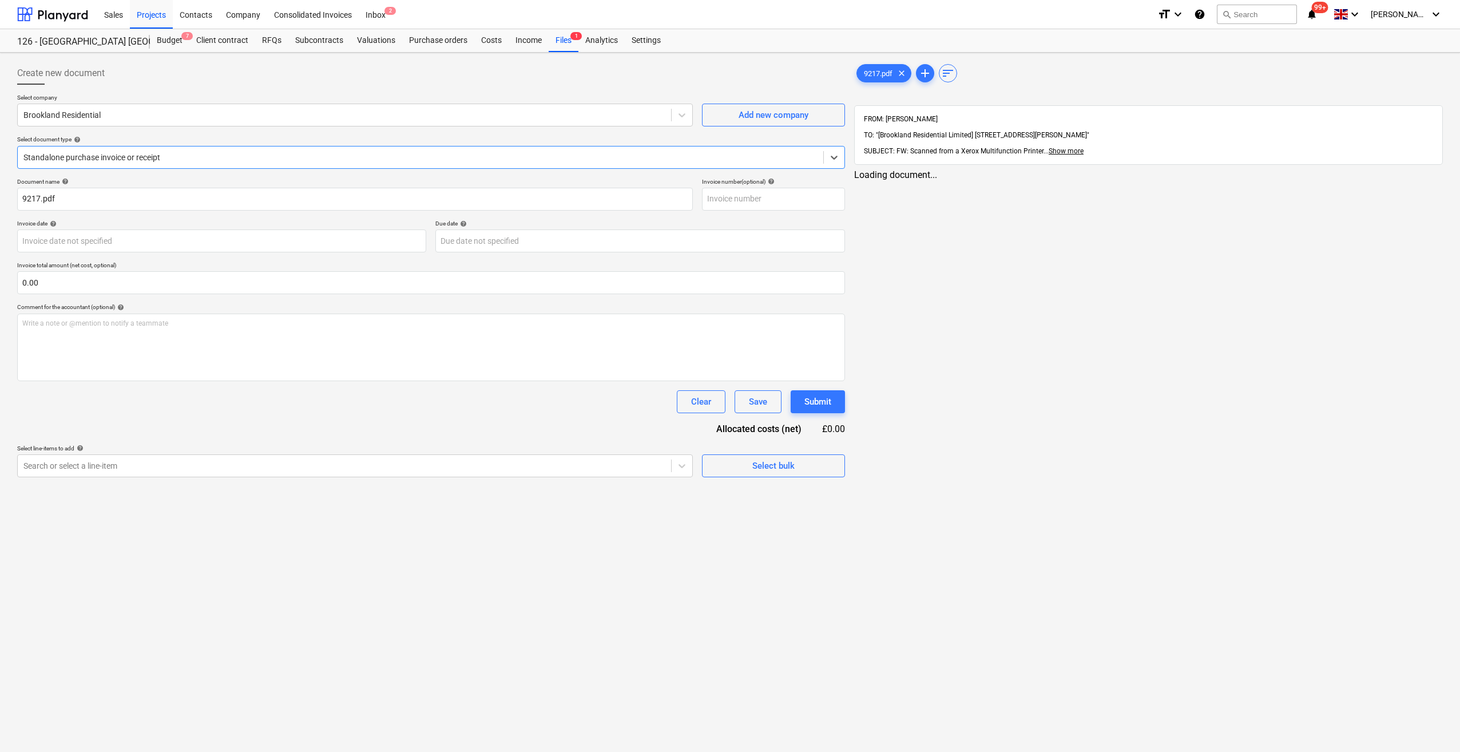
type input "9217.pdf"
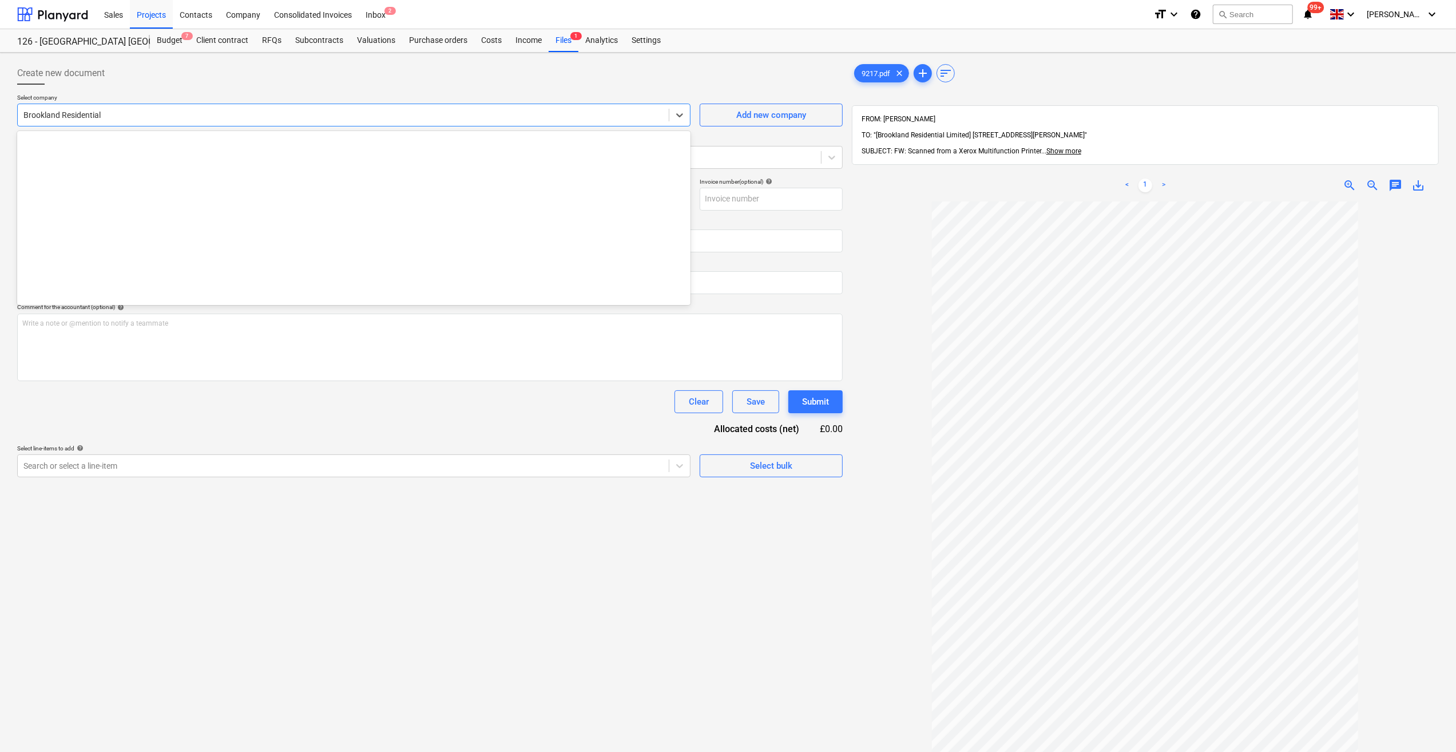
click at [58, 115] on div at bounding box center [342, 114] width 639 height 11
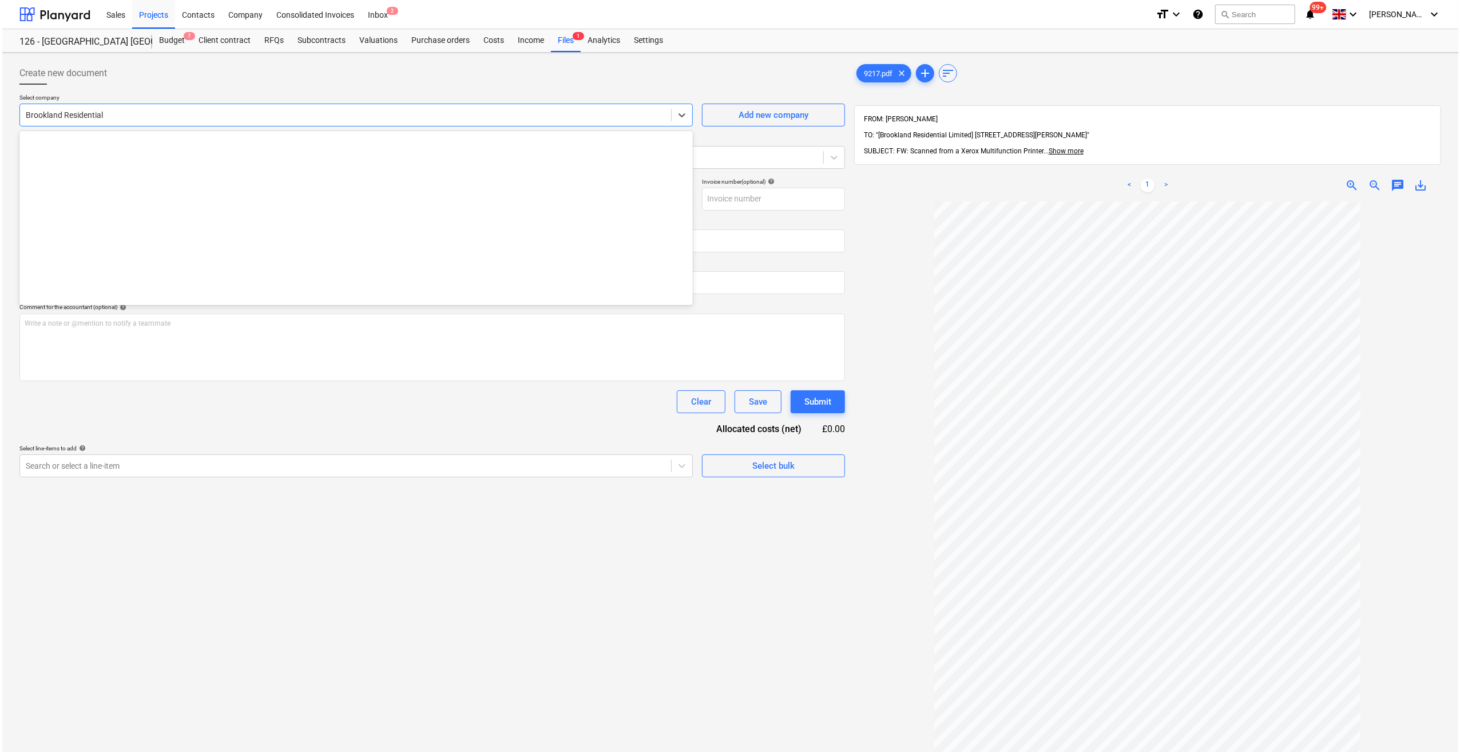
scroll to position [1381, 0]
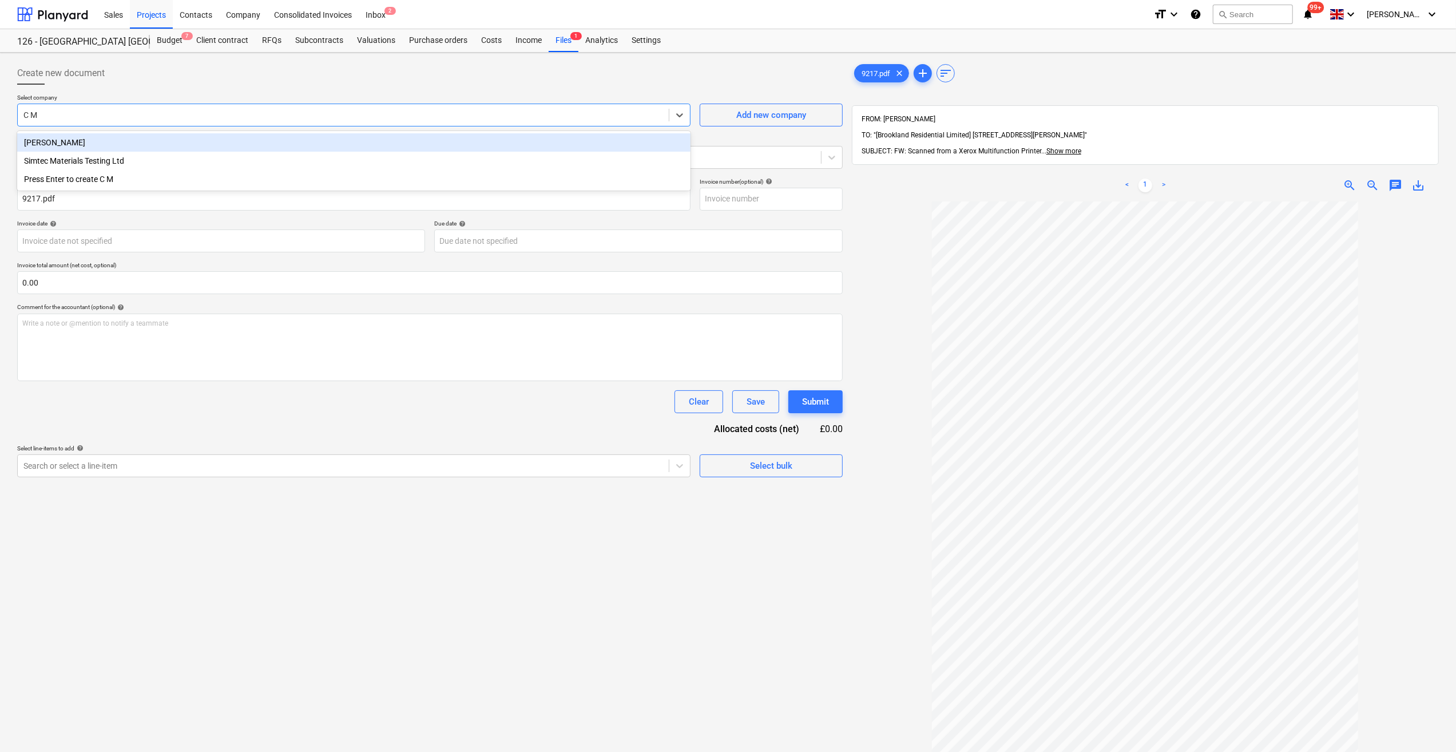
type input "C M"
click at [63, 144] on div "[PERSON_NAME]" at bounding box center [353, 142] width 673 height 18
click at [704, 200] on input "text" at bounding box center [771, 199] width 143 height 23
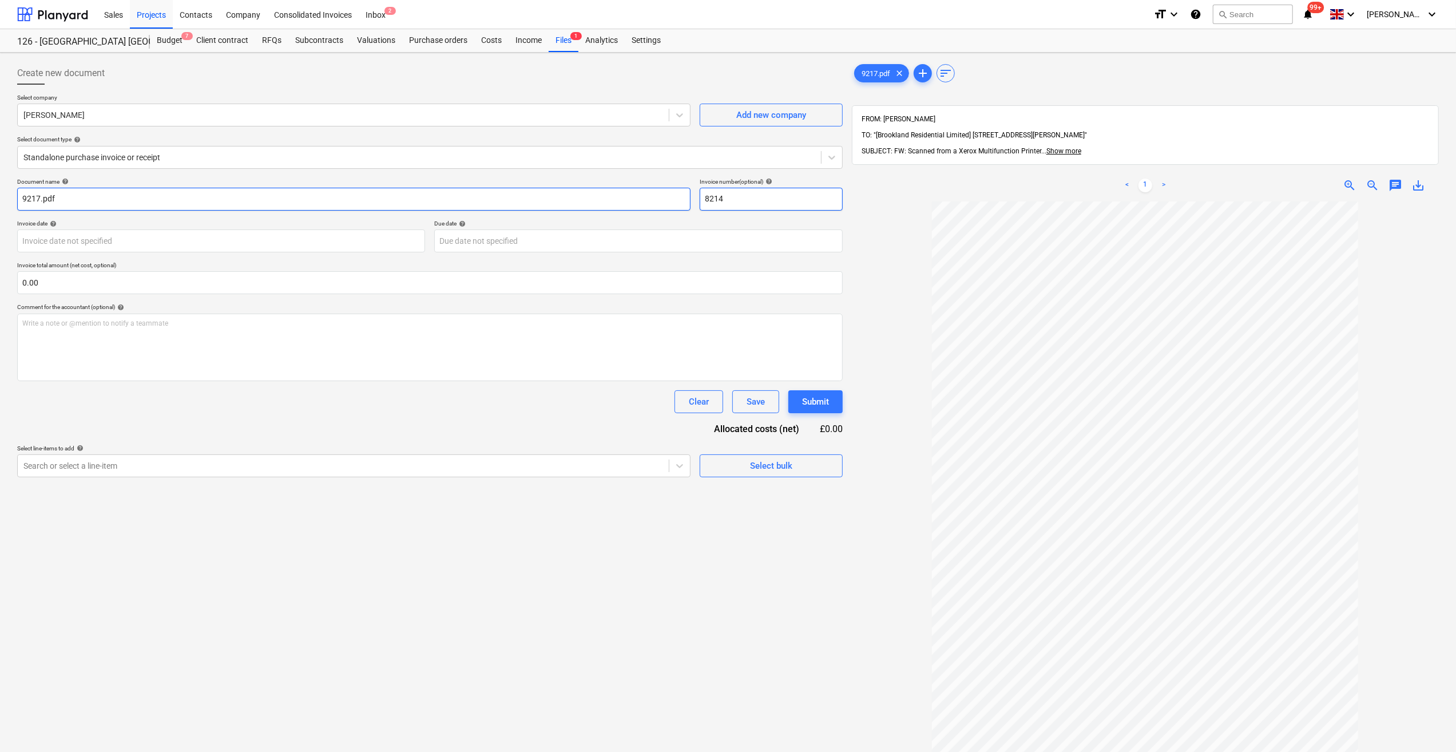
type input "8214"
drag, startPoint x: 56, startPoint y: 200, endPoint x: 21, endPoint y: 200, distance: 34.9
click at [21, 200] on input "9217.pdf" at bounding box center [353, 199] width 673 height 23
type input "Clean Stone"
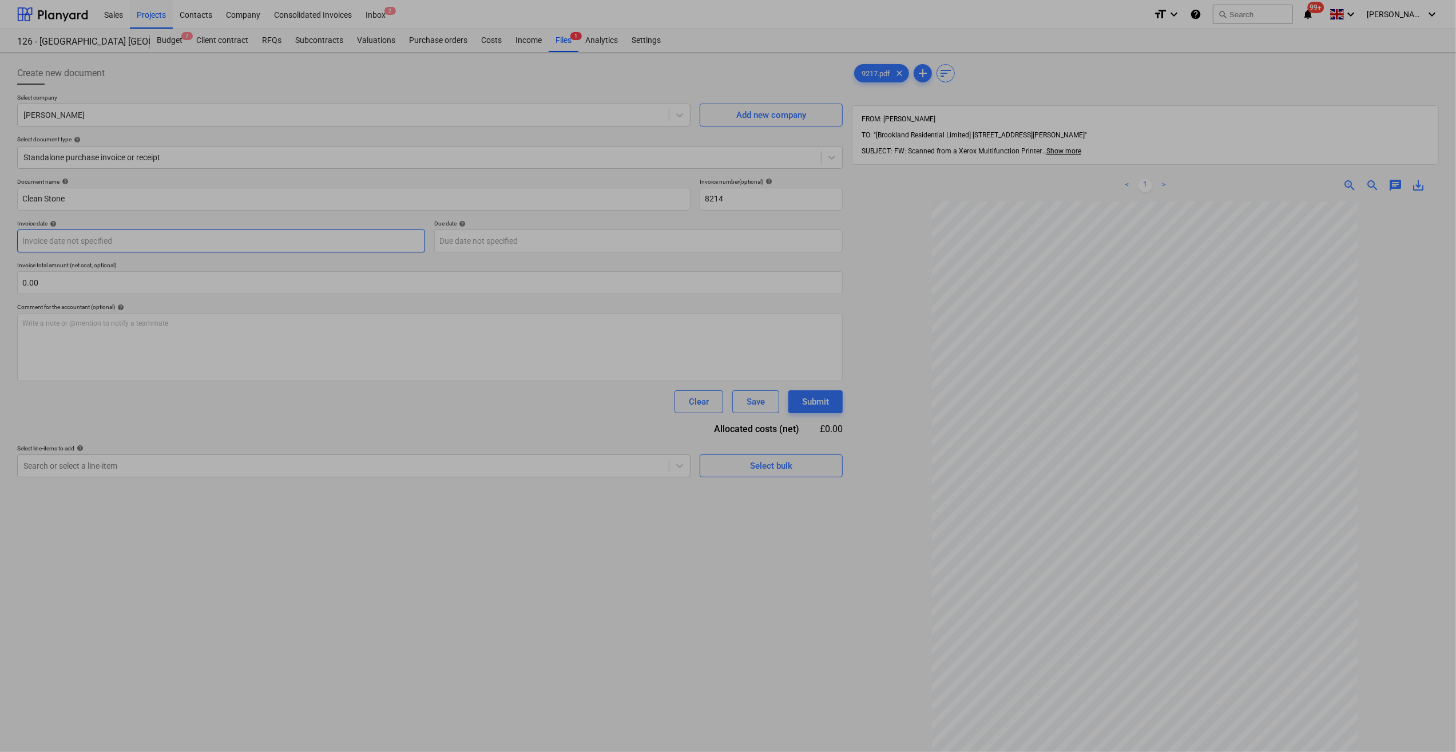
click at [116, 241] on body "Sales Projects Contacts Company Consolidated Invoices Inbox 2 format_size keybo…" at bounding box center [728, 376] width 1456 height 752
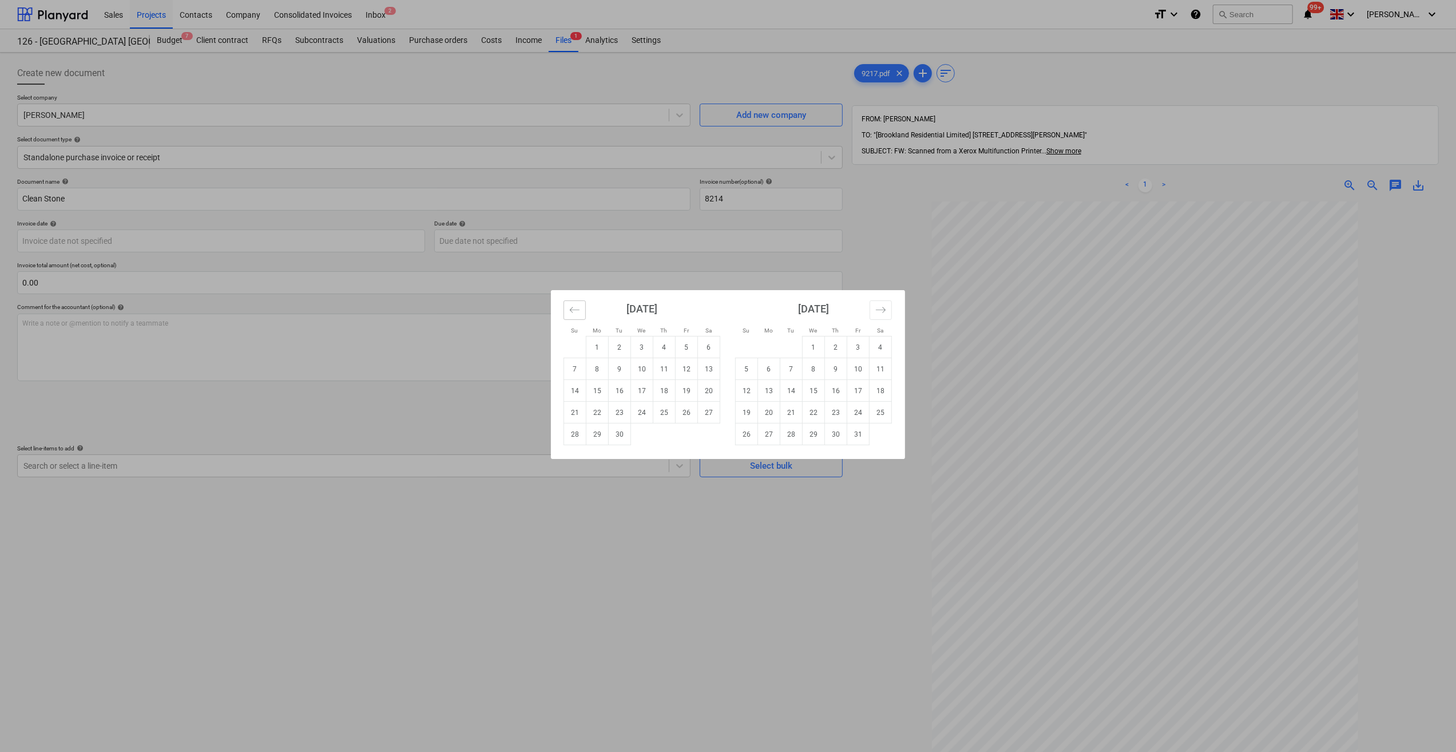
click at [570, 312] on icon "Move backward to switch to the previous month." at bounding box center [574, 309] width 11 height 11
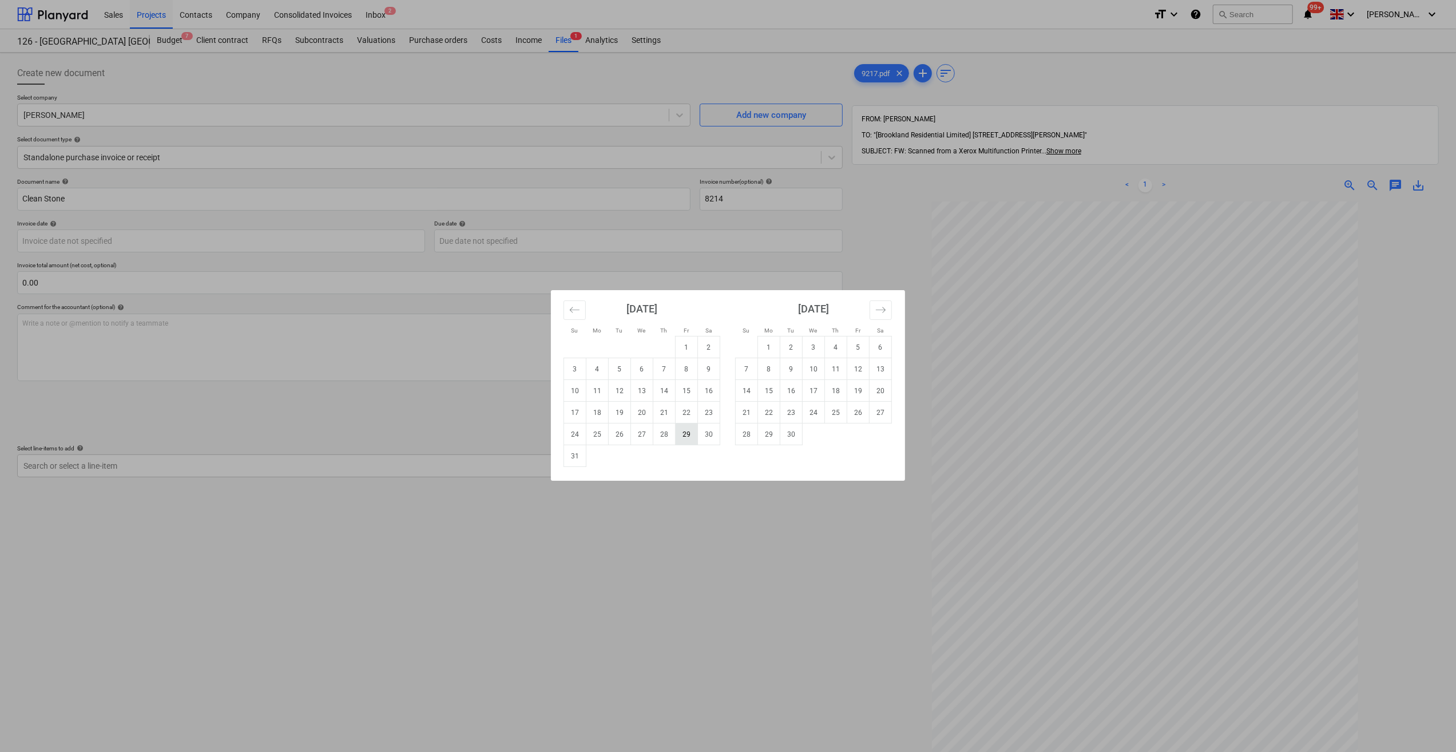
click at [680, 441] on td "29" at bounding box center [687, 434] width 22 height 22
type input "[DATE]"
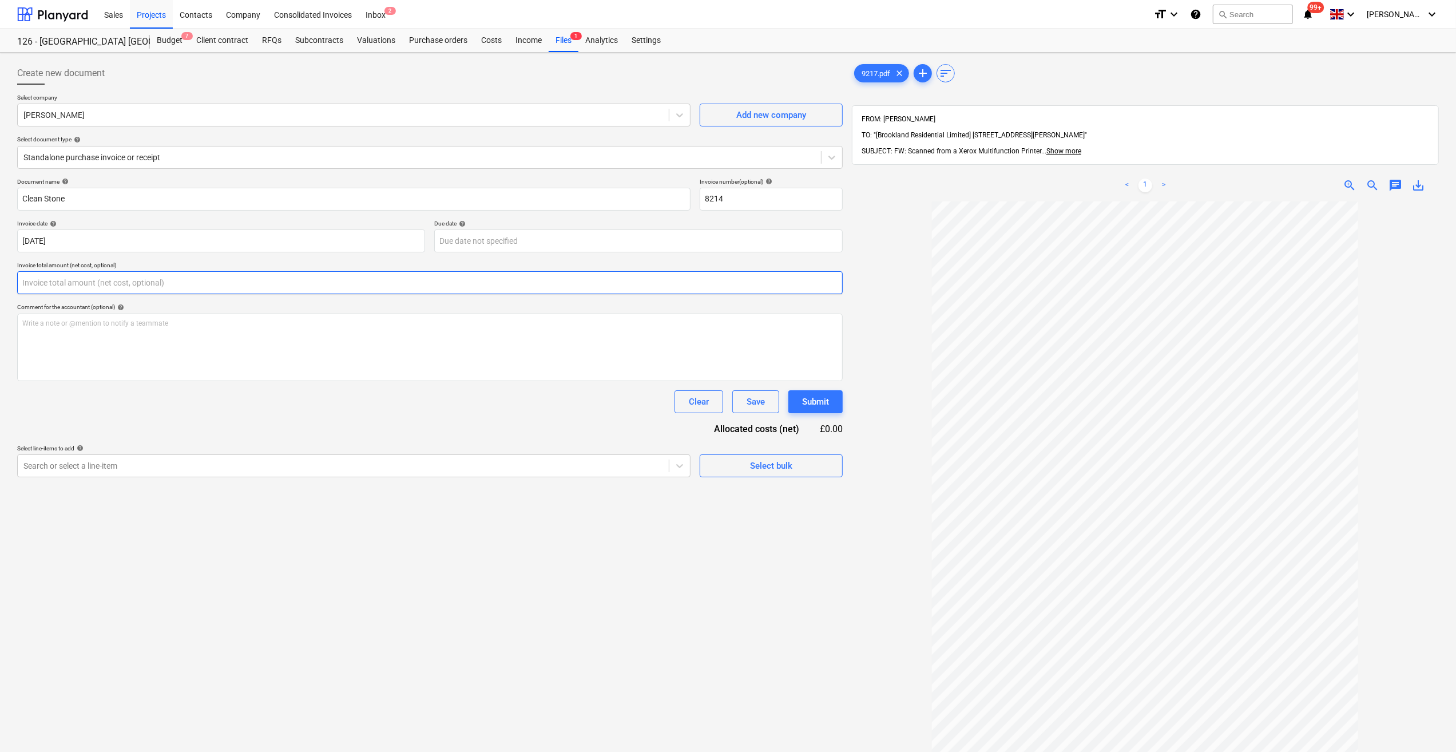
click at [49, 280] on input "text" at bounding box center [429, 282] width 825 height 23
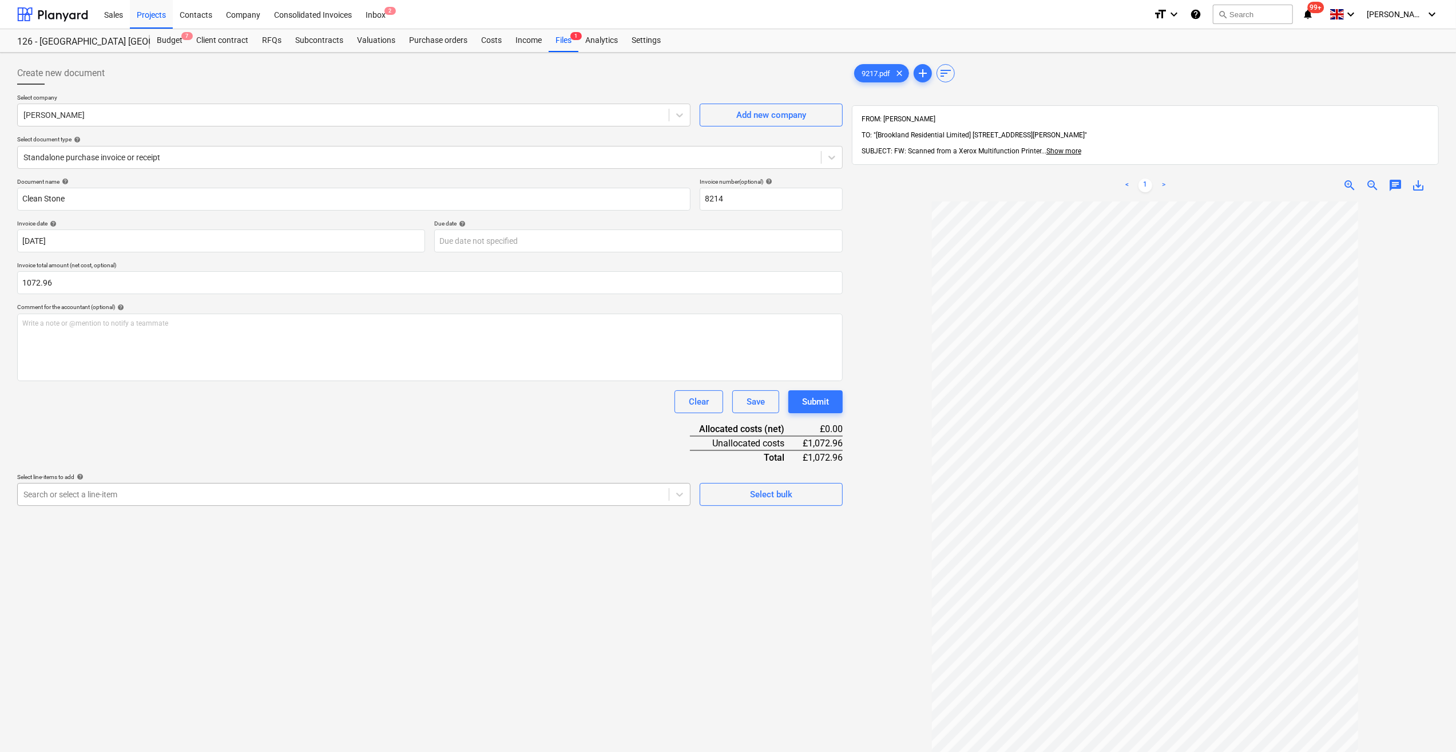
type input "1,072.96"
click at [69, 501] on div "Search or select a line-item" at bounding box center [343, 494] width 651 height 16
click at [67, 496] on div at bounding box center [342, 493] width 639 height 11
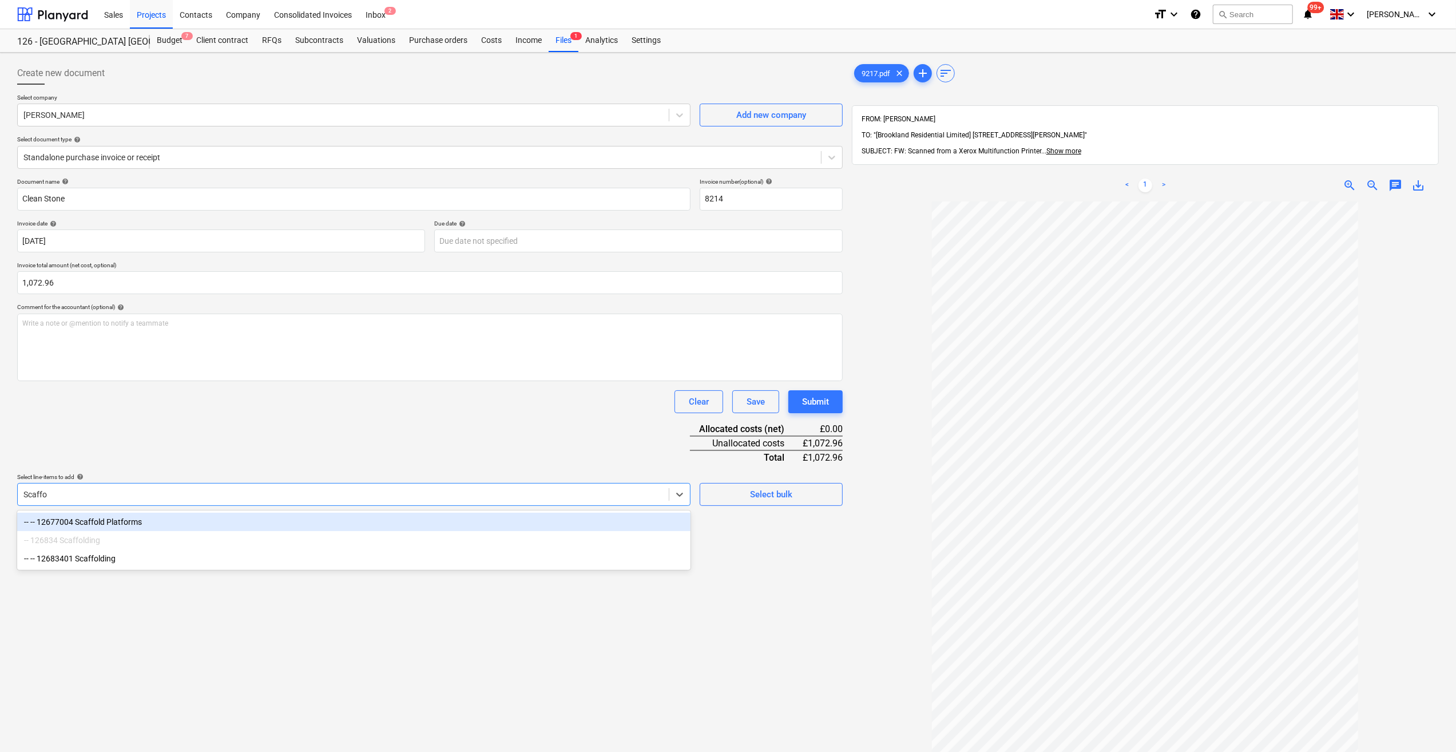
type input "Scaffol"
click at [135, 517] on div "-- -- 12677004 Scaffold Platforms" at bounding box center [353, 522] width 673 height 18
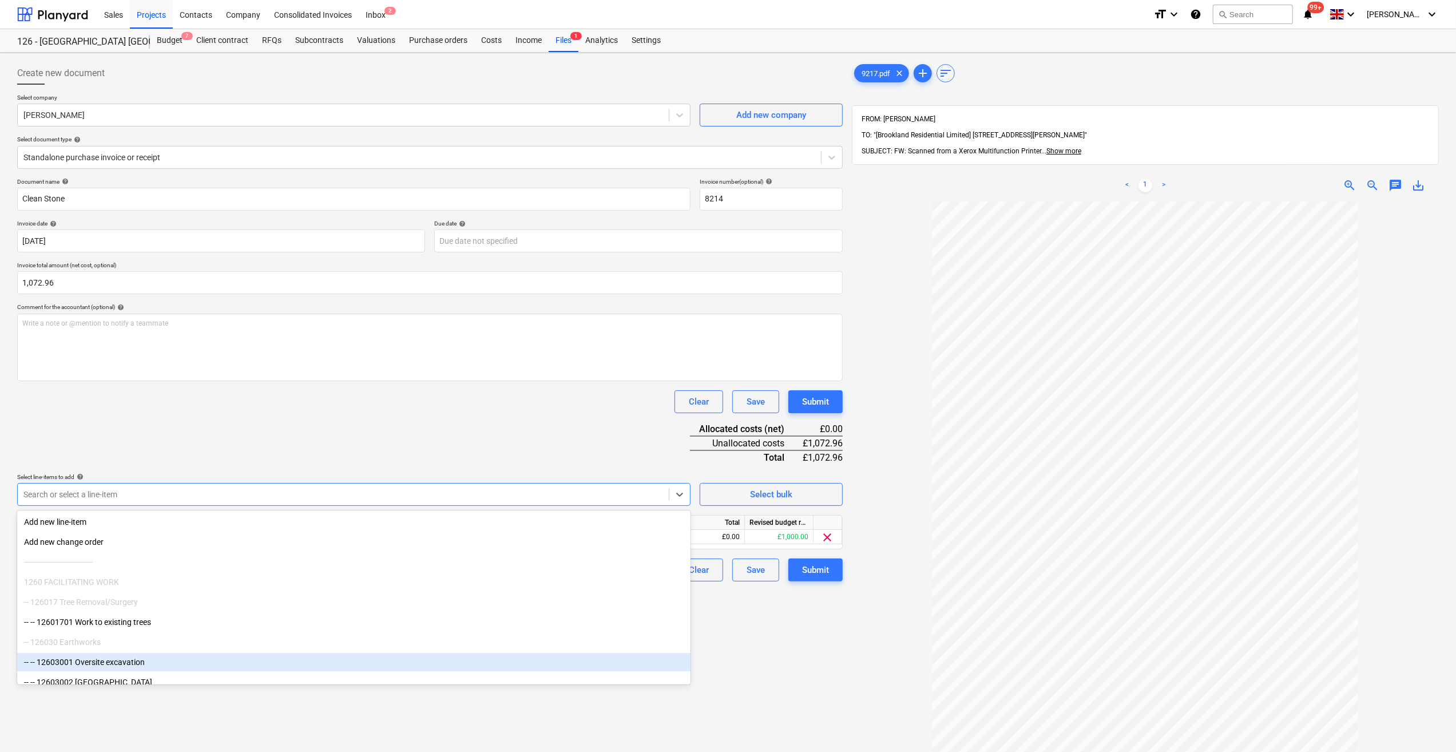
click at [773, 601] on div "Create new document Select company [PERSON_NAME] Add new company Select documen…" at bounding box center [430, 491] width 835 height 868
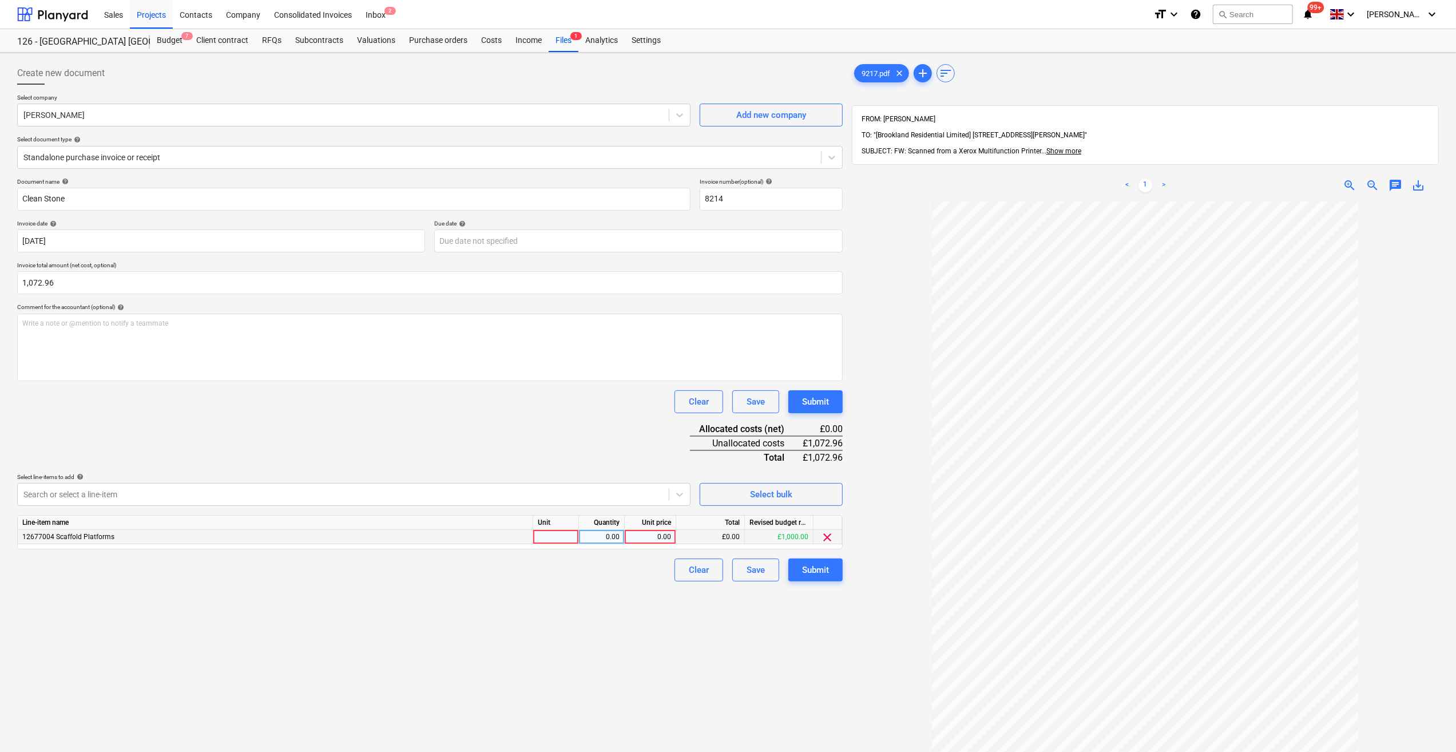
click at [543, 536] on div at bounding box center [556, 537] width 46 height 14
type input "Item"
click at [615, 531] on div "0.00" at bounding box center [601, 537] width 36 height 14
type input "1"
click at [655, 537] on div "0.00" at bounding box center [650, 537] width 42 height 14
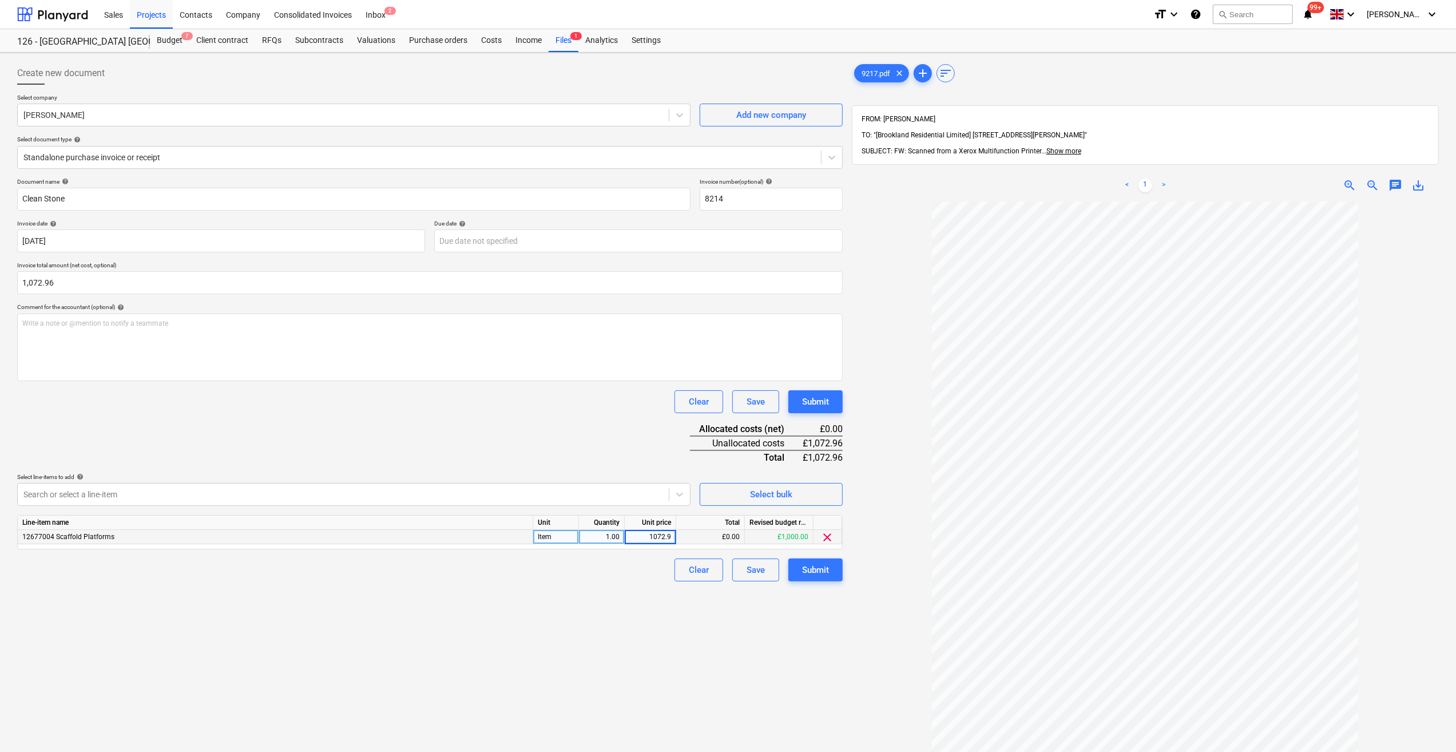
type input "1072.96"
click at [609, 571] on div "Clear Save Submit" at bounding box center [429, 569] width 825 height 23
click at [818, 567] on div "Submit" at bounding box center [815, 569] width 27 height 15
